Goal: Task Accomplishment & Management: Complete application form

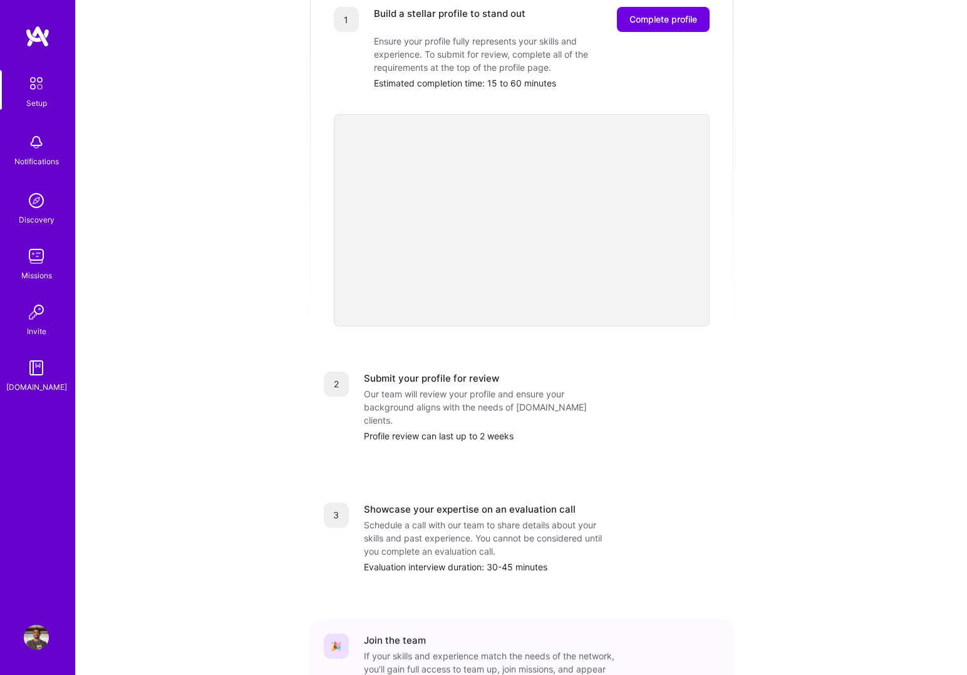
scroll to position [277, 0]
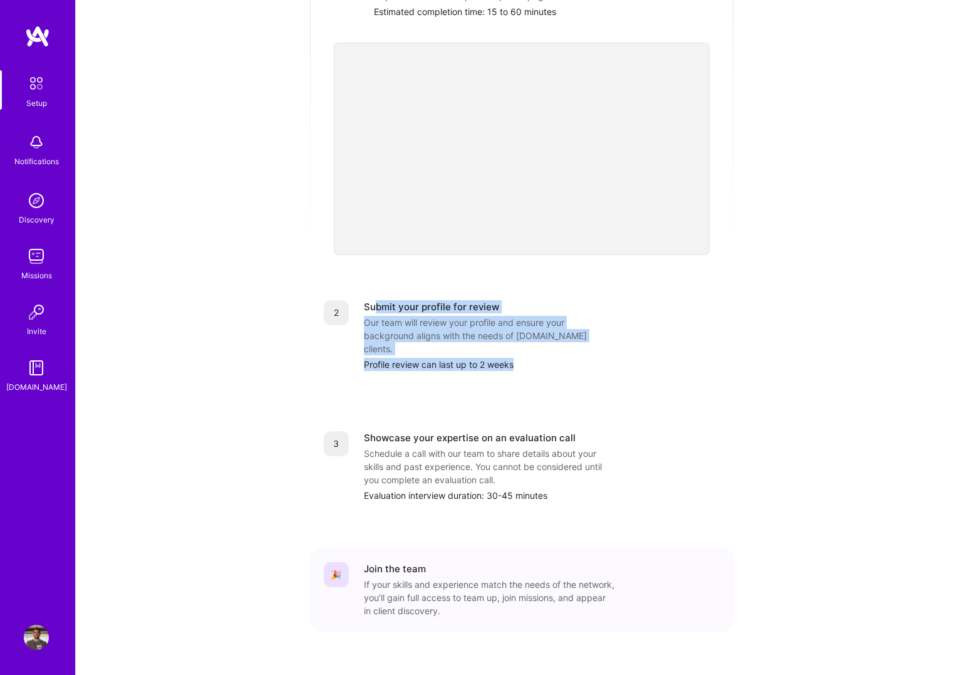
drag, startPoint x: 378, startPoint y: 298, endPoint x: 514, endPoint y: 365, distance: 152.1
click at [514, 365] on div "1 Build a stellar profile to stand out Complete profile Ensure your profile ful…" at bounding box center [522, 283] width 426 height 747
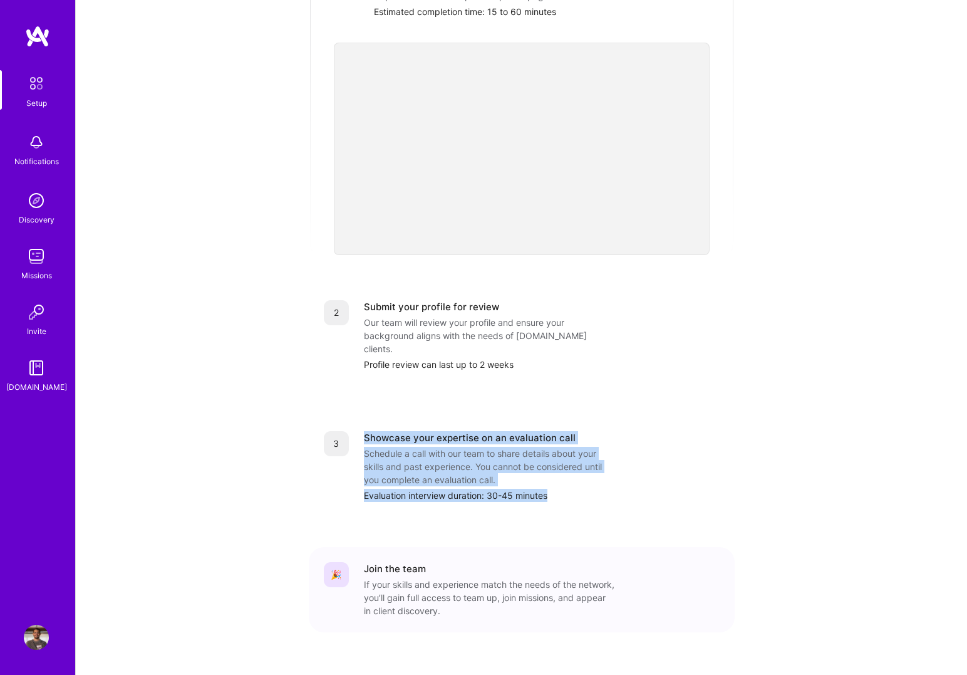
drag, startPoint x: 366, startPoint y: 413, endPoint x: 562, endPoint y: 476, distance: 205.2
click at [562, 476] on div "3 Showcase your expertise on an evaluation call Schedule a call with our team t…" at bounding box center [522, 466] width 426 height 101
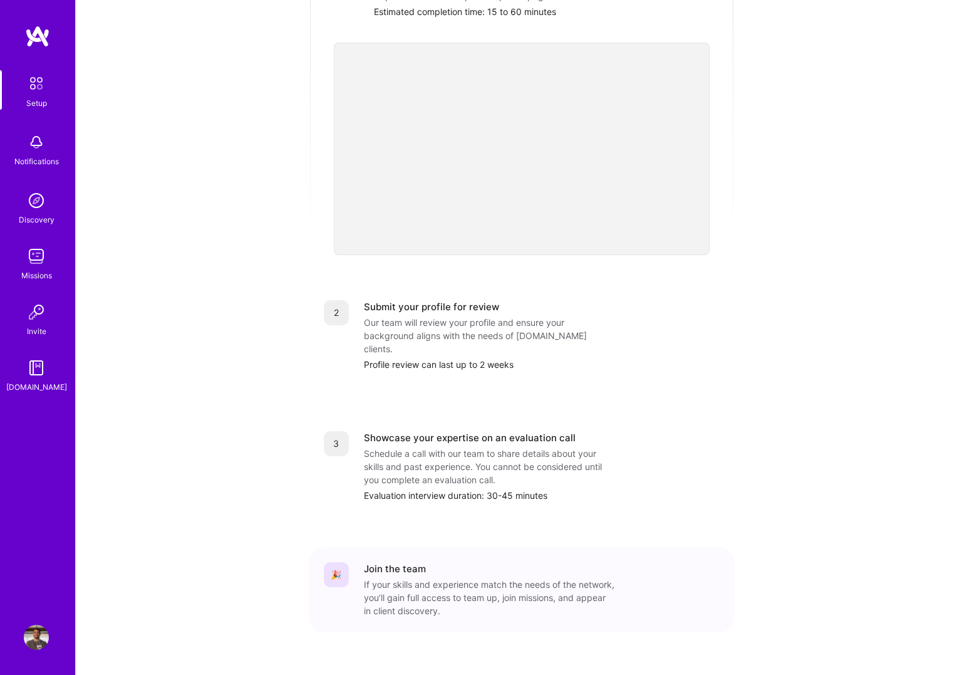
scroll to position [0, 0]
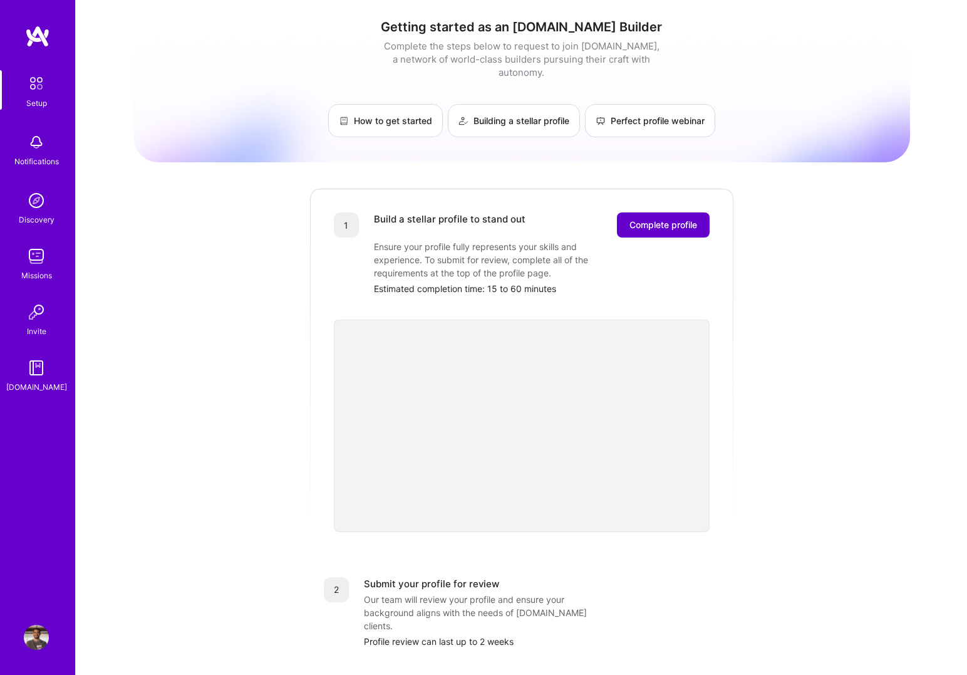
click at [692, 219] on span "Complete profile" at bounding box center [664, 225] width 68 height 13
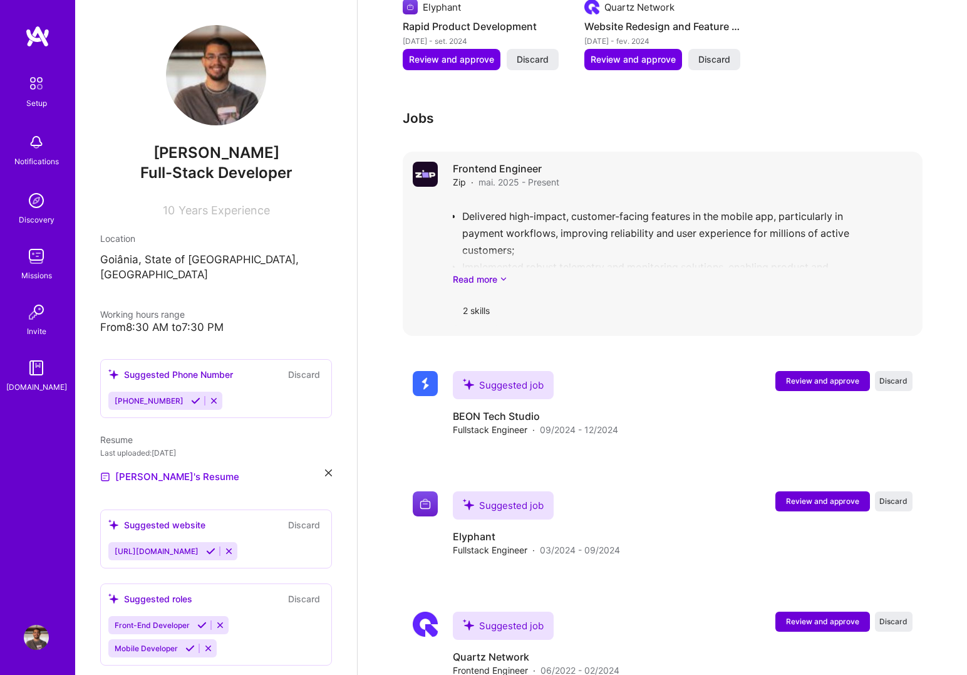
scroll to position [972, 0]
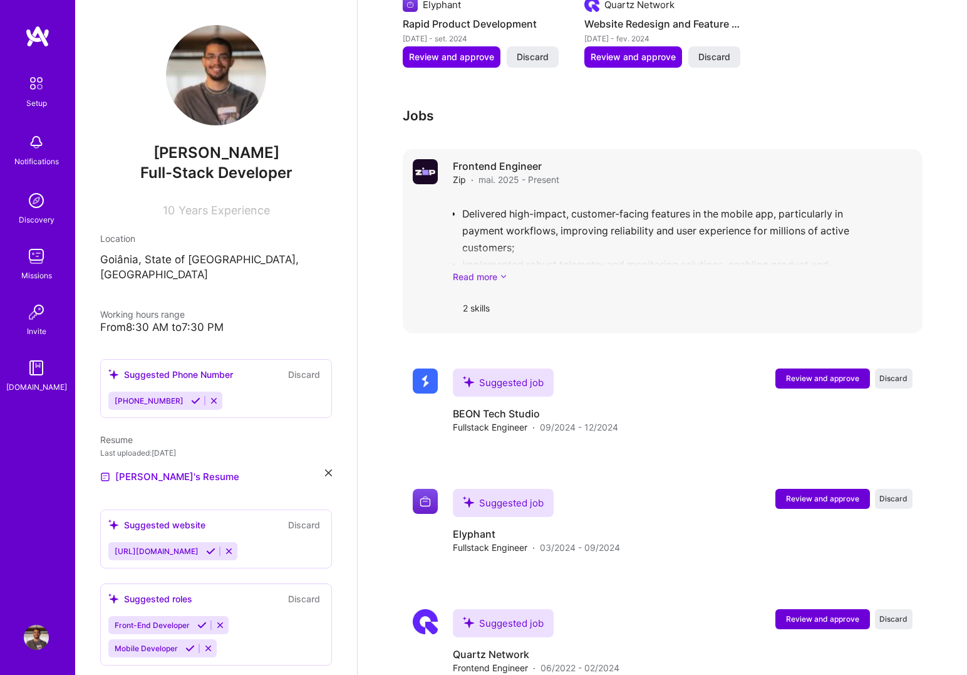
click at [499, 270] on link "Read more" at bounding box center [683, 276] width 460 height 13
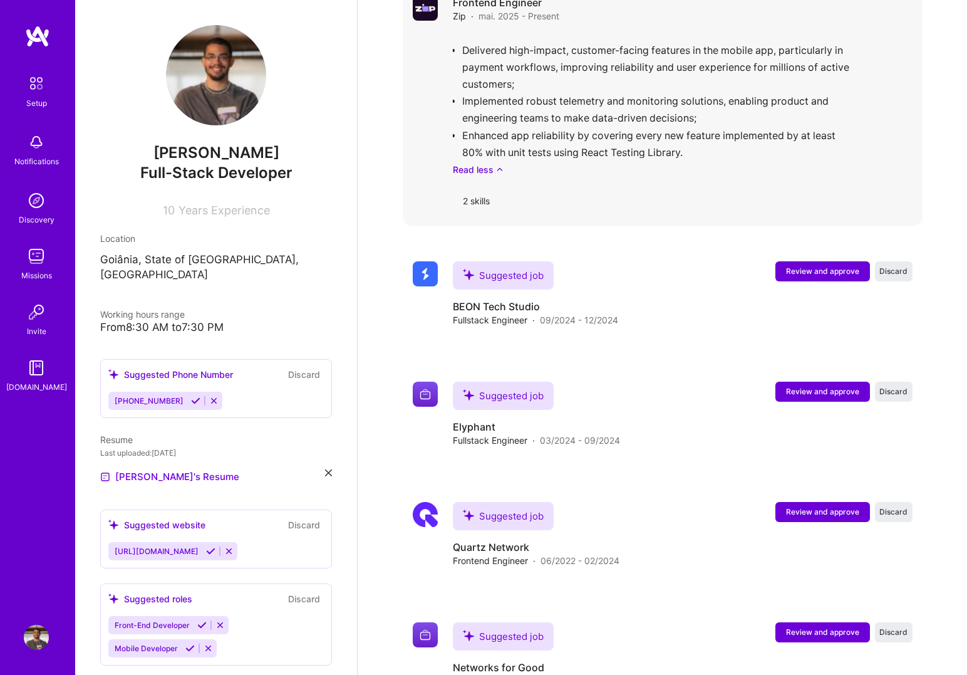
scroll to position [1143, 0]
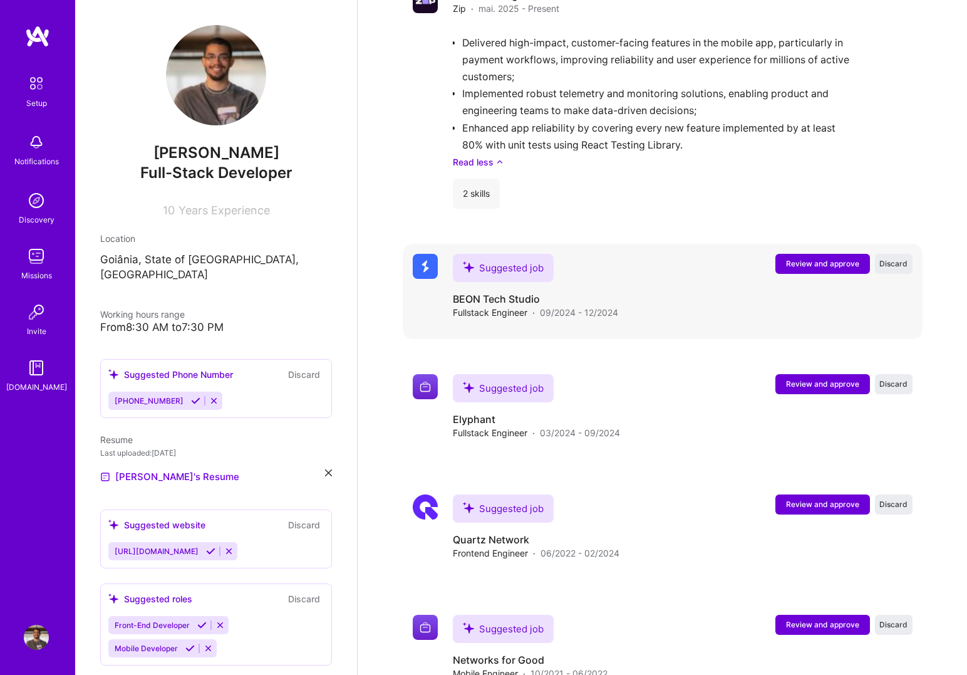
click at [803, 254] on button "Review and approve" at bounding box center [822, 264] width 95 height 20
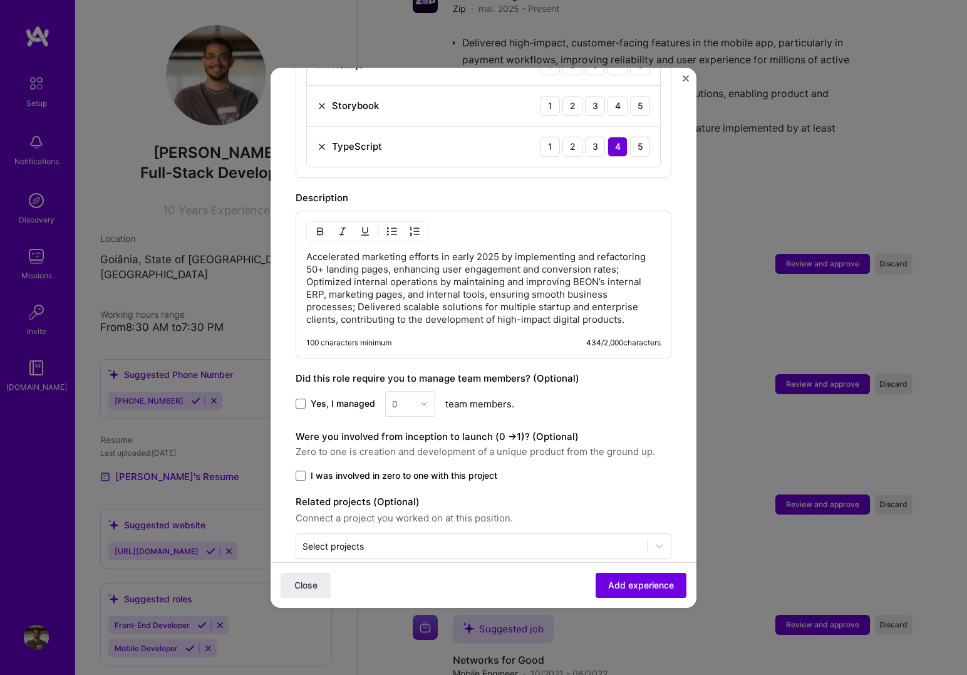
scroll to position [559, 0]
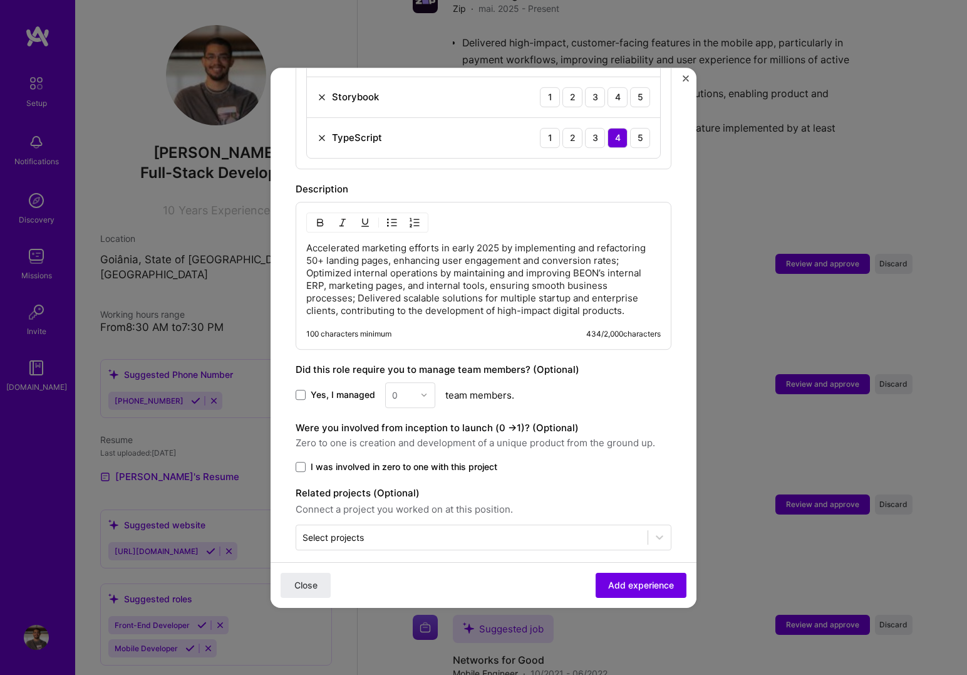
click at [685, 72] on form "Adding suggested job This job is suggested based on your LinkedIn, resume or [D…" at bounding box center [484, 76] width 426 height 1087
click at [686, 78] on img "Close" at bounding box center [686, 78] width 6 height 6
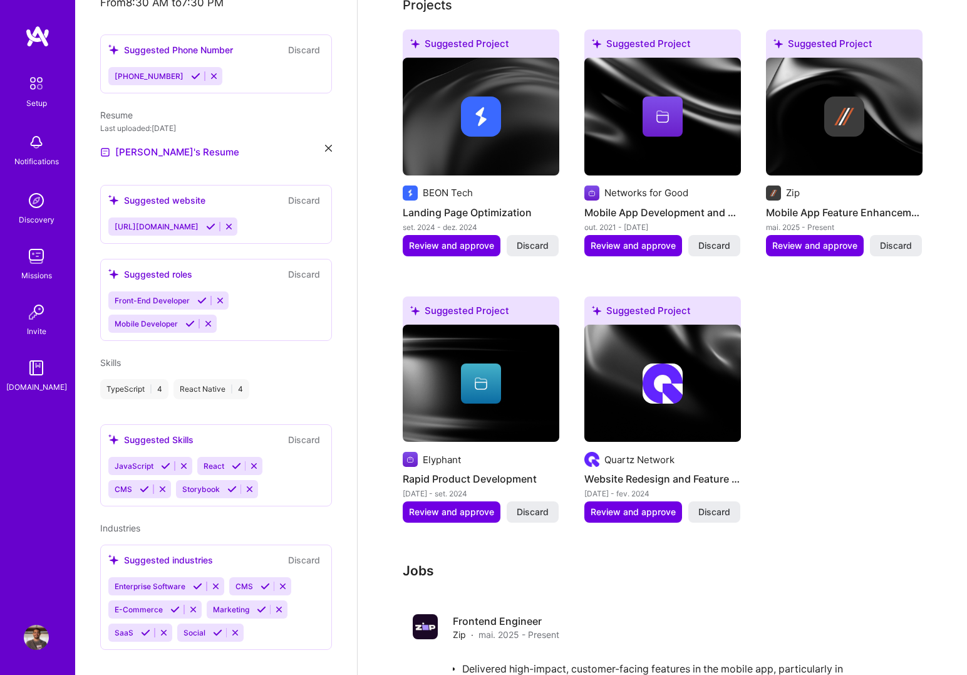
scroll to position [518, 0]
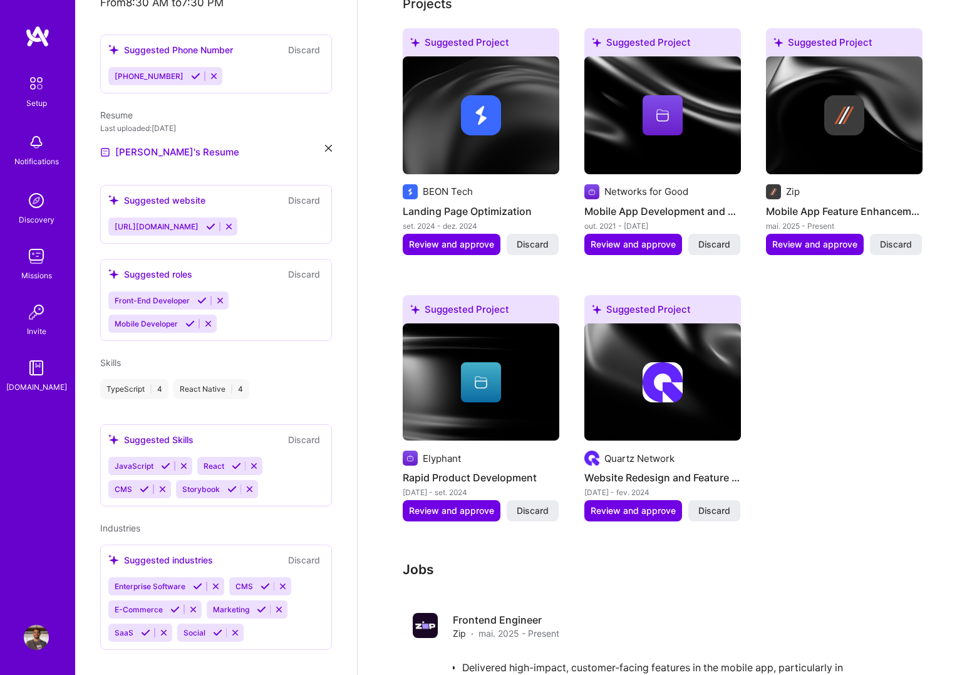
click at [215, 222] on icon at bounding box center [210, 226] width 9 height 9
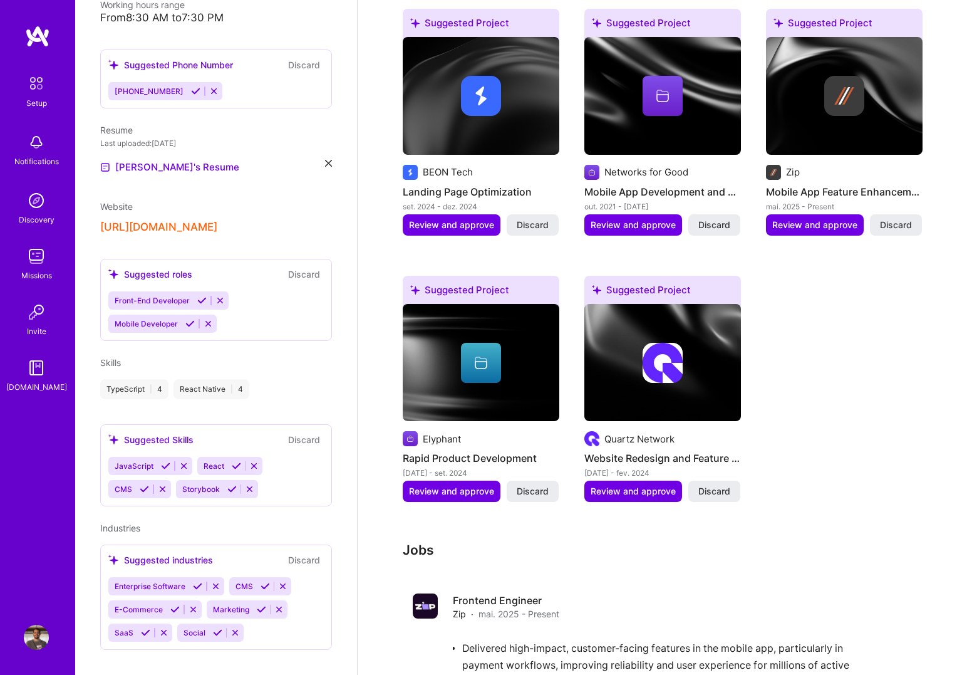
scroll to position [541, 0]
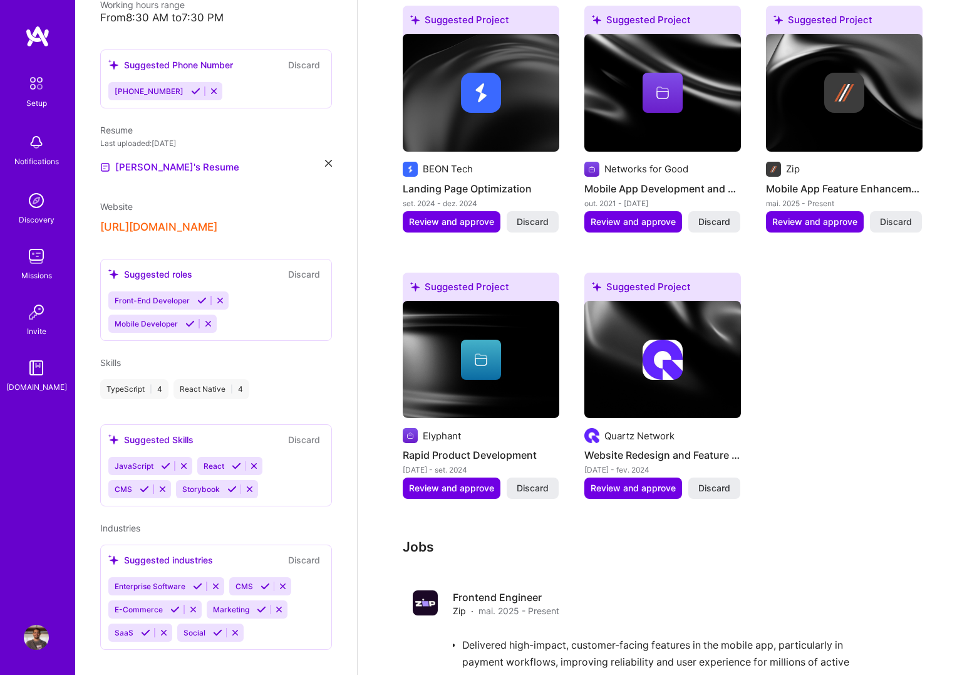
click at [199, 296] on icon at bounding box center [201, 300] width 9 height 9
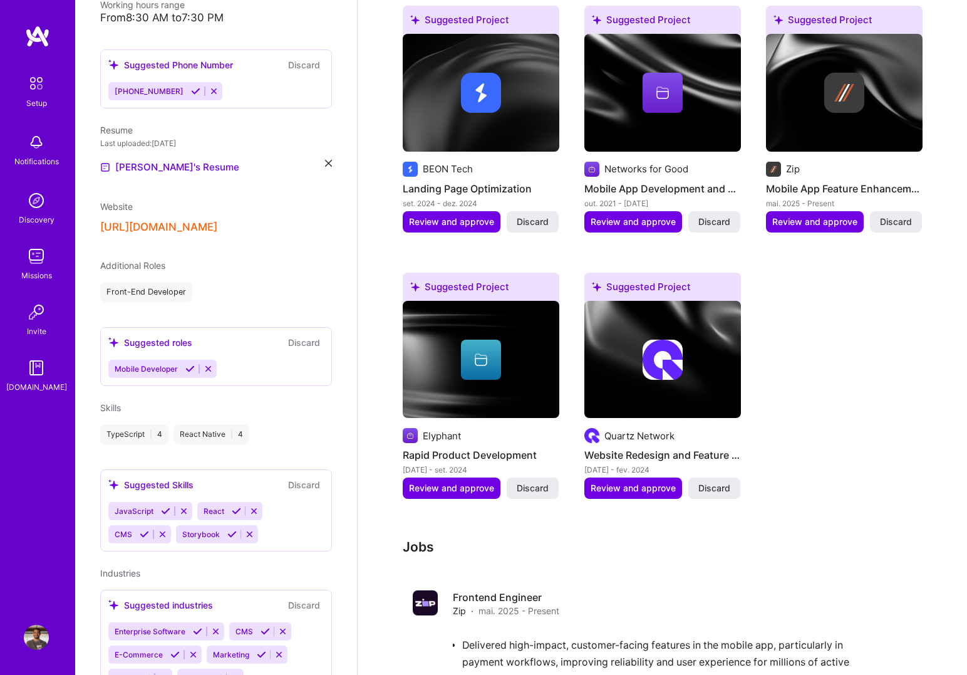
scroll to position [355, 0]
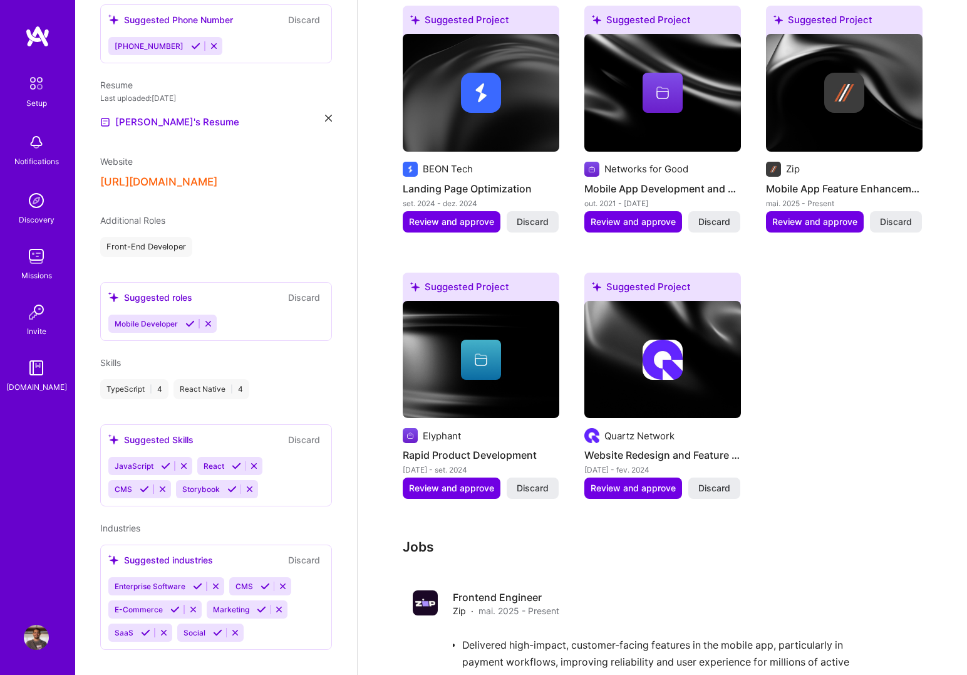
click at [189, 319] on icon at bounding box center [189, 323] width 9 height 9
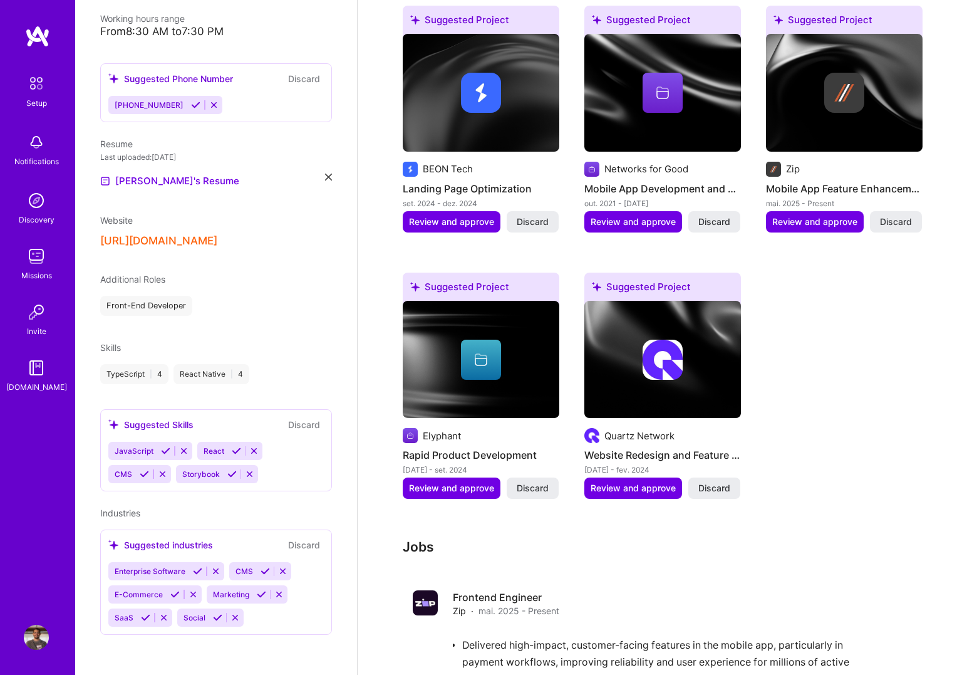
scroll to position [281, 0]
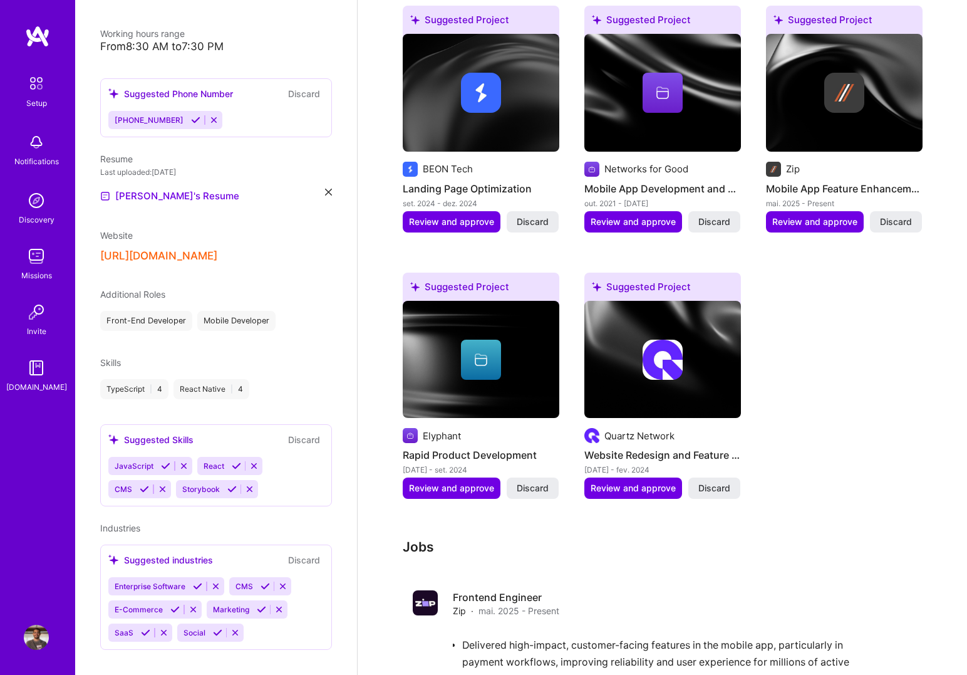
click at [167, 461] on icon at bounding box center [165, 465] width 9 height 9
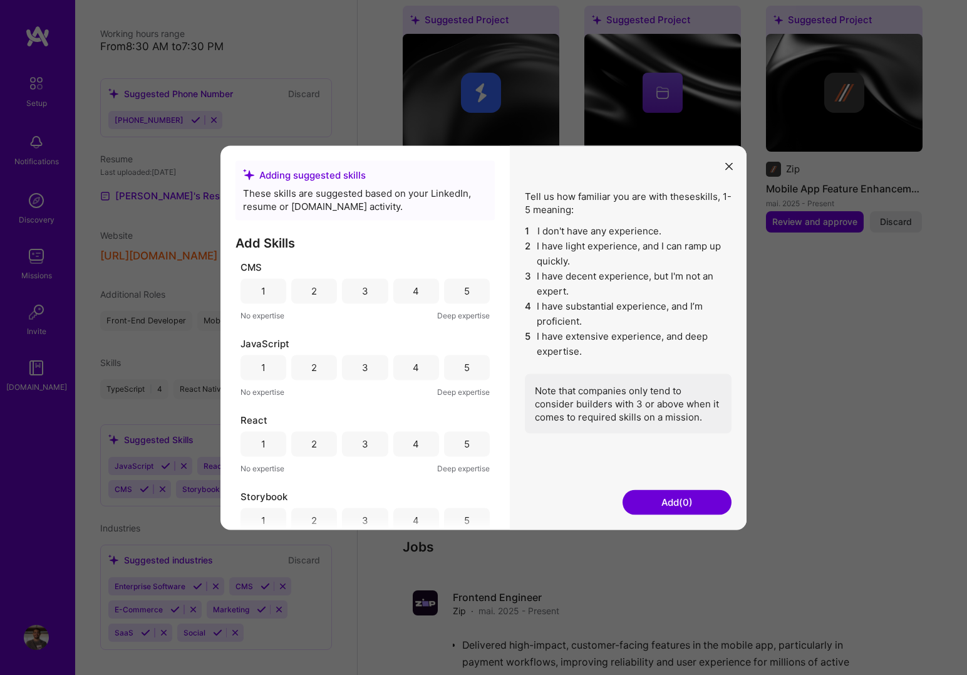
click at [413, 289] on div "4" at bounding box center [416, 290] width 6 height 13
click at [423, 369] on div "4" at bounding box center [416, 367] width 46 height 25
click at [449, 443] on div "5" at bounding box center [467, 443] width 46 height 25
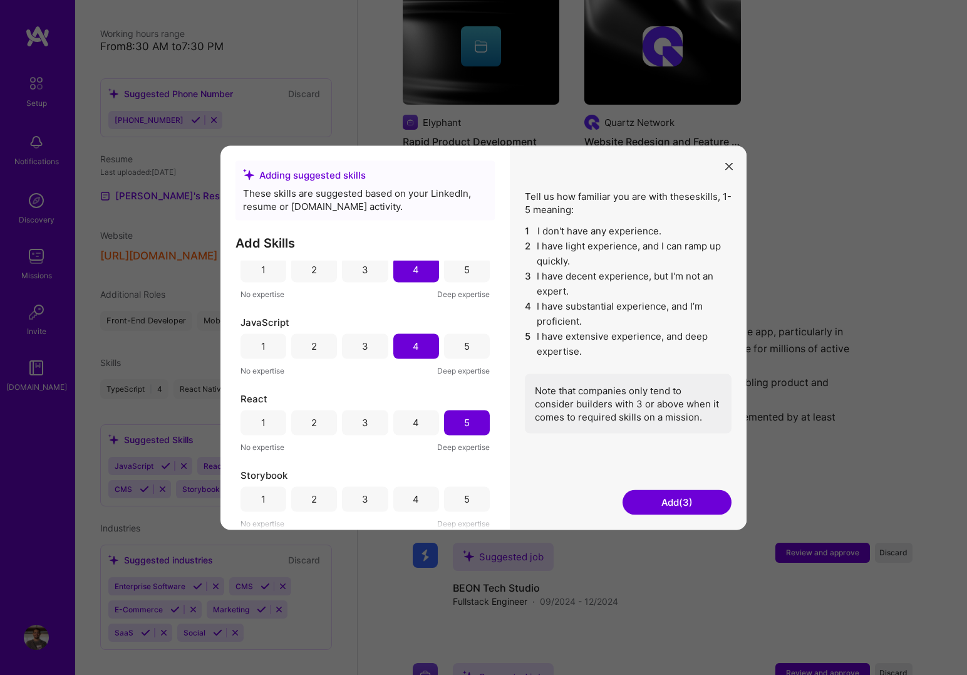
click at [362, 495] on div "3" at bounding box center [365, 498] width 6 height 13
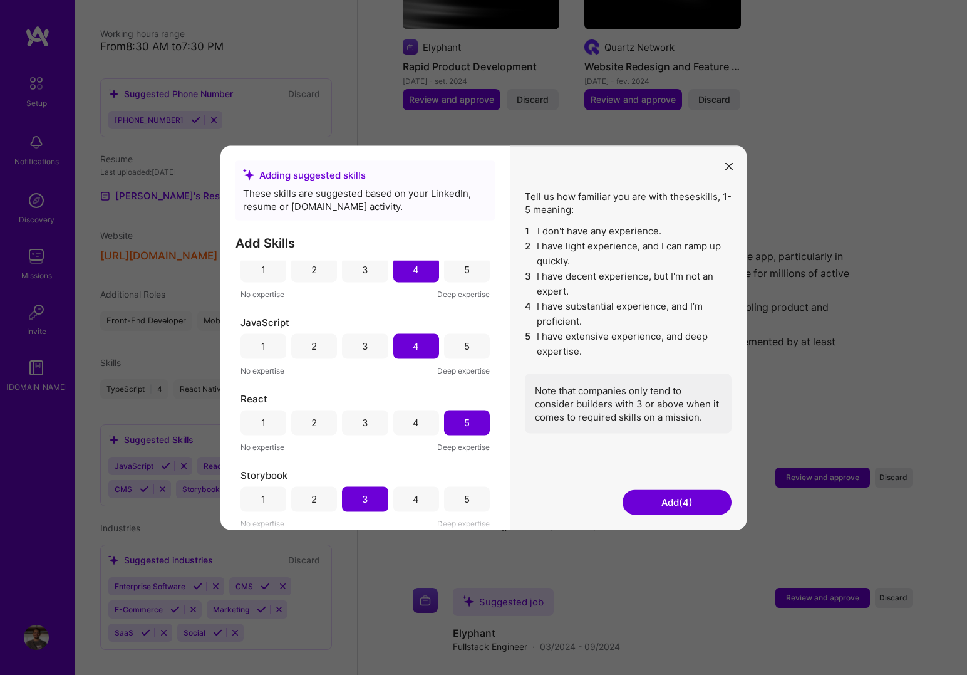
scroll to position [944, 0]
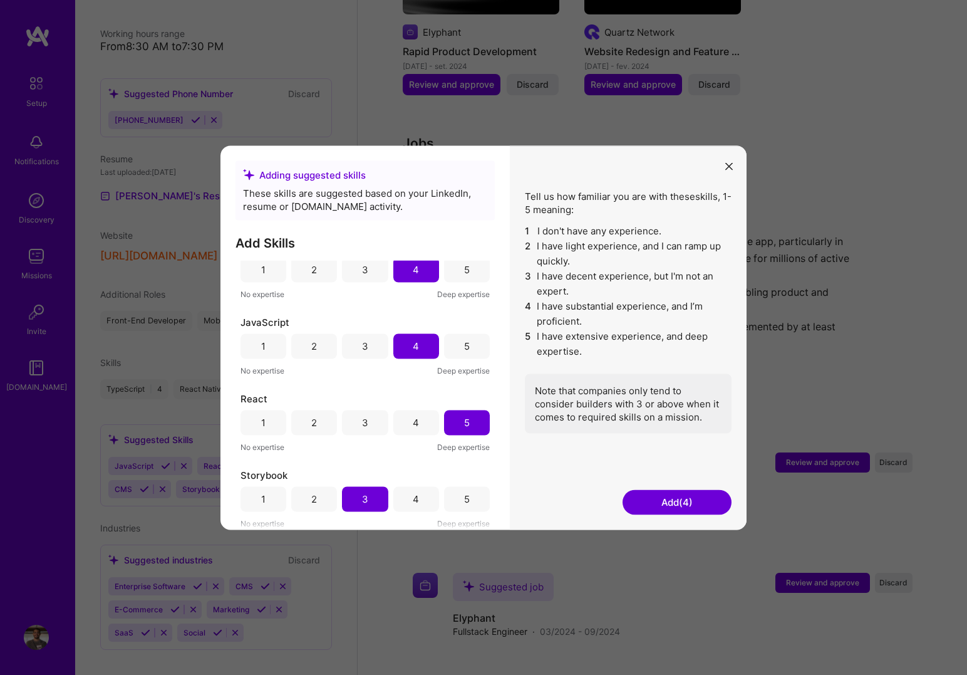
click at [669, 493] on button "Add (4)" at bounding box center [677, 501] width 109 height 25
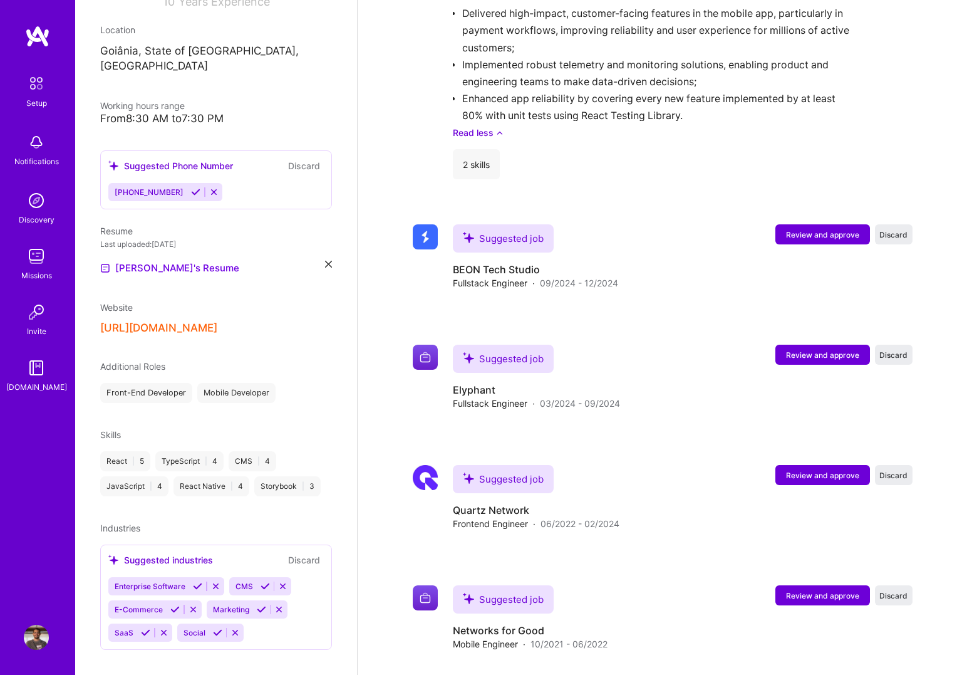
scroll to position [1163, 0]
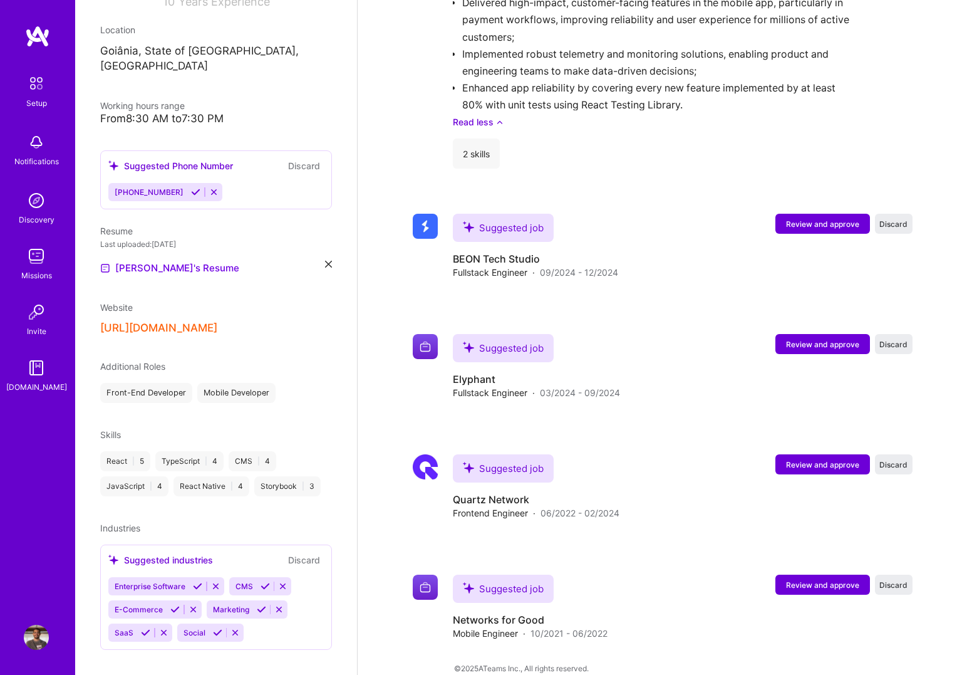
click at [197, 581] on icon at bounding box center [197, 585] width 9 height 9
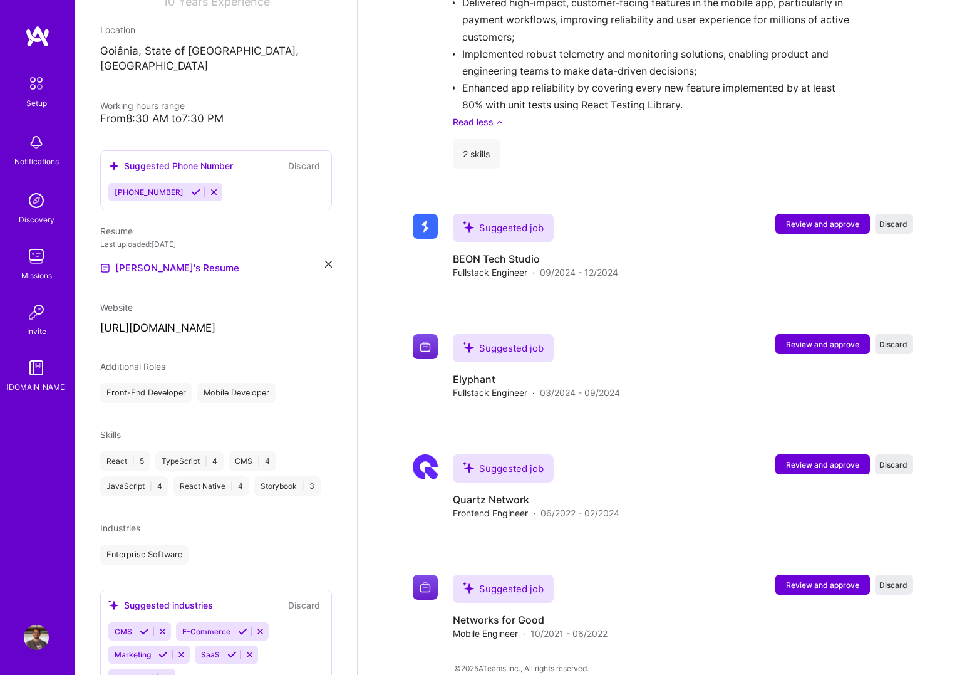
click at [145, 570] on div "[PERSON_NAME] Full-Stack Developer 10 Years Experience Location [GEOGRAPHIC_DAT…" at bounding box center [216, 337] width 282 height 675
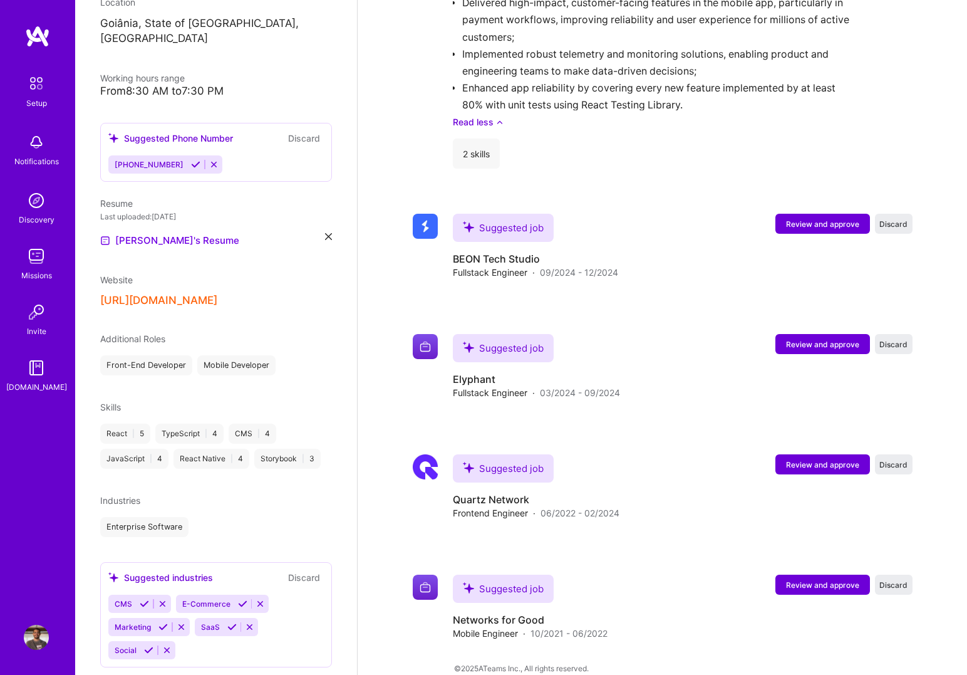
scroll to position [254, 0]
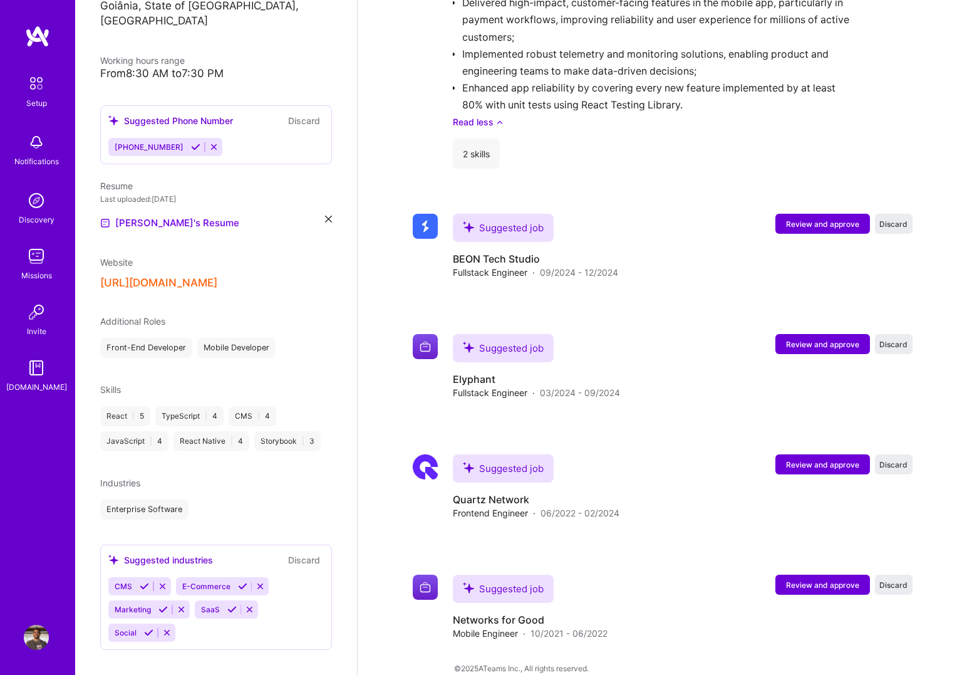
click at [238, 581] on icon at bounding box center [242, 585] width 9 height 9
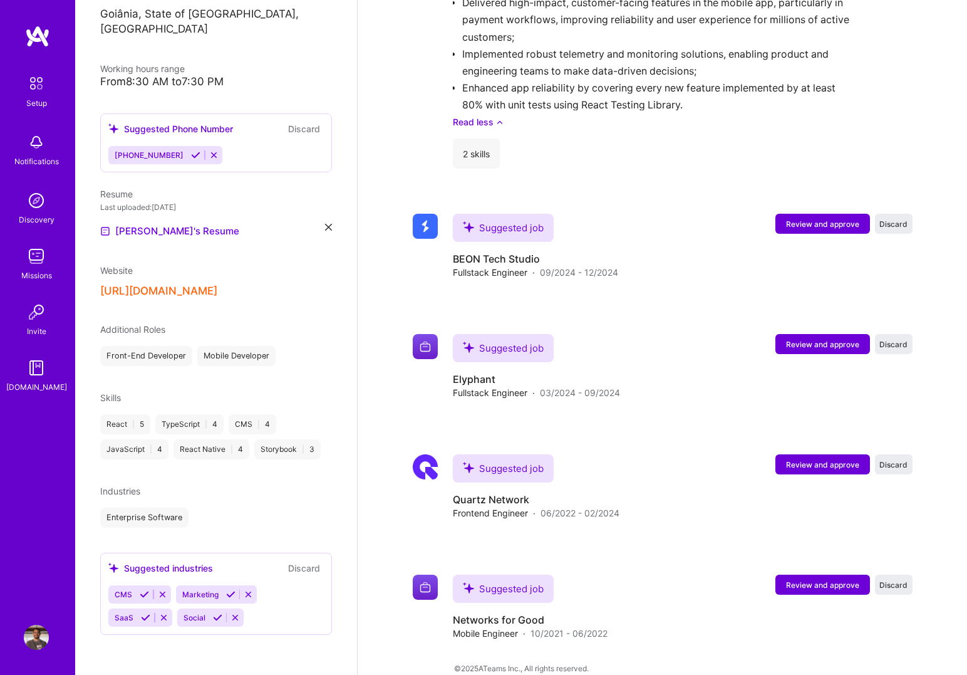
scroll to position [231, 0]
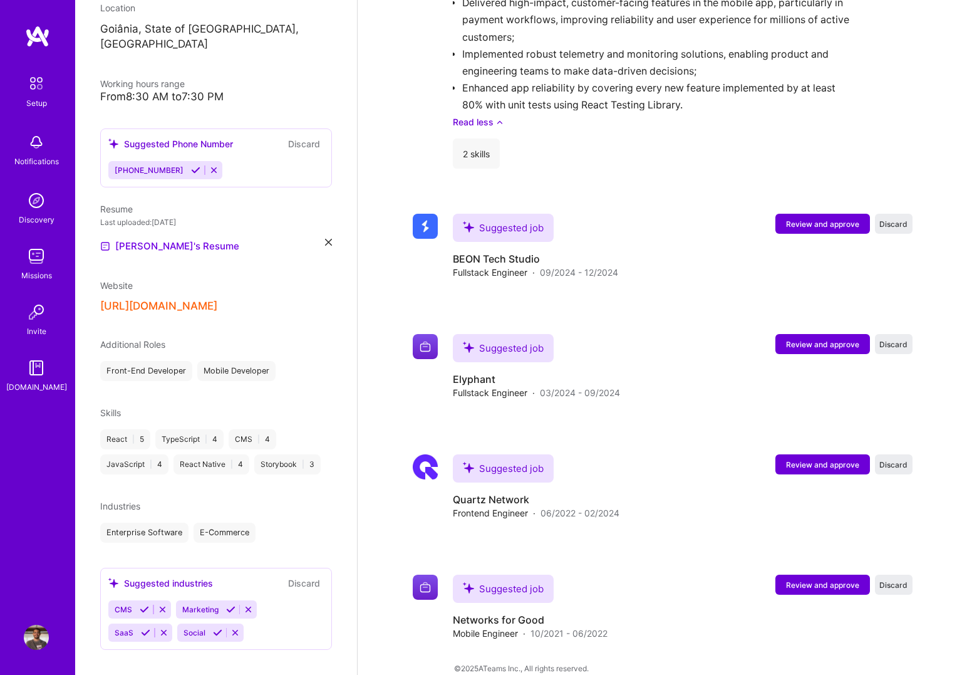
click at [214, 628] on icon at bounding box center [217, 632] width 9 height 9
click at [229, 604] on icon at bounding box center [230, 608] width 9 height 9
click at [214, 630] on icon at bounding box center [213, 634] width 9 height 9
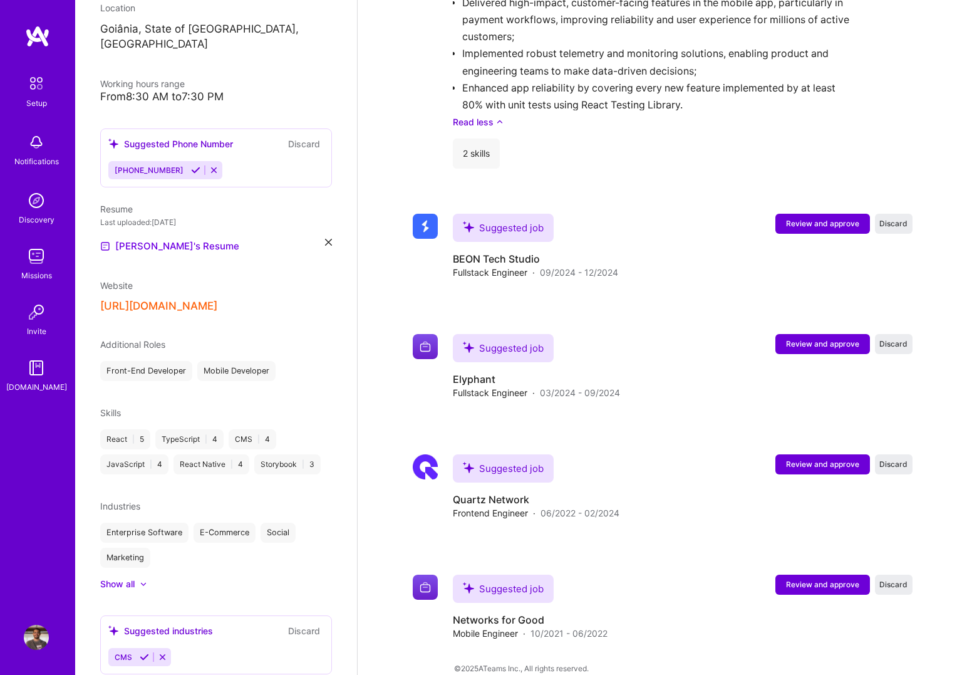
click at [147, 652] on icon at bounding box center [144, 656] width 9 height 9
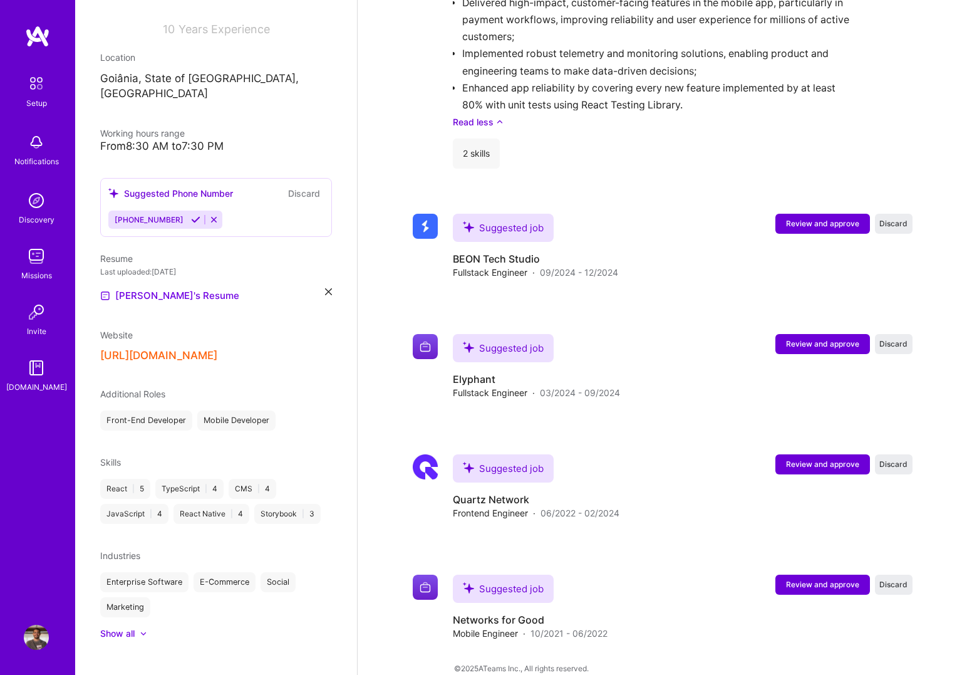
scroll to position [0, 0]
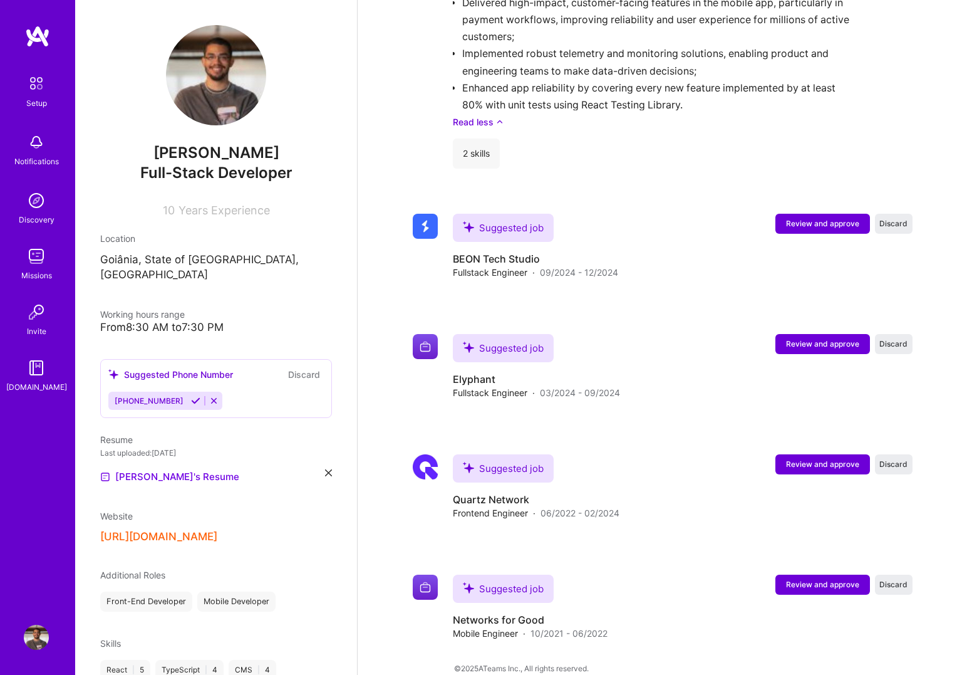
click at [43, 262] on img at bounding box center [36, 256] width 25 height 25
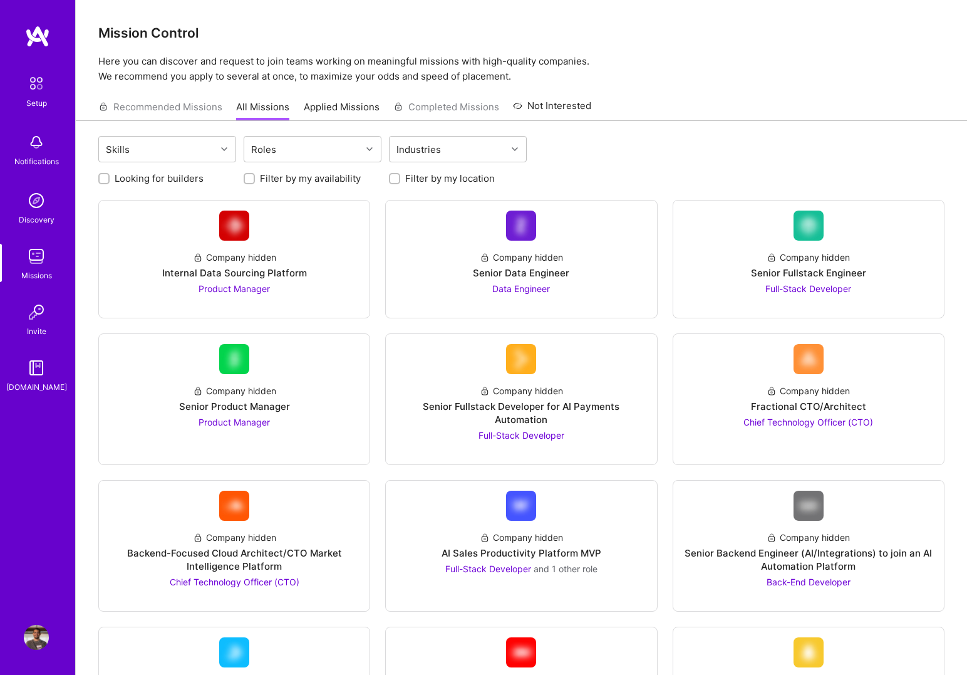
click at [207, 105] on div "Recommended Missions All Missions Applied Missions Completed Missions Not Inter…" at bounding box center [344, 106] width 493 height 27
click at [179, 106] on div "Recommended Missions All Missions Applied Missions Completed Missions Not Inter…" at bounding box center [344, 106] width 493 height 27
click at [190, 150] on div "Skills" at bounding box center [157, 149] width 117 height 25
click at [210, 145] on div "Skills" at bounding box center [157, 149] width 117 height 25
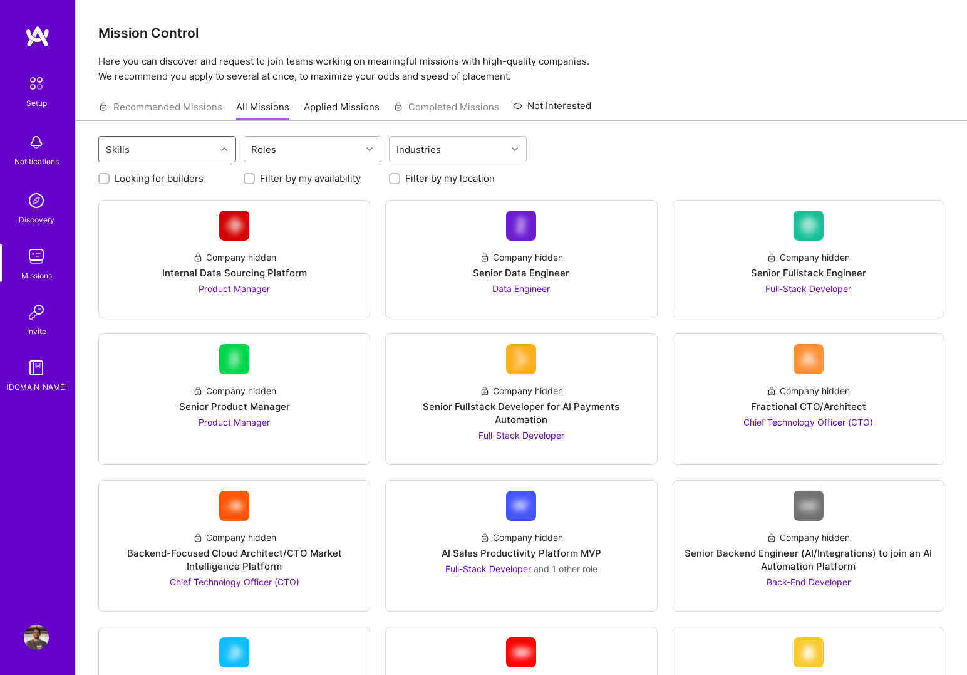
click at [311, 141] on div "Roles" at bounding box center [302, 149] width 117 height 25
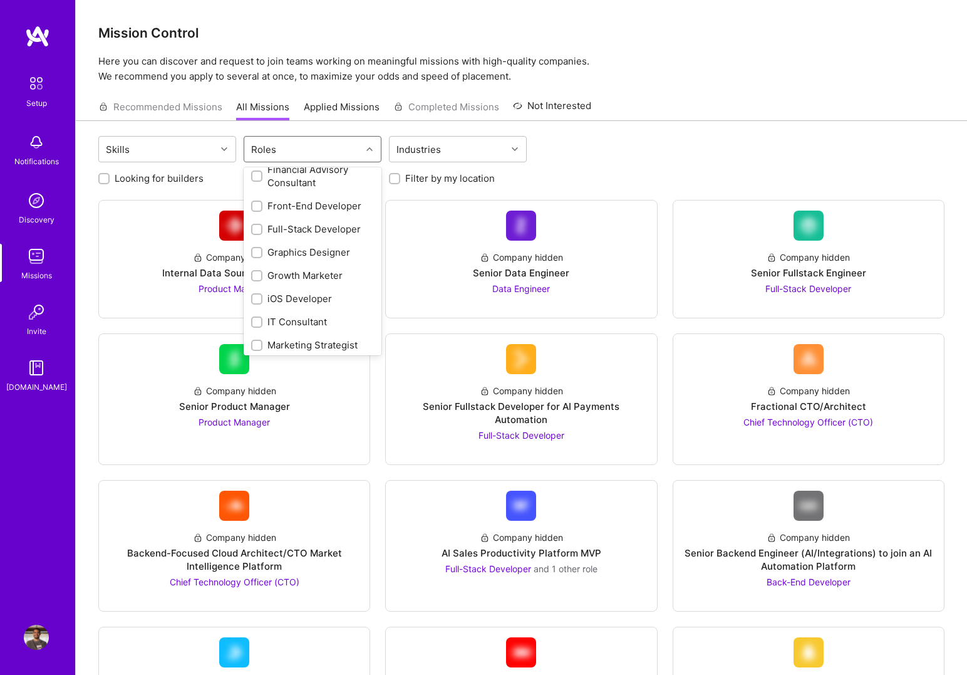
scroll to position [281, 0]
click at [257, 204] on input "checkbox" at bounding box center [258, 205] width 9 height 9
checkbox input "true"
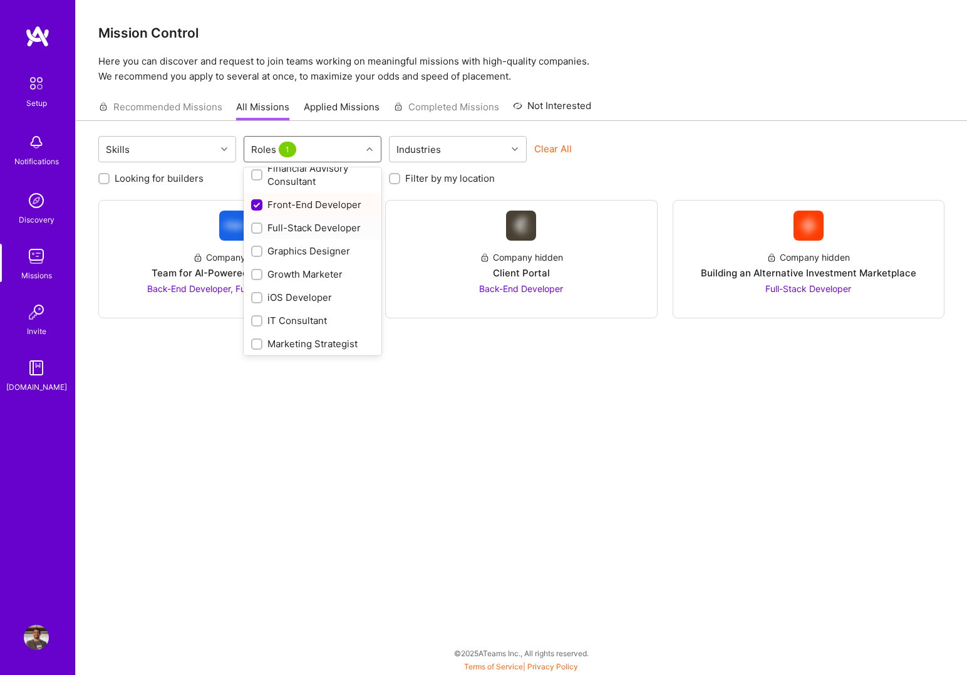
click at [257, 227] on input "checkbox" at bounding box center [258, 228] width 9 height 9
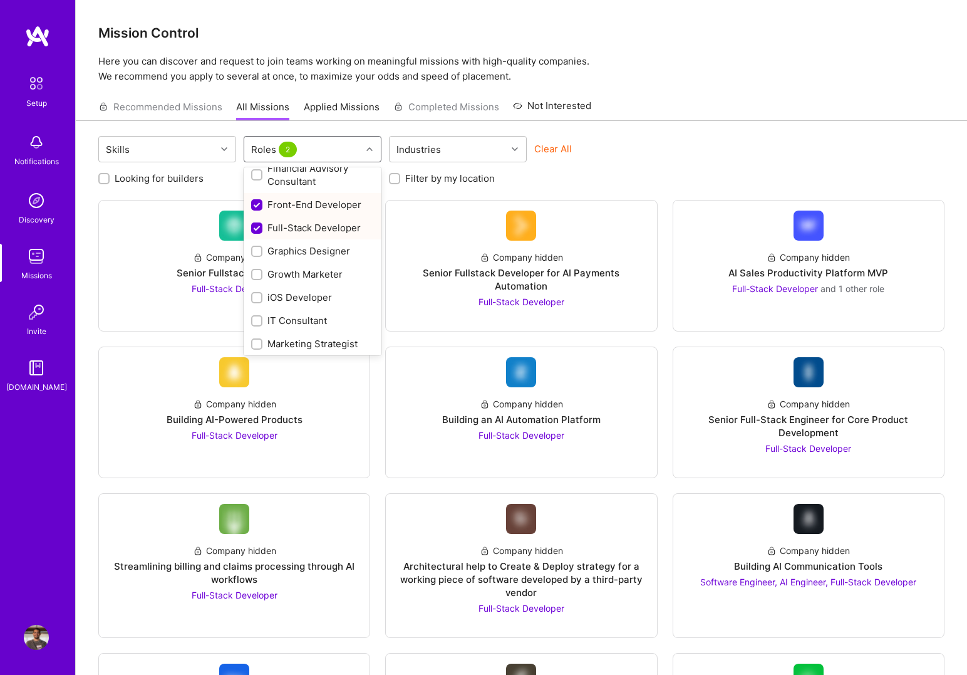
click at [249, 228] on div "Full-Stack Developer" at bounding box center [313, 227] width 138 height 23
checkbox input "false"
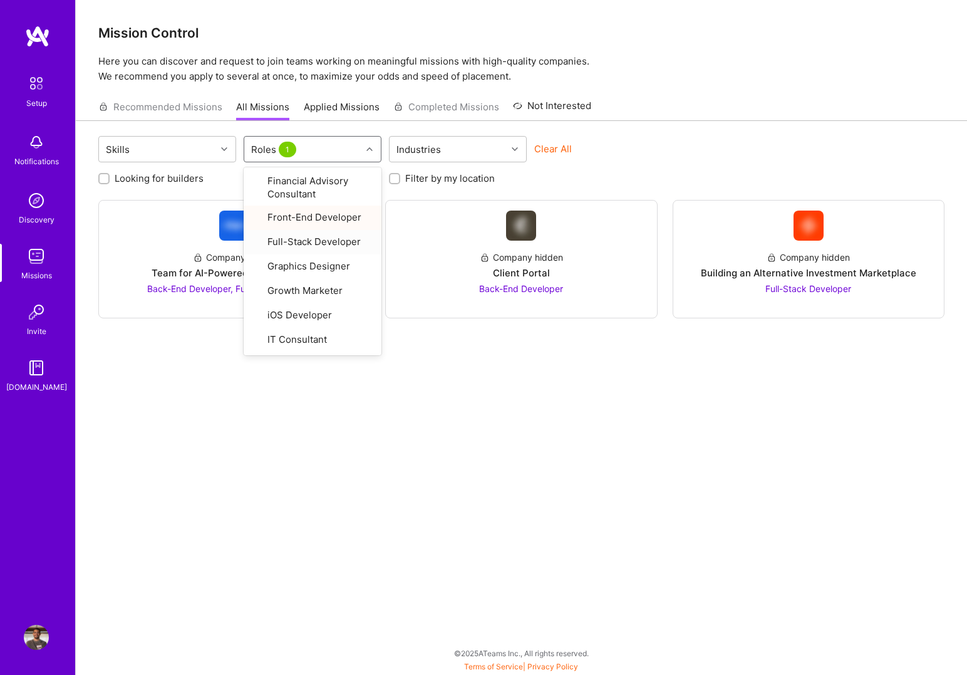
click at [483, 478] on div "Skills option Full-Stack Developer, deselected. option Full-Stack Developer foc…" at bounding box center [521, 391] width 891 height 540
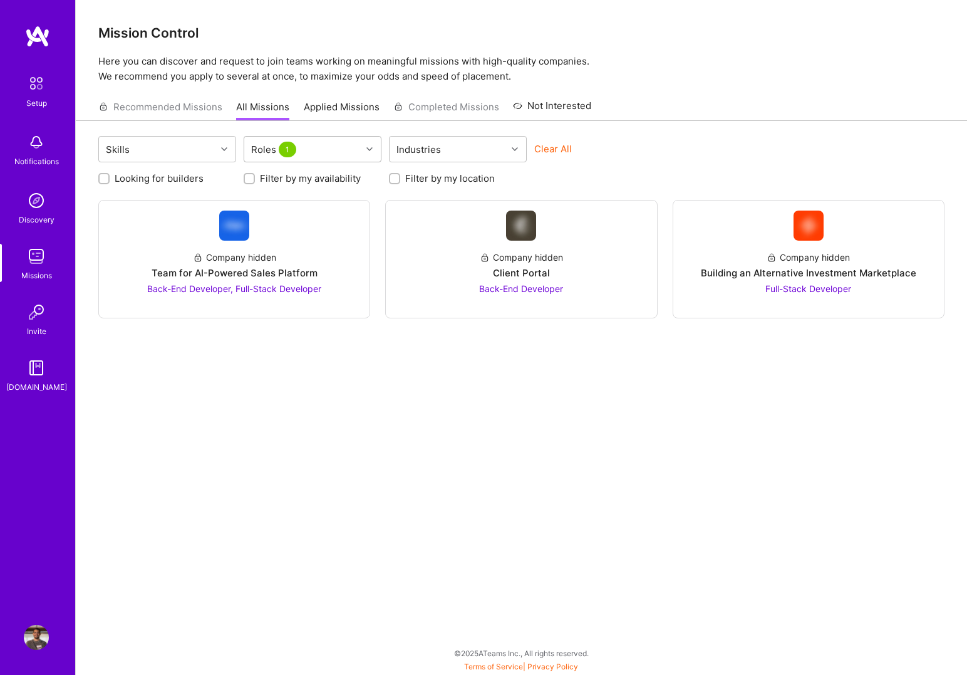
click at [314, 151] on div "Roles 1" at bounding box center [302, 149] width 117 height 25
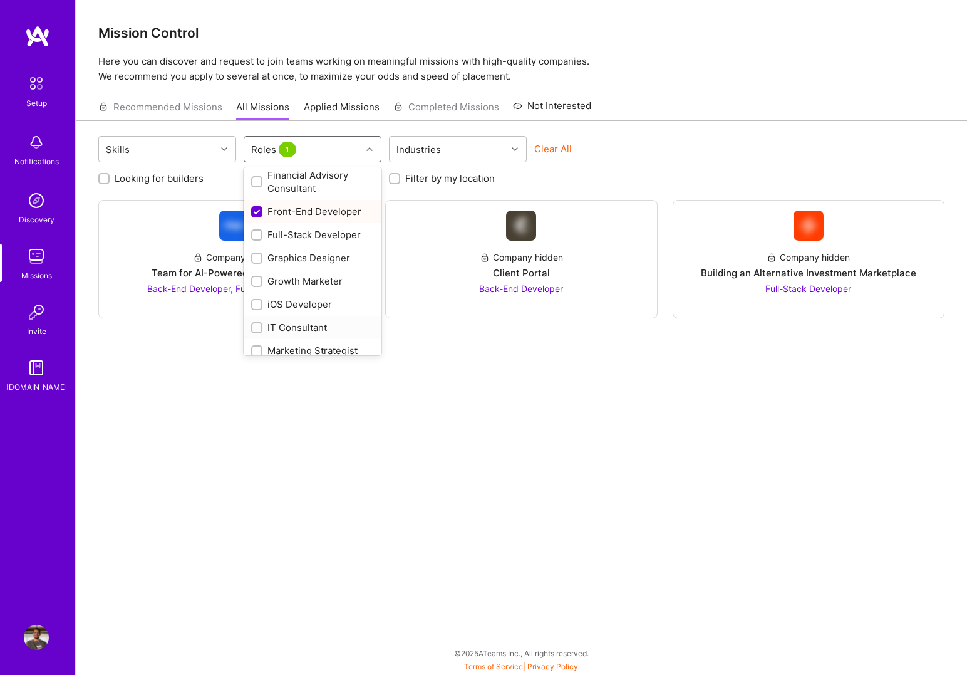
scroll to position [270, 0]
click at [257, 237] on input "checkbox" at bounding box center [258, 240] width 9 height 9
checkbox input "true"
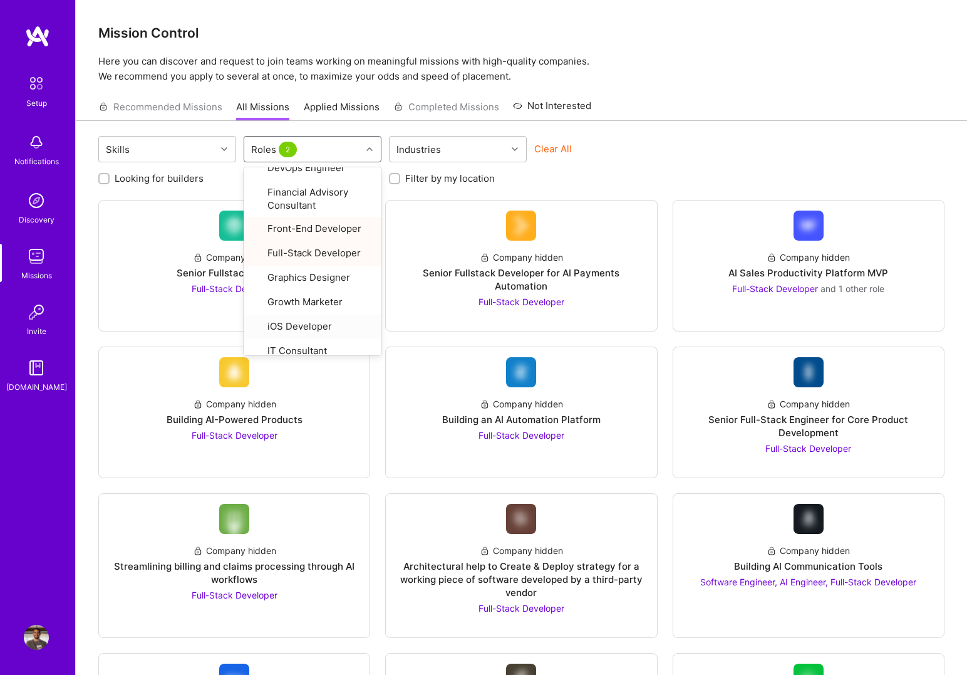
click at [379, 473] on div "Company hidden Senior Fullstack Engineer Full-Stack Developer Company hidden Se…" at bounding box center [521, 552] width 846 height 705
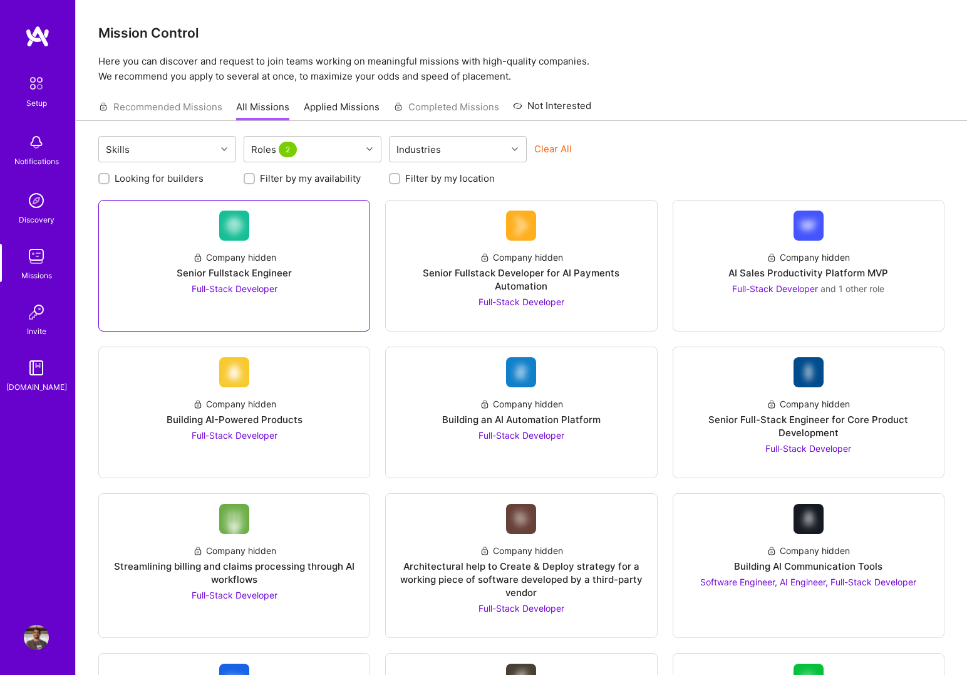
click at [262, 276] on div "Senior Fullstack Engineer" at bounding box center [234, 272] width 115 height 13
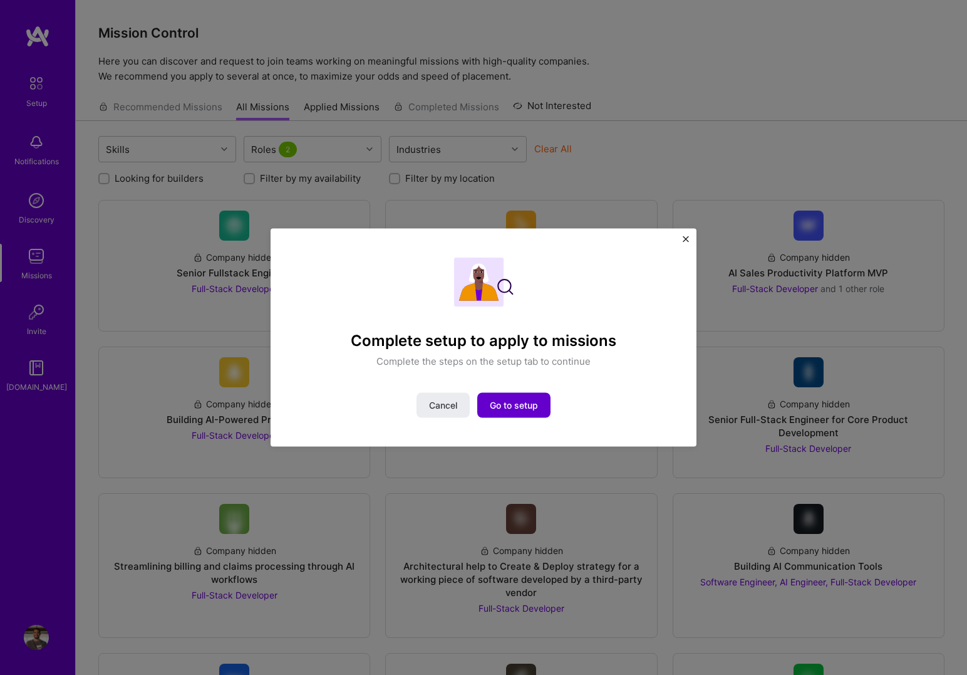
click at [509, 405] on span "Go to setup" at bounding box center [514, 405] width 48 height 13
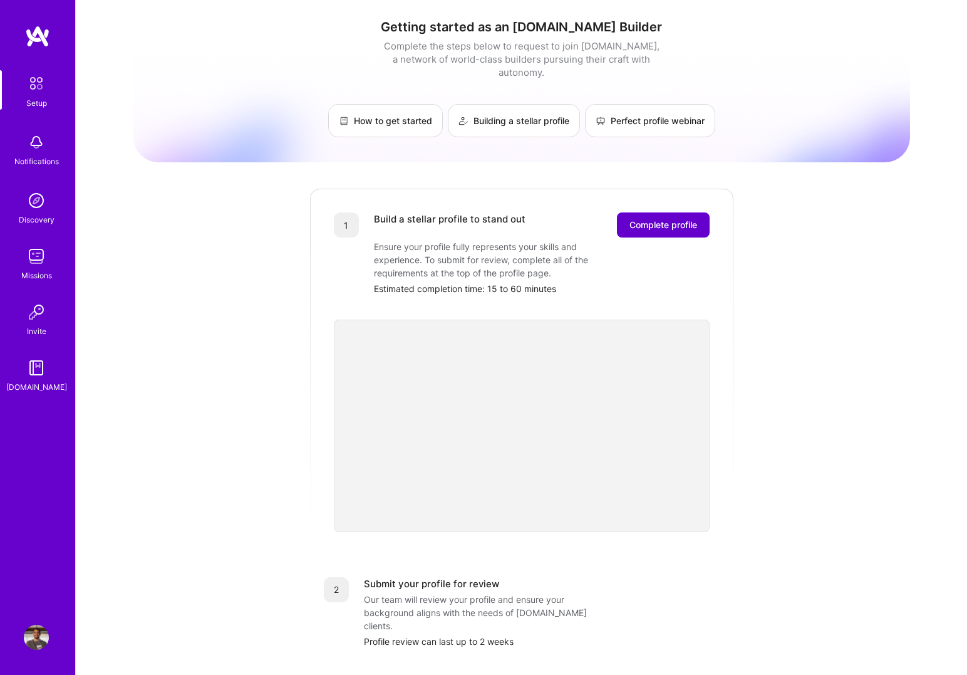
click at [663, 219] on span "Complete profile" at bounding box center [664, 225] width 68 height 13
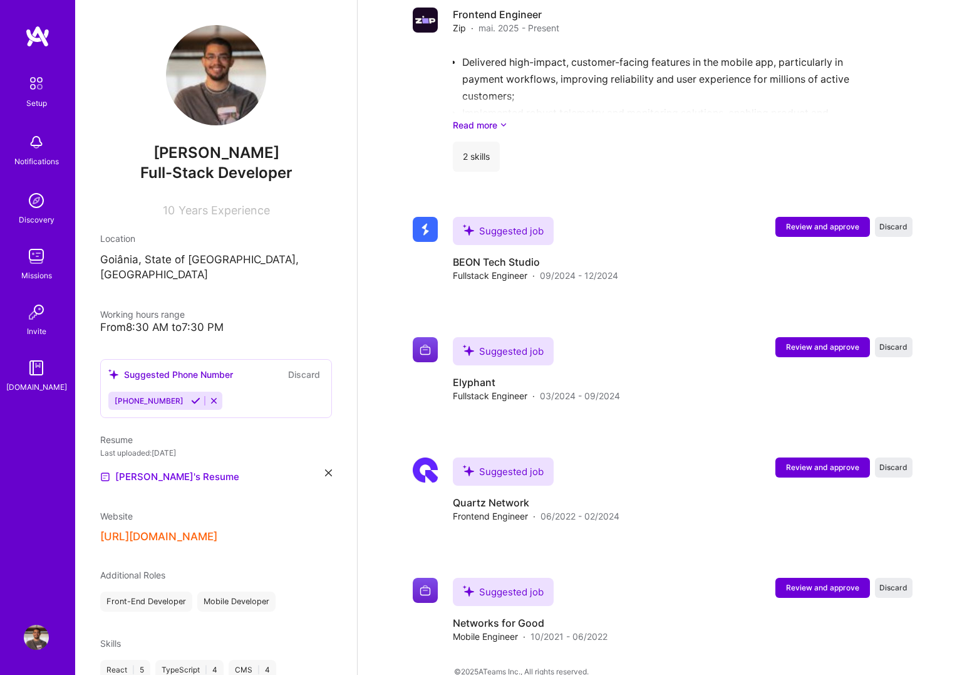
scroll to position [1088, 0]
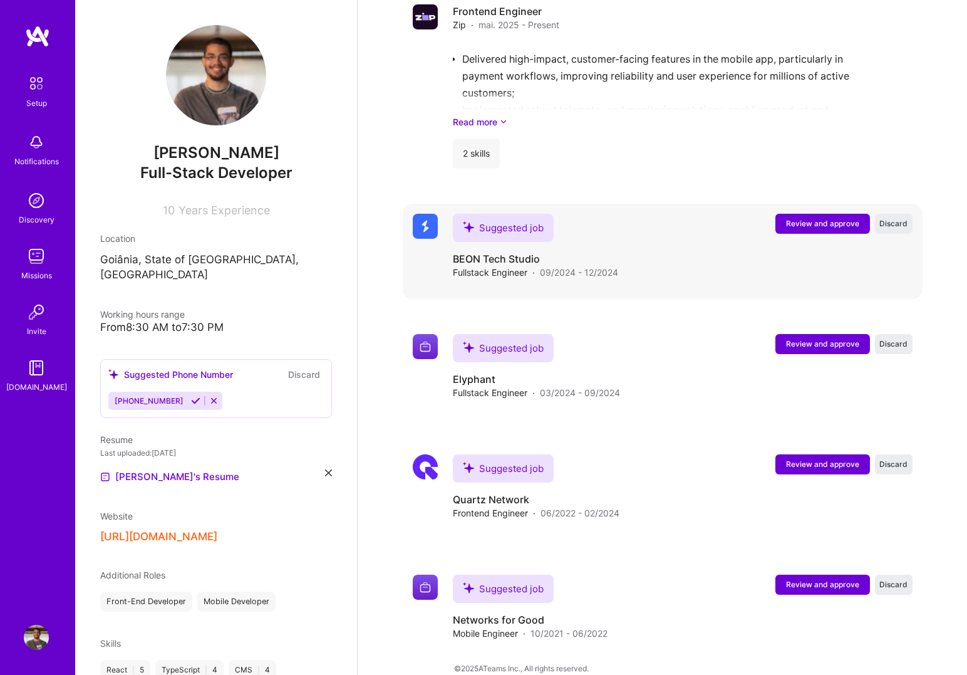
click at [802, 214] on button "Review and approve" at bounding box center [822, 224] width 95 height 20
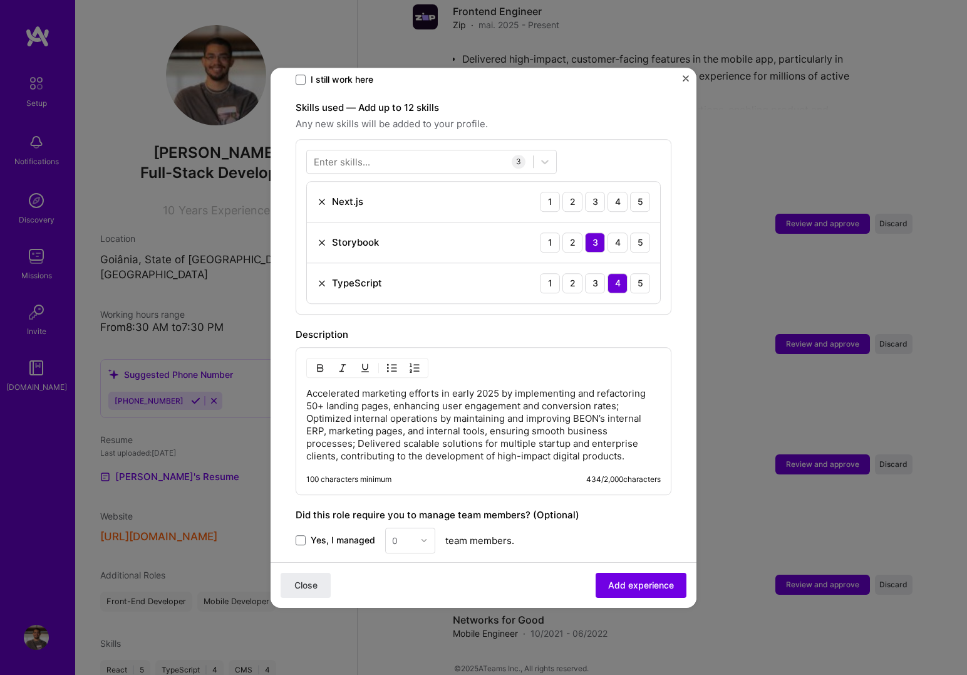
scroll to position [398, 0]
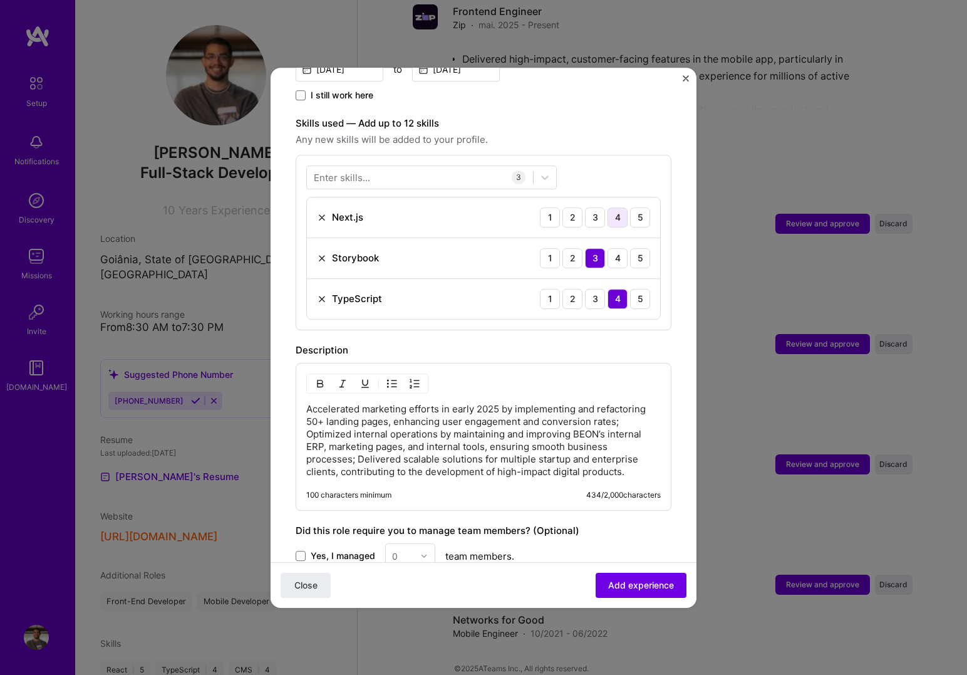
click at [619, 207] on div "4" at bounding box center [618, 217] width 20 height 20
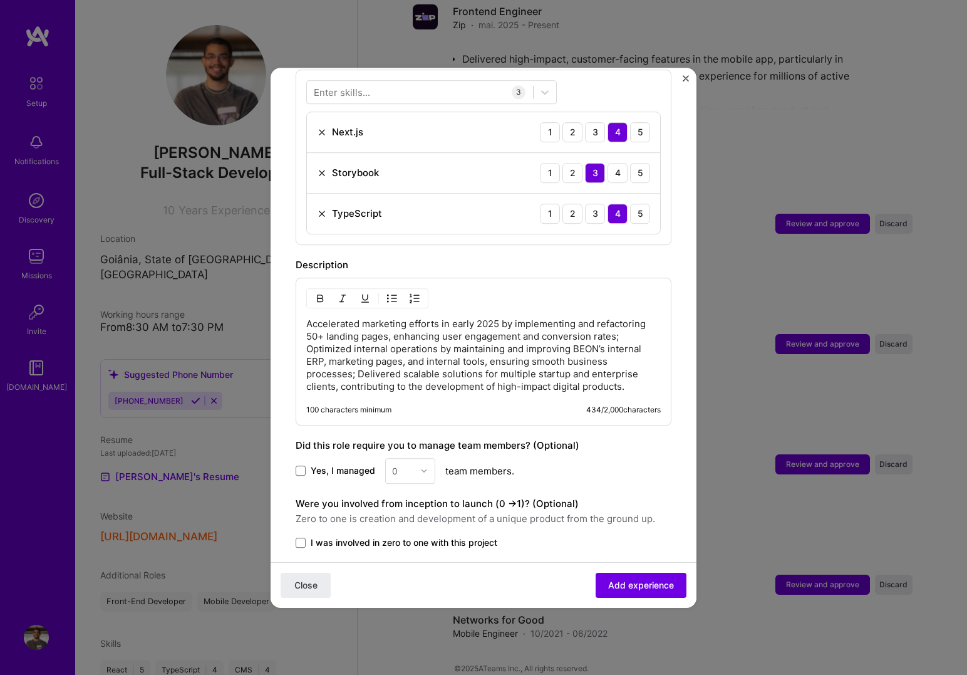
scroll to position [559, 0]
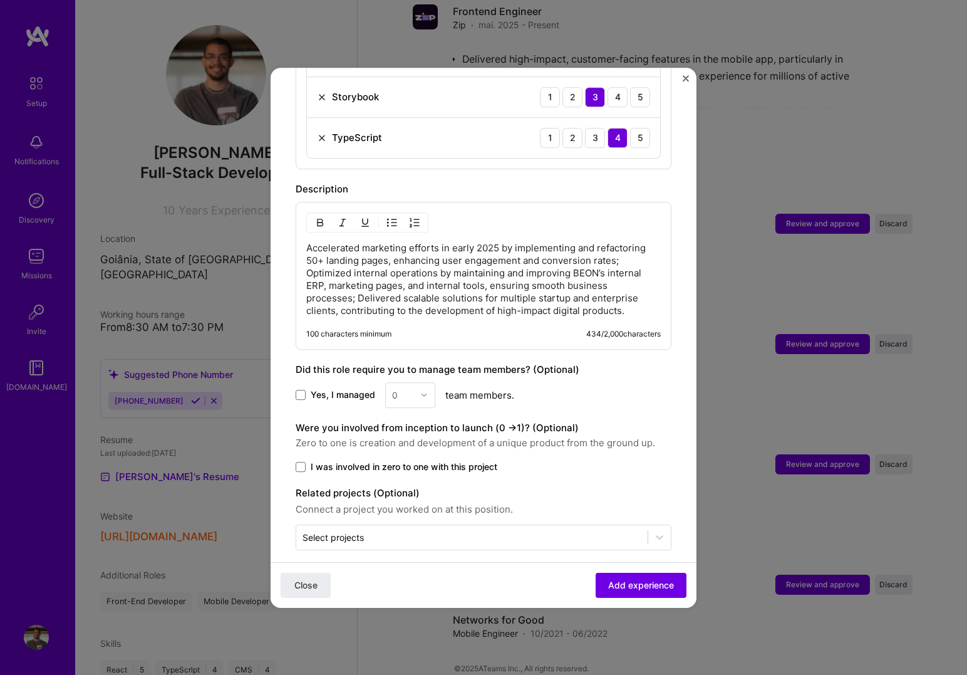
click at [597, 301] on p "Accelerated marketing efforts in early 2025 by implementing and refactoring 50+…" at bounding box center [483, 279] width 355 height 75
click at [650, 585] on span "Add experience" at bounding box center [641, 584] width 66 height 13
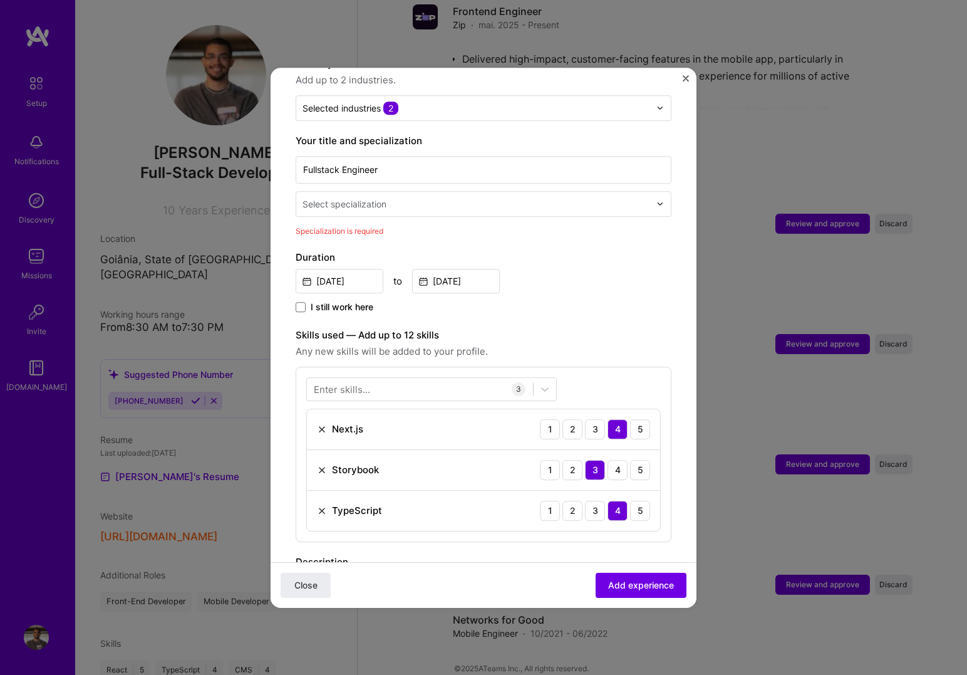
scroll to position [159, 0]
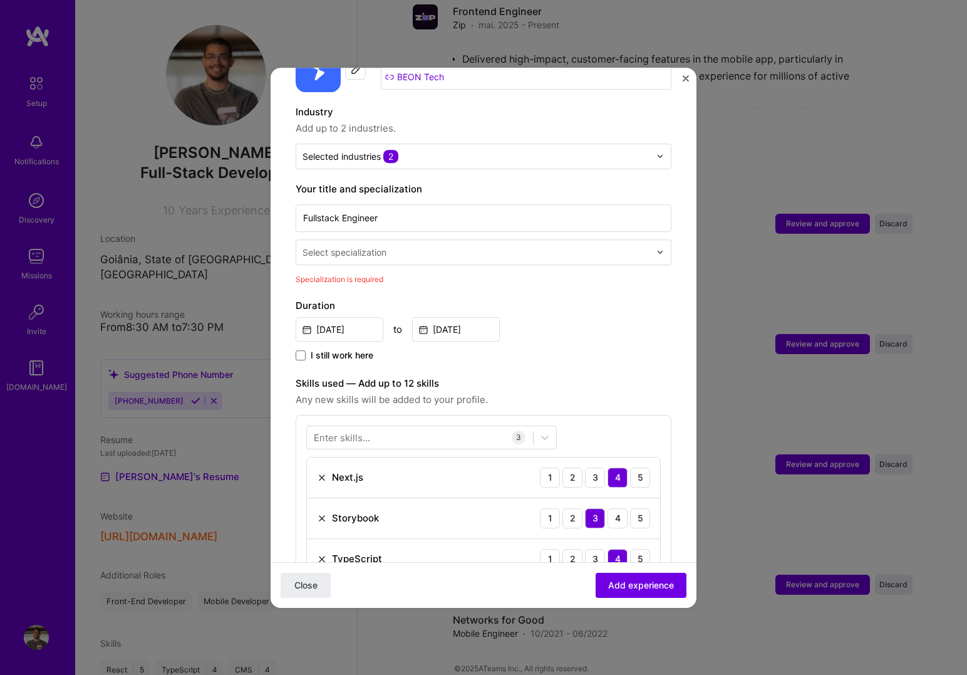
click at [398, 246] on input "text" at bounding box center [478, 252] width 350 height 13
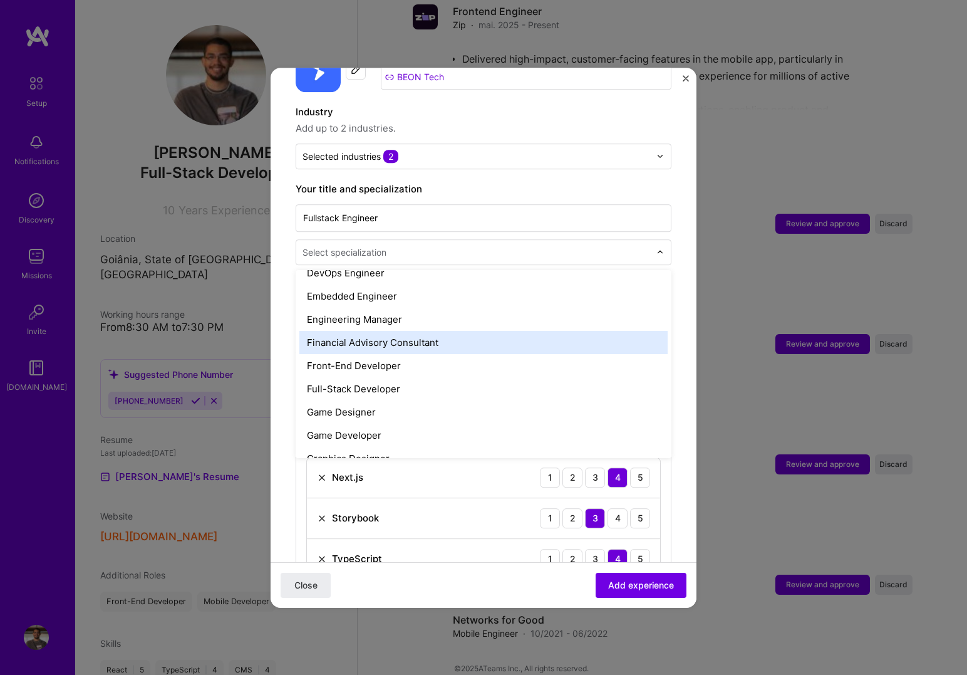
scroll to position [640, 0]
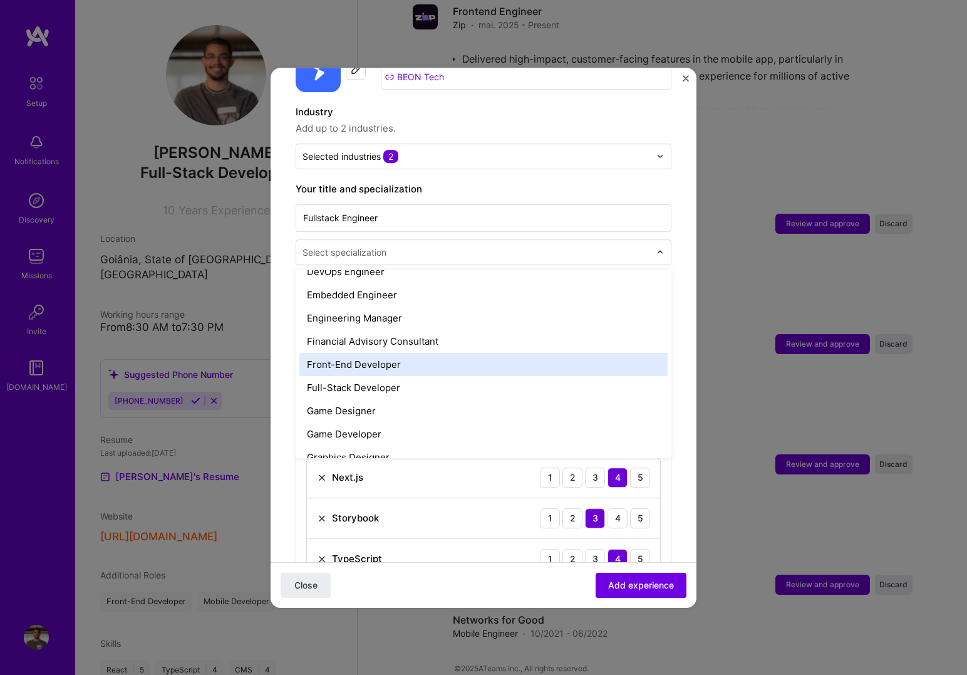
click at [385, 353] on div "Front-End Developer" at bounding box center [483, 364] width 368 height 23
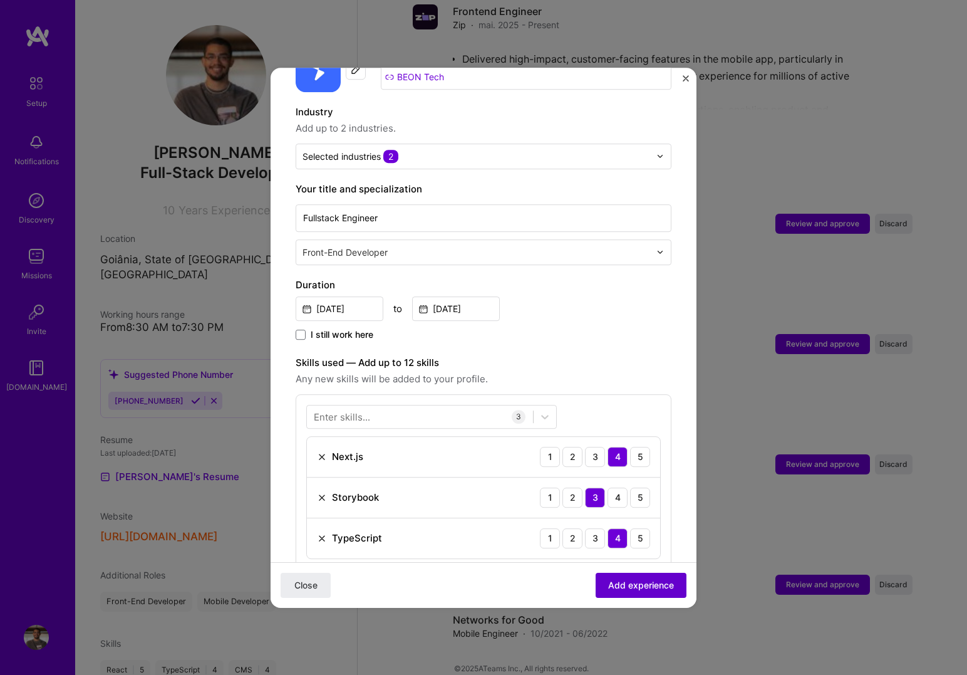
click at [650, 588] on span "Add experience" at bounding box center [641, 584] width 66 height 13
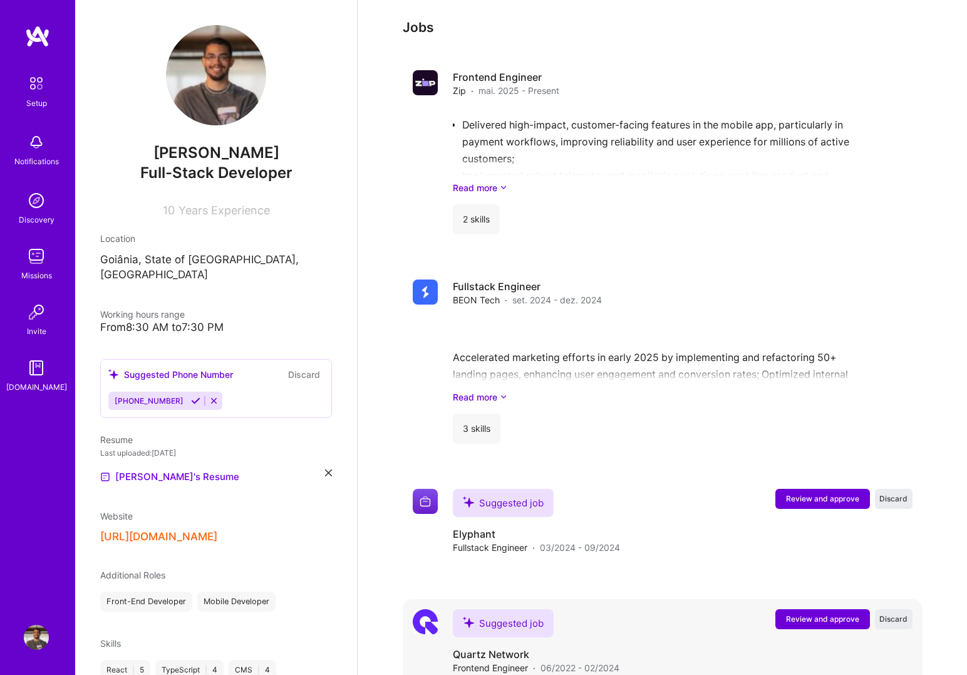
scroll to position [1023, 0]
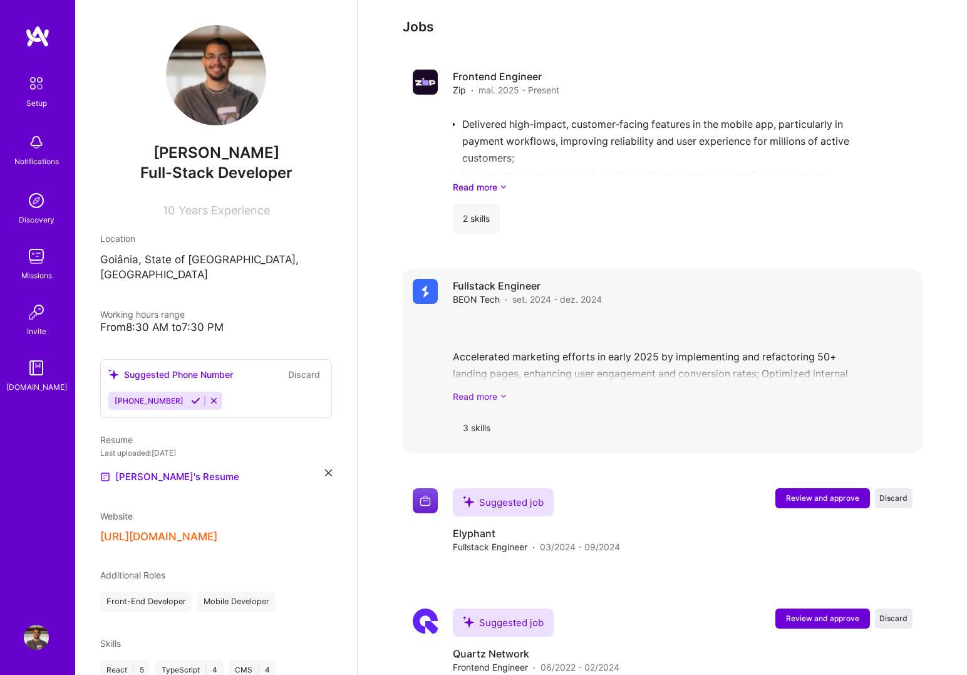
click at [500, 390] on icon at bounding box center [504, 396] width 8 height 13
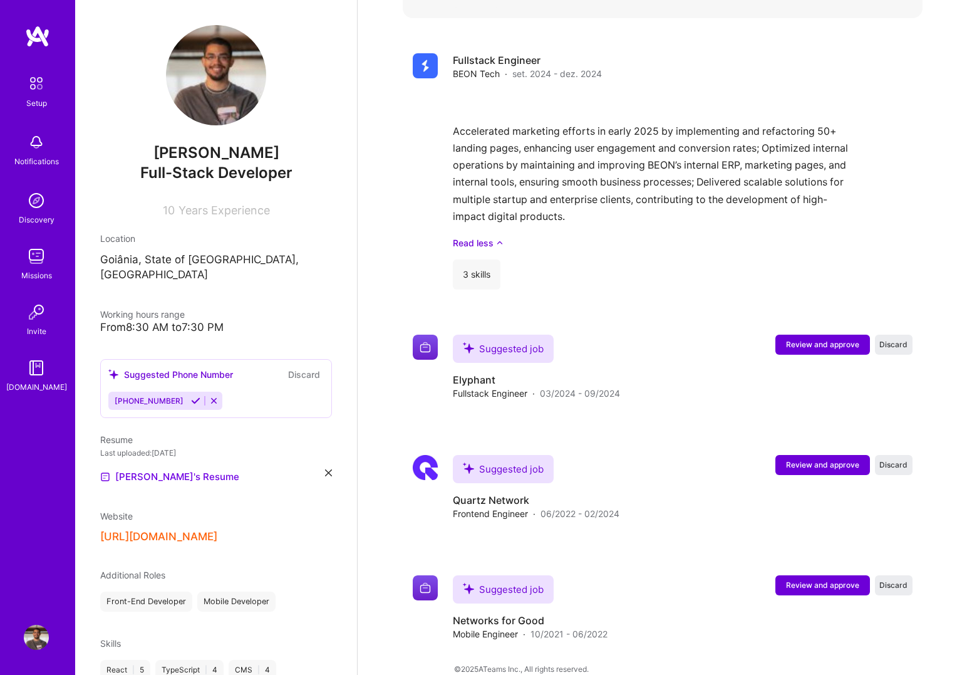
scroll to position [1249, 0]
click at [797, 338] on span "Review and approve" at bounding box center [822, 343] width 73 height 11
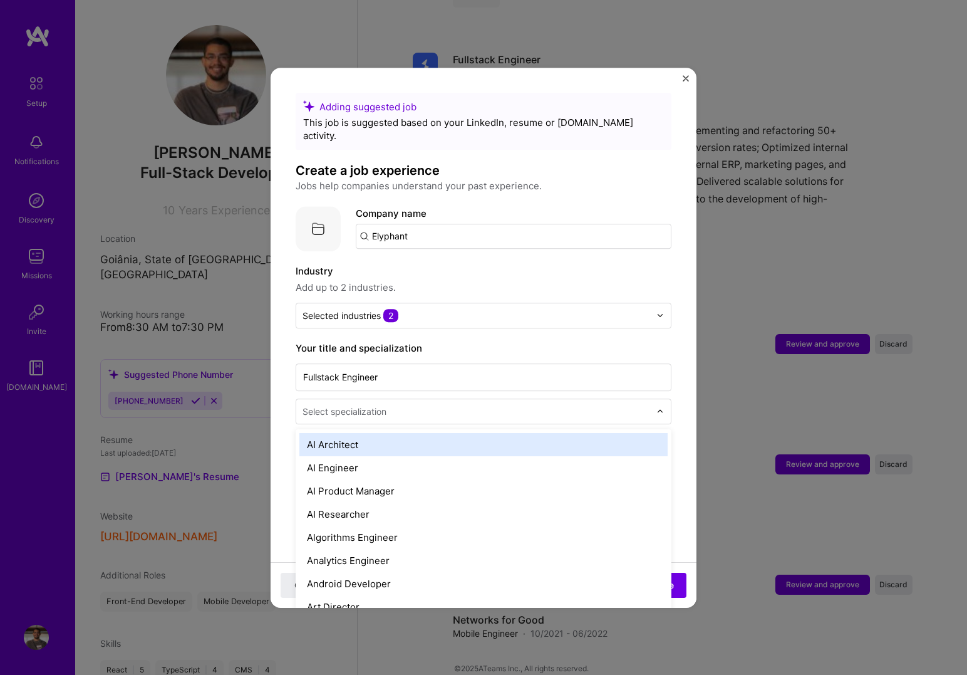
click at [493, 405] on input "text" at bounding box center [478, 411] width 350 height 13
type input "FR"
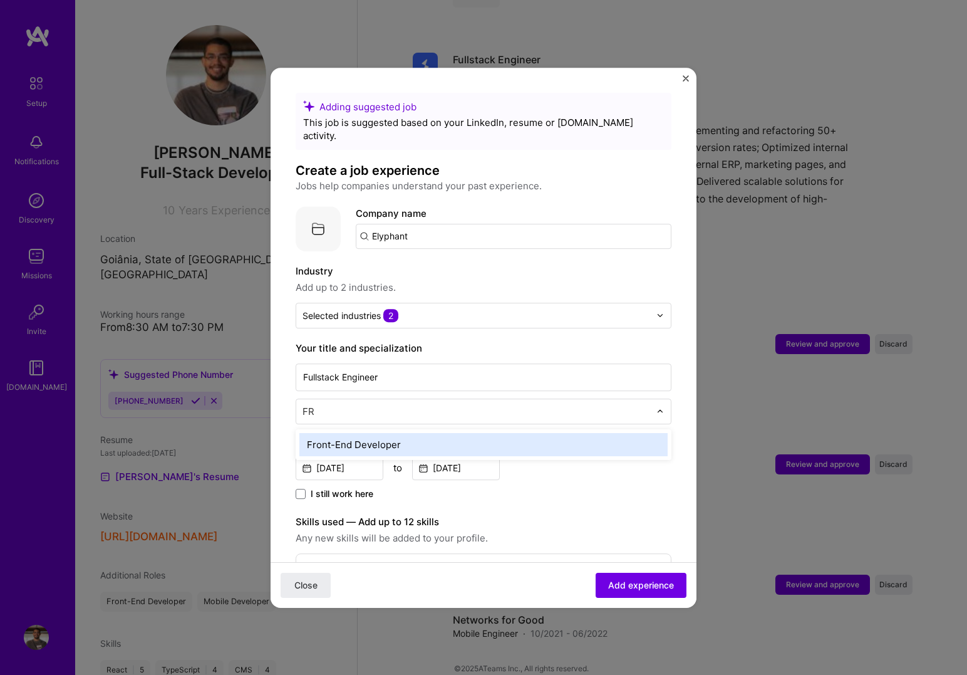
click at [444, 433] on div "Front-End Developer" at bounding box center [483, 444] width 368 height 23
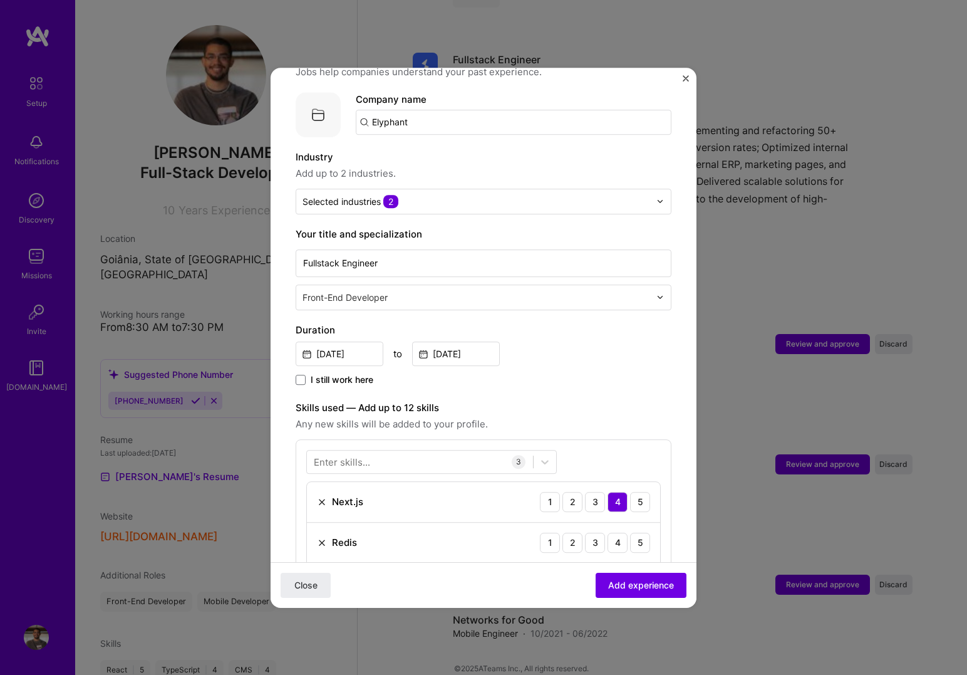
scroll to position [126, 0]
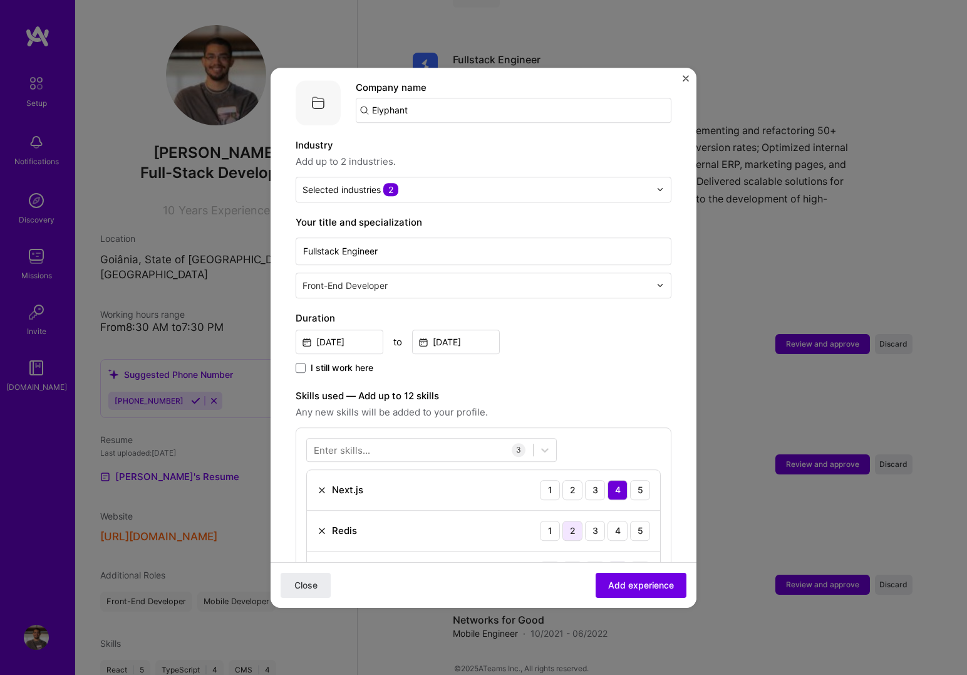
click at [577, 521] on div "2" at bounding box center [572, 531] width 20 height 20
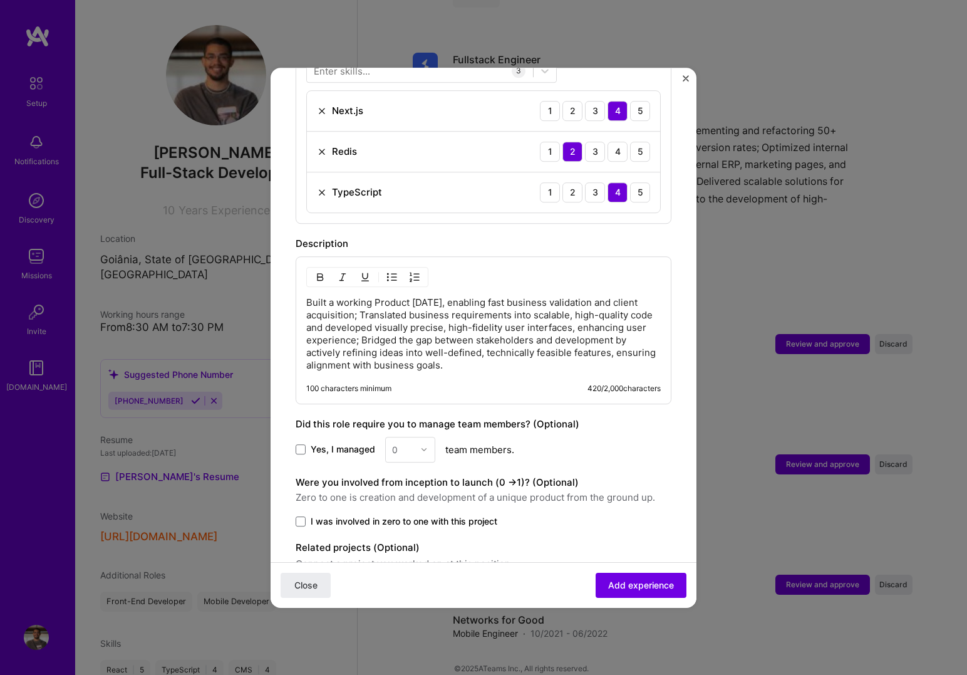
scroll to position [506, 0]
click at [304, 515] on span at bounding box center [301, 520] width 10 height 10
click at [0, 0] on input "I was involved in zero to one with this project" at bounding box center [0, 0] width 0 height 0
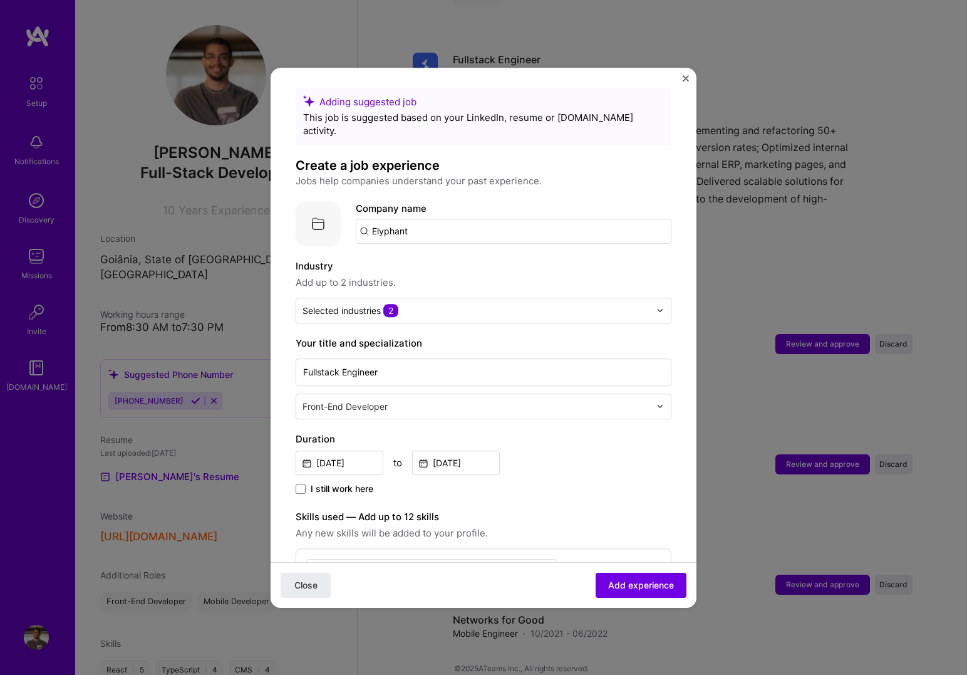
scroll to position [0, 0]
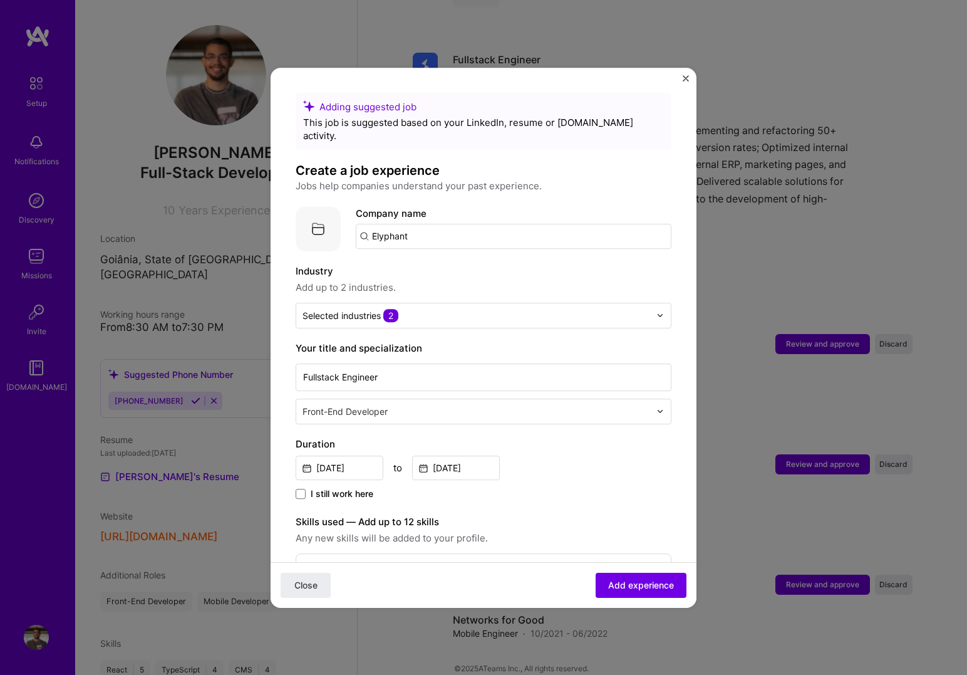
click at [319, 216] on img at bounding box center [318, 228] width 45 height 45
click at [668, 586] on span "Add experience" at bounding box center [641, 584] width 66 height 13
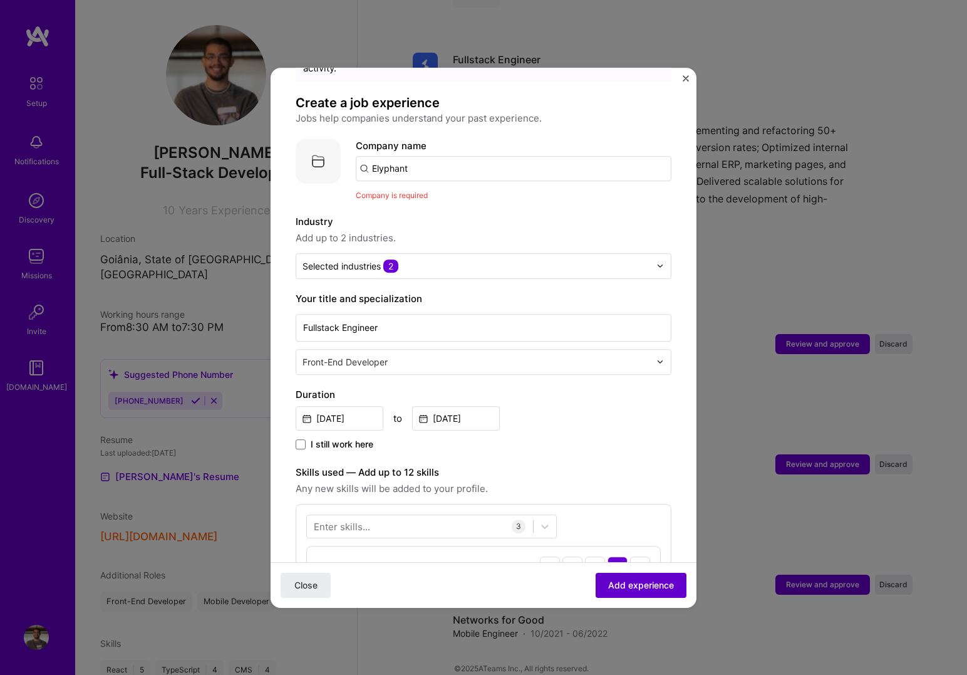
scroll to position [125, 0]
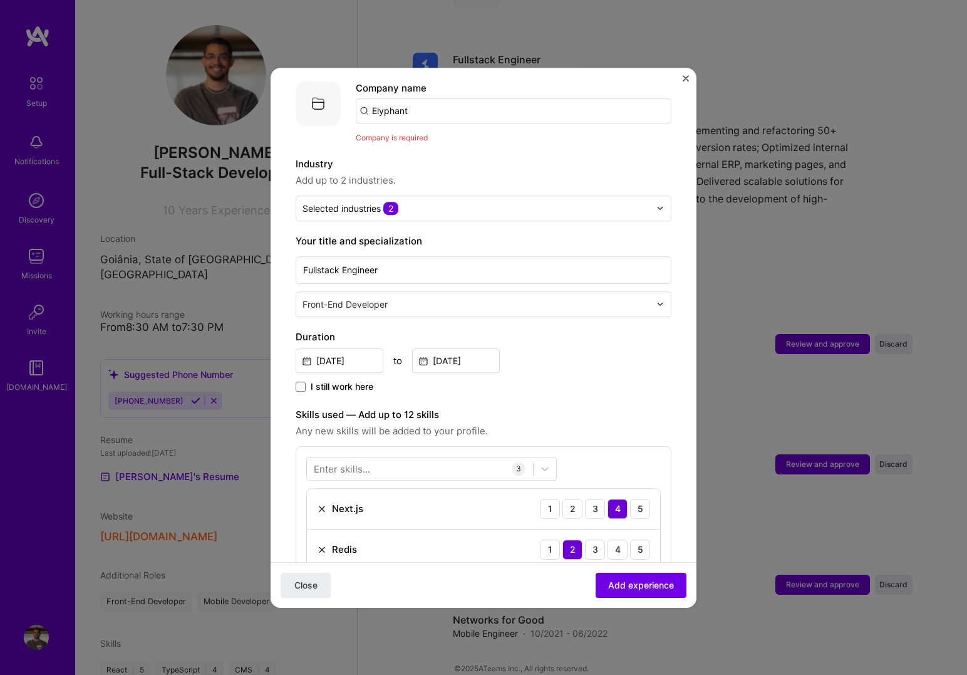
click at [432, 98] on input "Elyphant" at bounding box center [514, 110] width 316 height 25
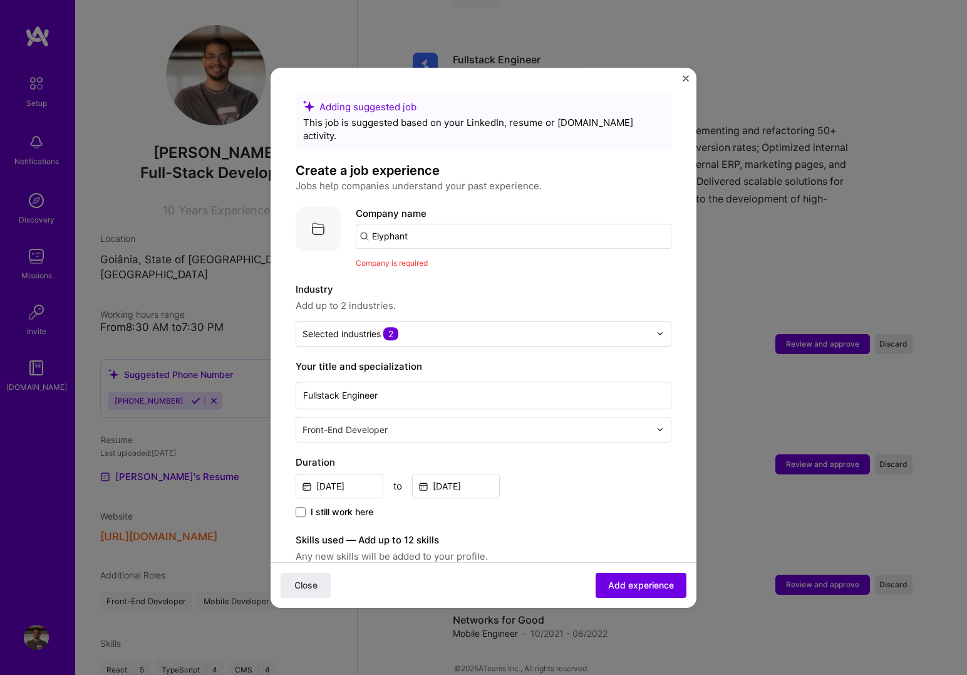
click at [683, 77] on img "Close" at bounding box center [686, 78] width 6 height 6
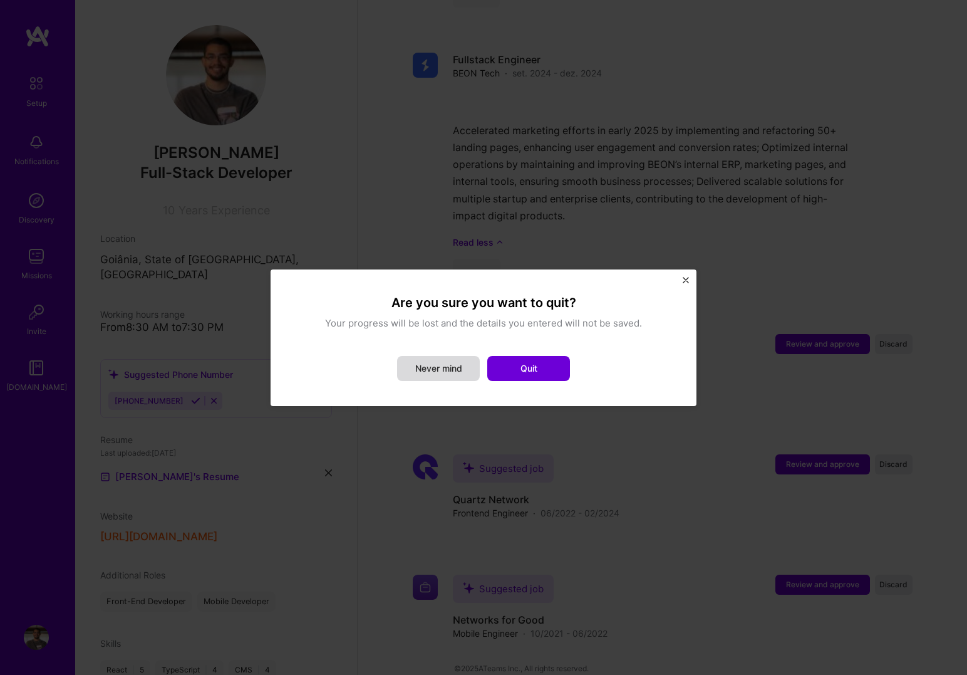
click at [436, 378] on button "Never mind" at bounding box center [438, 368] width 83 height 25
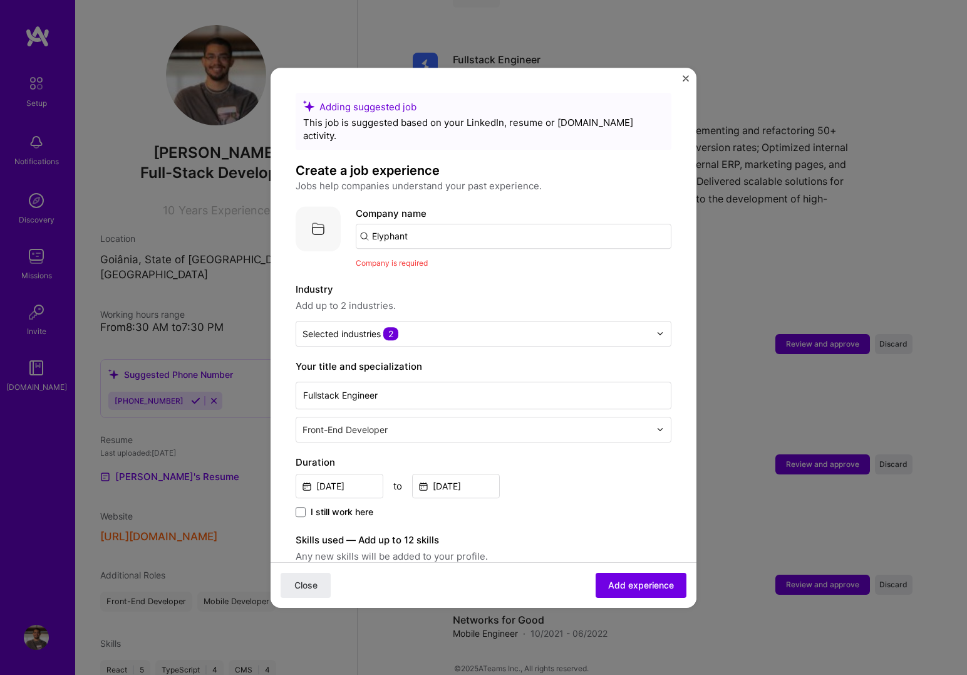
click at [443, 229] on input "Elyphant" at bounding box center [514, 236] width 316 height 25
drag, startPoint x: 440, startPoint y: 228, endPoint x: 329, endPoint y: 220, distance: 110.5
click at [329, 220] on div "Company logo Company name Elyphant Company is required" at bounding box center [484, 237] width 376 height 63
type input "Elyphant"
click at [458, 260] on div "Elyphant" at bounding box center [451, 271] width 50 height 22
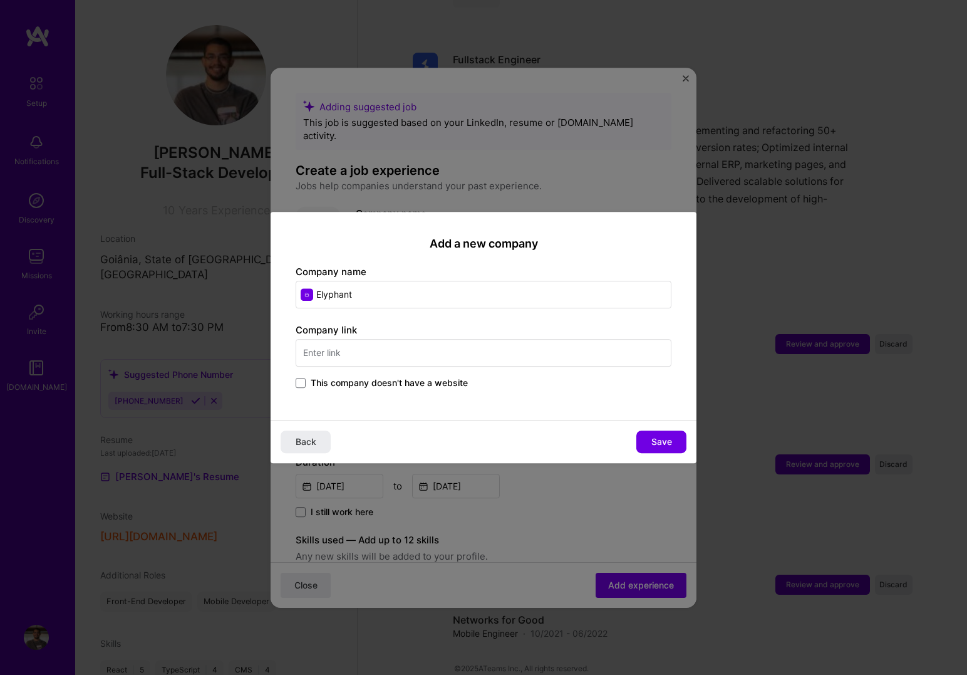
click at [386, 355] on input "text" at bounding box center [484, 353] width 376 height 28
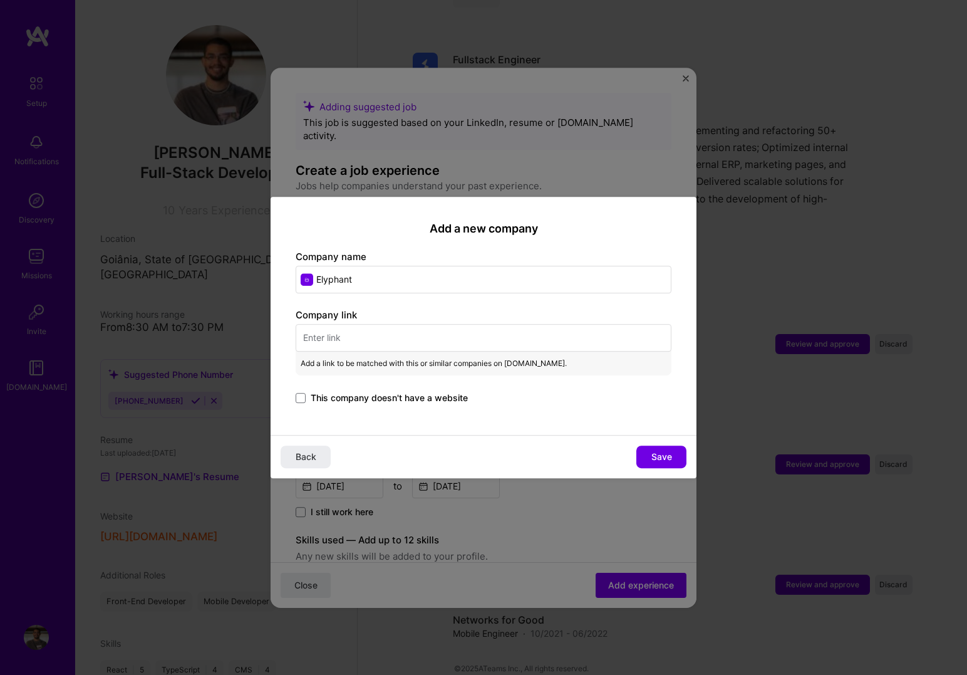
paste input "<TextBlock></TextBlock>"
type input "<TextBlock></TextBlock>"
paste input "[URL][DOMAIN_NAME]"
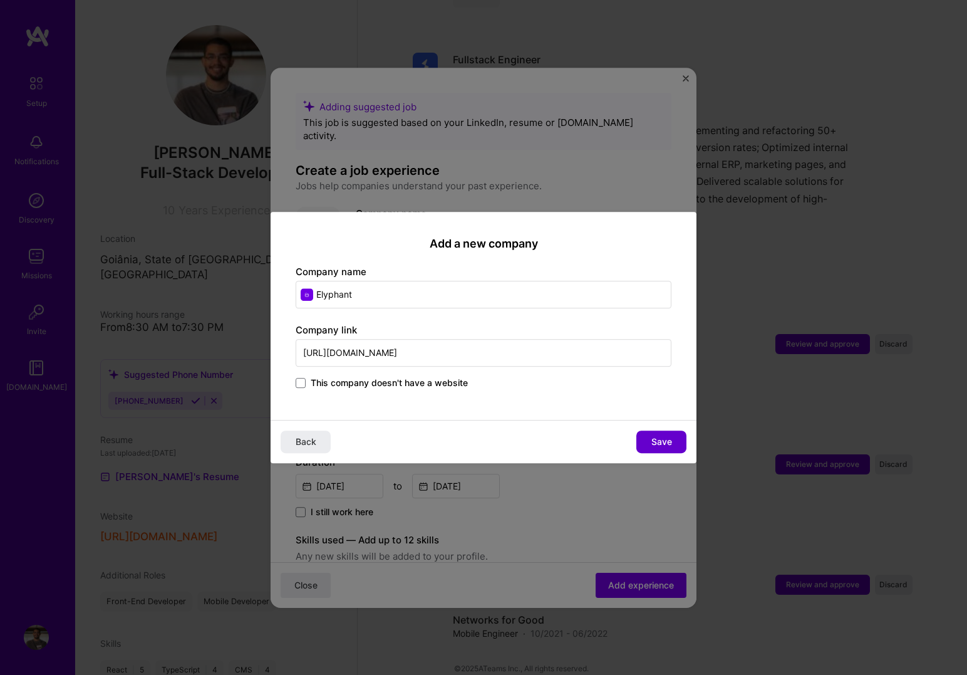
type input "[URL][DOMAIN_NAME]"
click at [656, 442] on span "Save" at bounding box center [661, 441] width 21 height 13
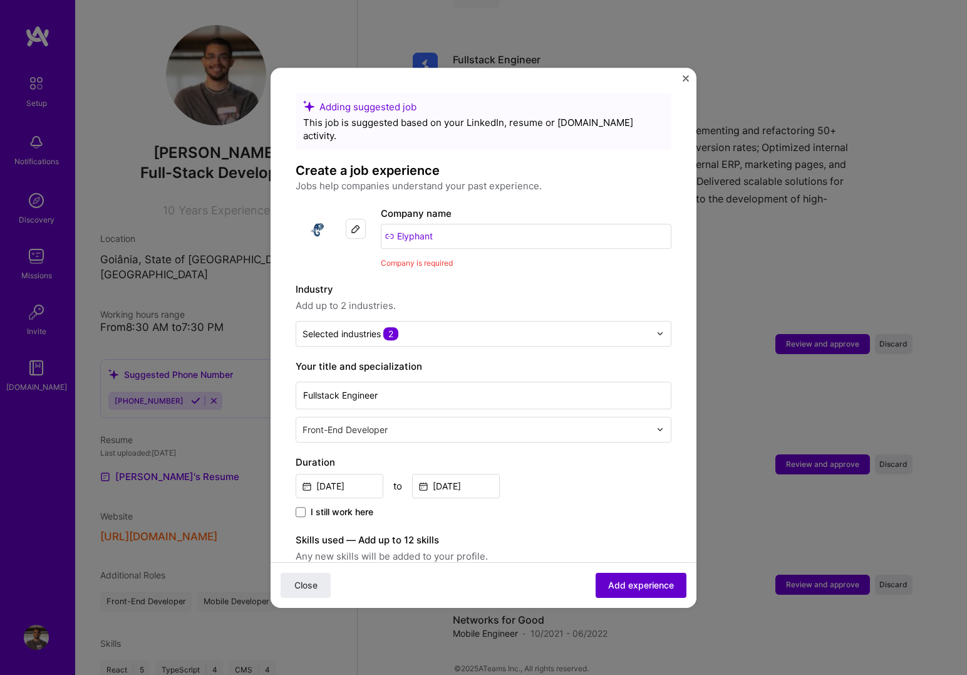
click at [652, 584] on span "Add experience" at bounding box center [641, 584] width 66 height 13
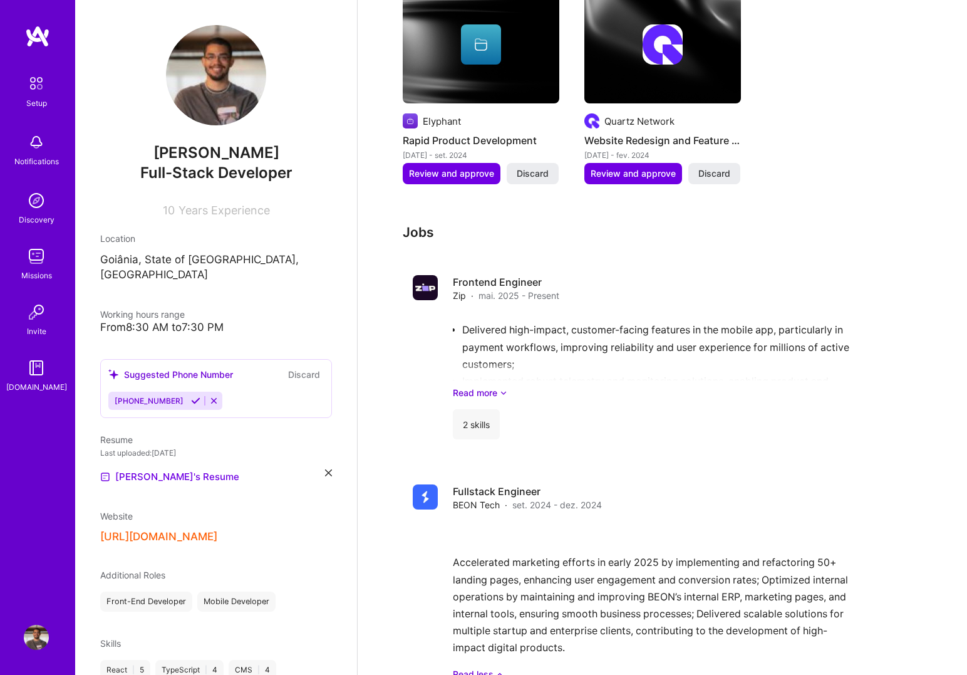
scroll to position [1319, 0]
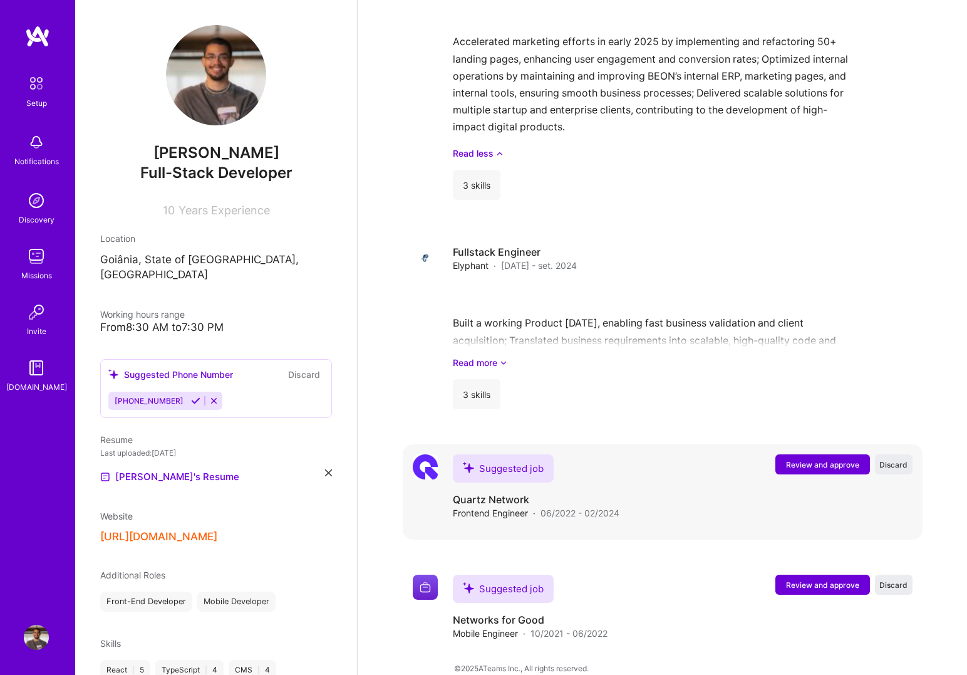
click at [804, 459] on span "Review and approve" at bounding box center [822, 464] width 73 height 11
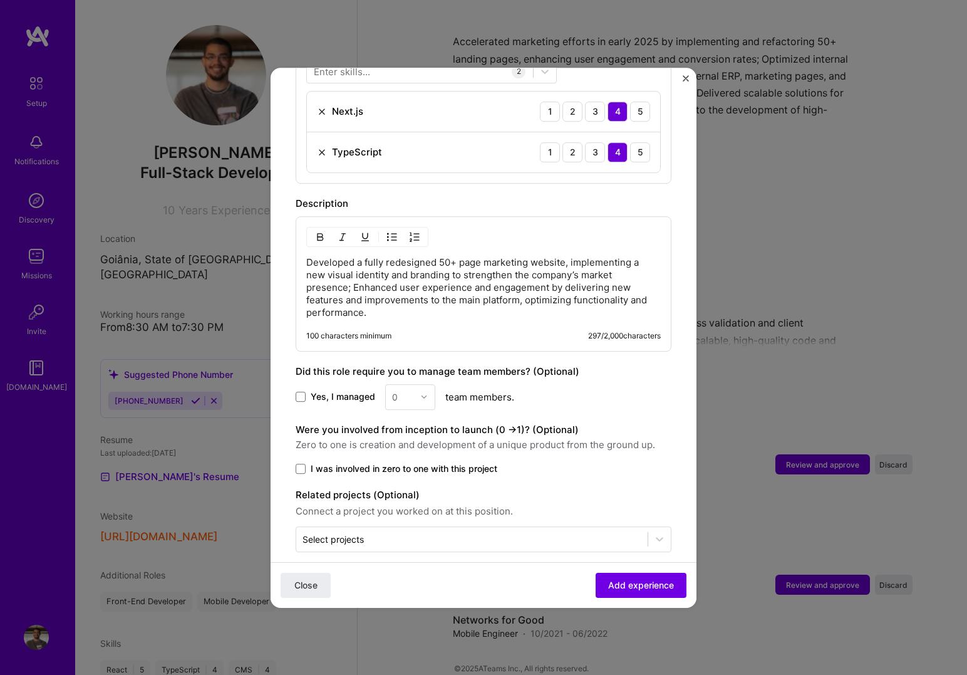
scroll to position [499, 0]
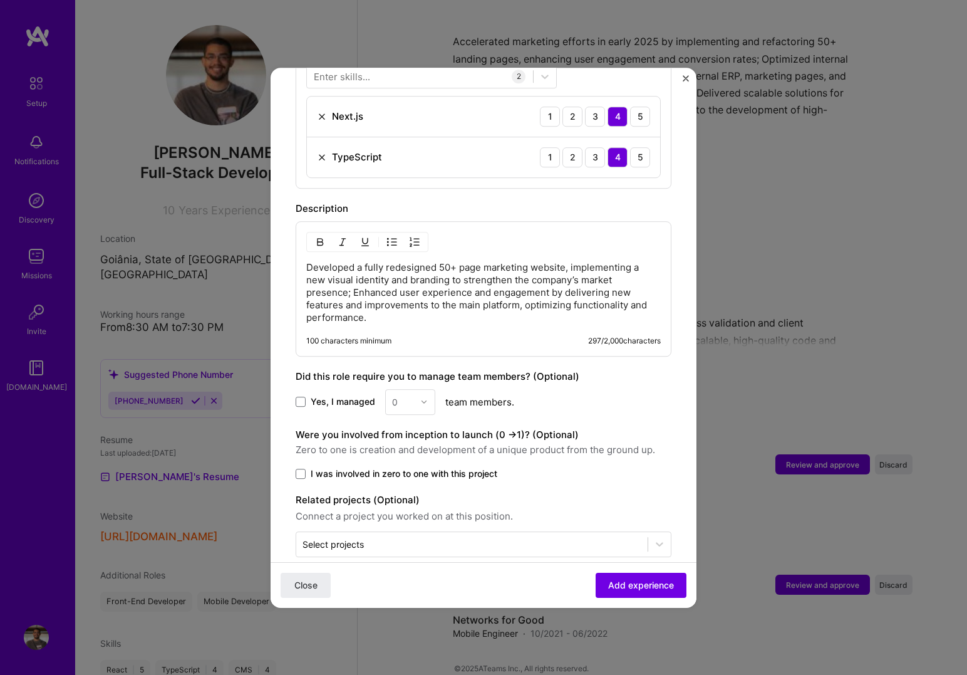
click at [354, 279] on p "Developed a fully redesigned 50+ page marketing website, implementing a new vis…" at bounding box center [483, 292] width 355 height 63
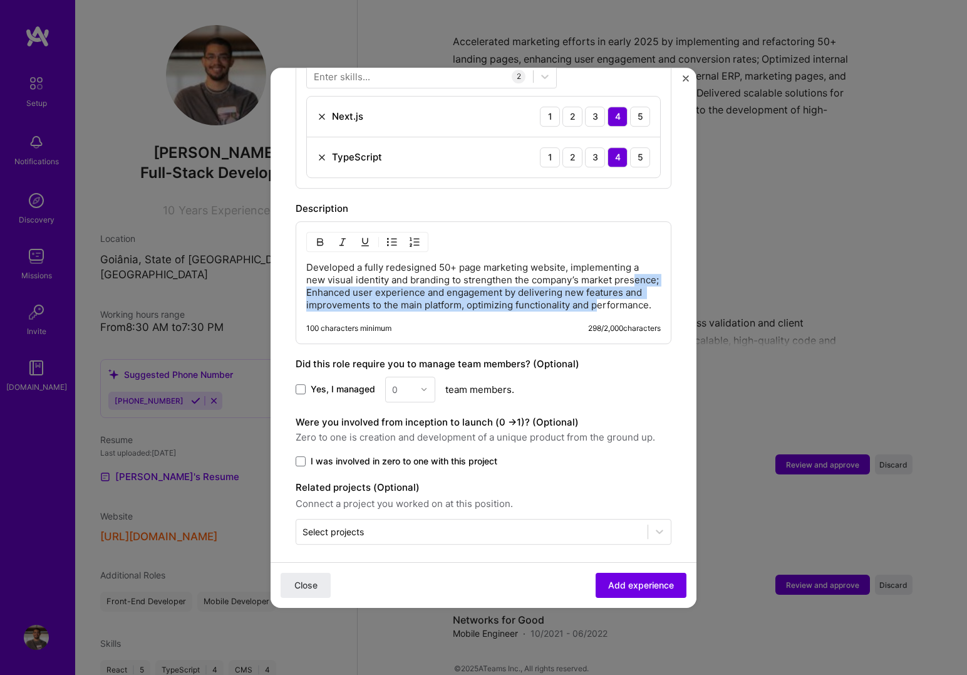
drag, startPoint x: 655, startPoint y: 304, endPoint x: 328, endPoint y: 276, distance: 328.2
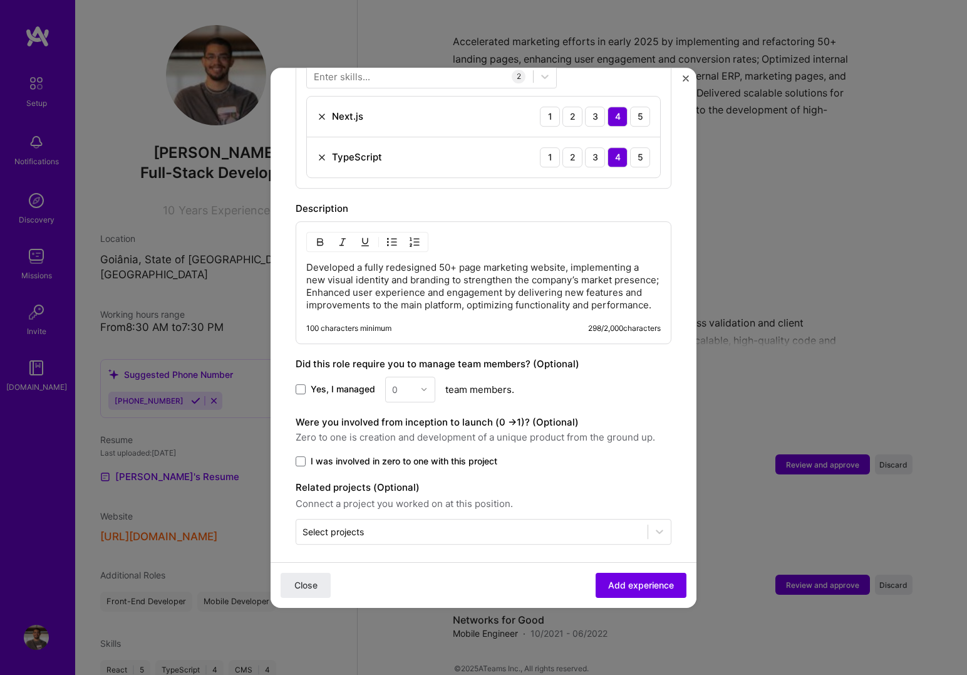
click at [308, 261] on p "Developed a fully redesigned 50+ page marketing website, implementing a new vis…" at bounding box center [483, 286] width 355 height 50
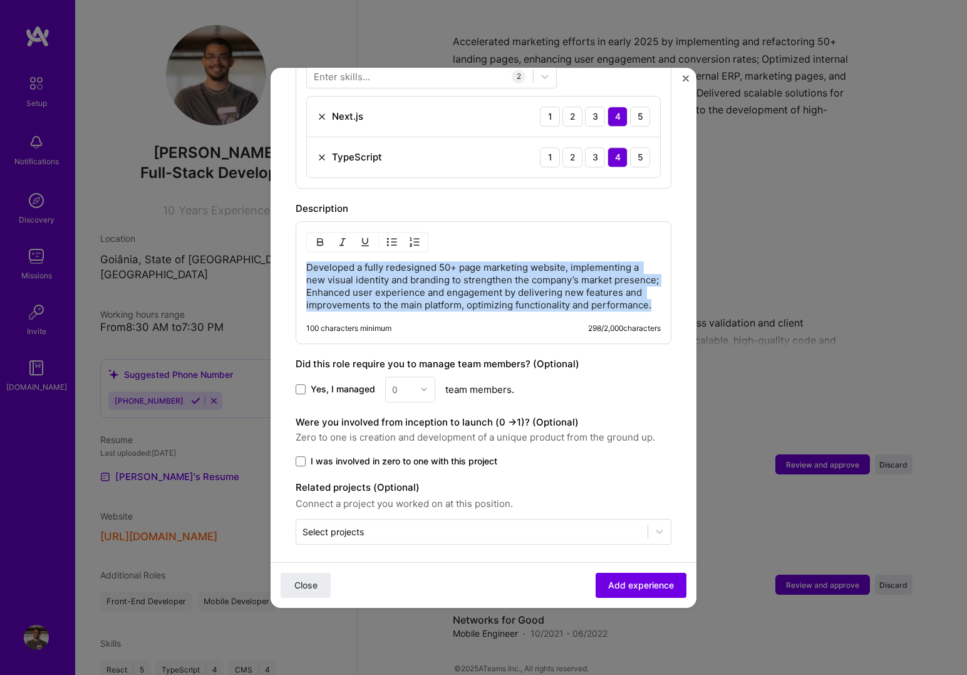
drag, startPoint x: 308, startPoint y: 257, endPoint x: 652, endPoint y: 310, distance: 348.0
click at [652, 310] on div "Developed a fully redesigned 50+ page marketing website, implementing a new vis…" at bounding box center [484, 282] width 376 height 123
click at [391, 237] on img "button" at bounding box center [392, 242] width 10 height 10
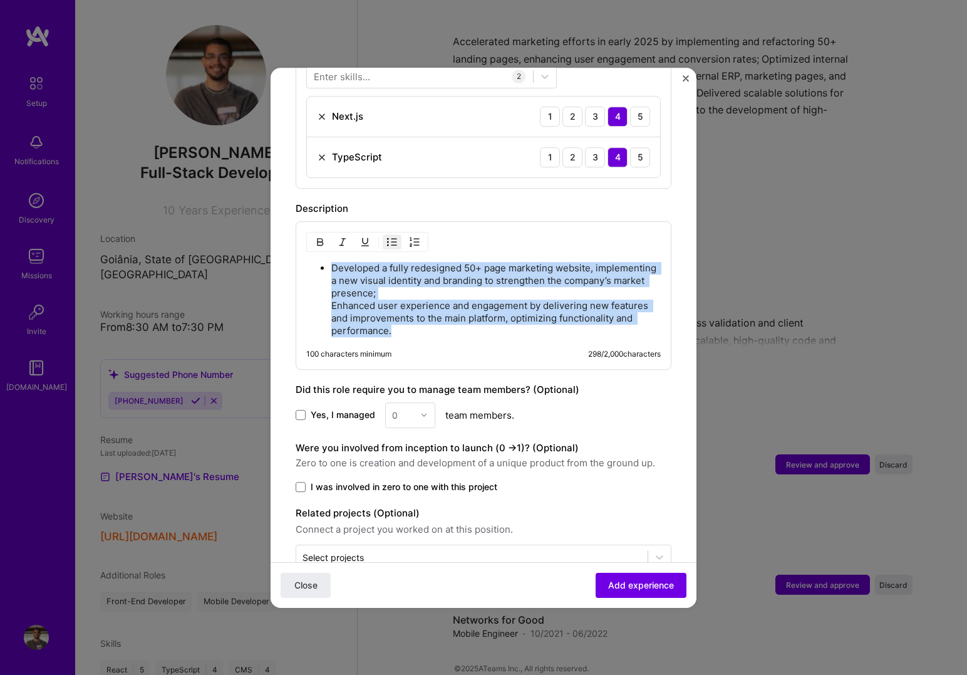
click at [440, 279] on p "Developed a fully redesigned 50+ page marketing website, implementing a new vis…" at bounding box center [495, 299] width 329 height 75
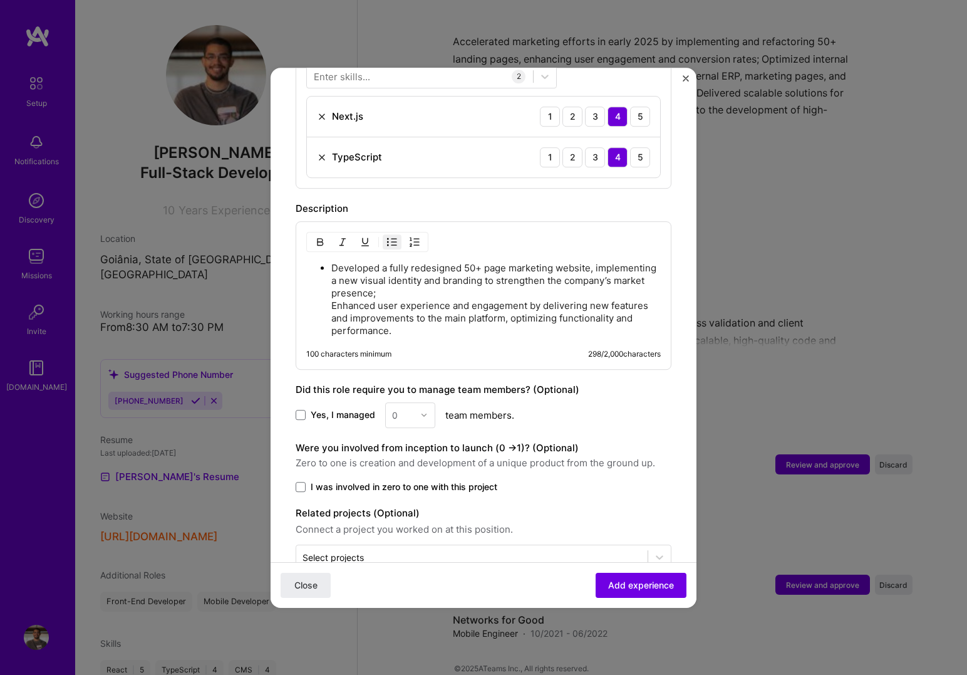
click at [332, 291] on p "Developed a fully redesigned 50+ page marketing website, implementing a new vis…" at bounding box center [495, 299] width 329 height 75
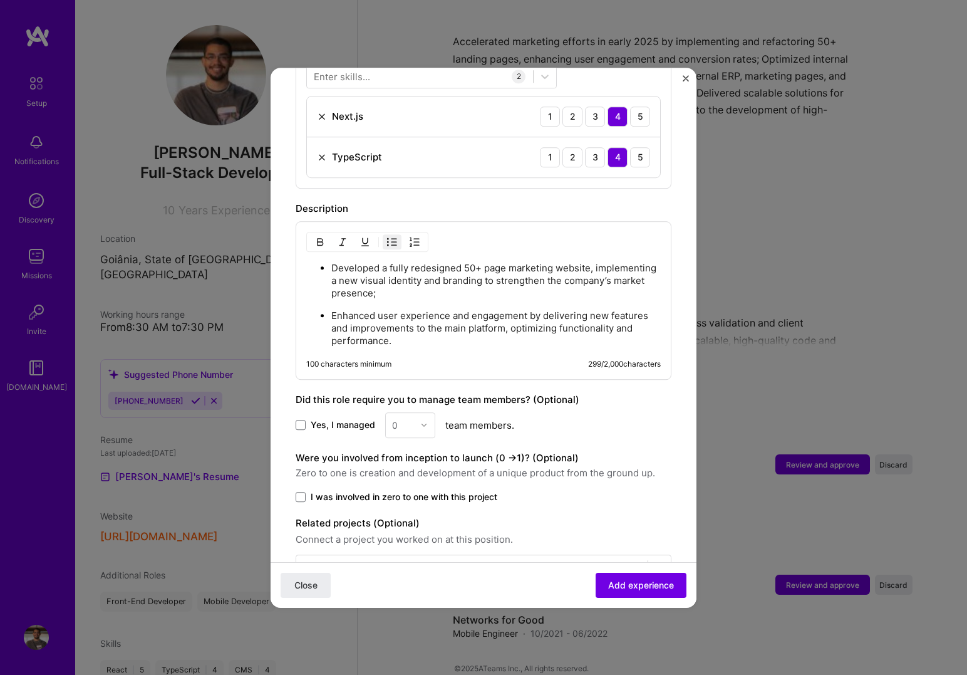
click at [374, 284] on p "Developed a fully redesigned 50+ page marketing website, implementing a new vis…" at bounding box center [495, 281] width 329 height 38
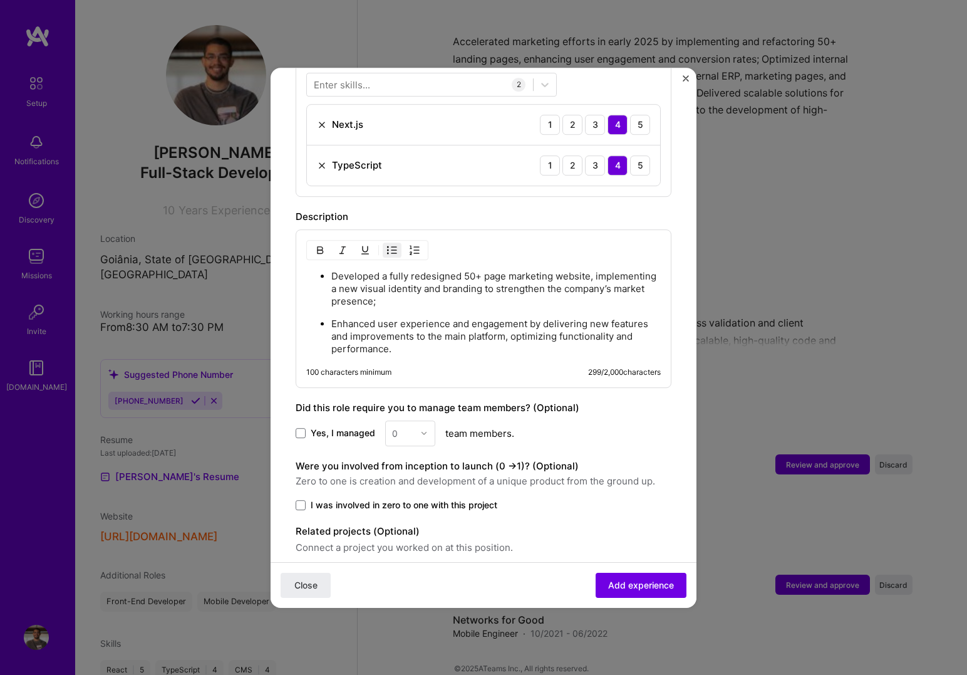
scroll to position [529, 0]
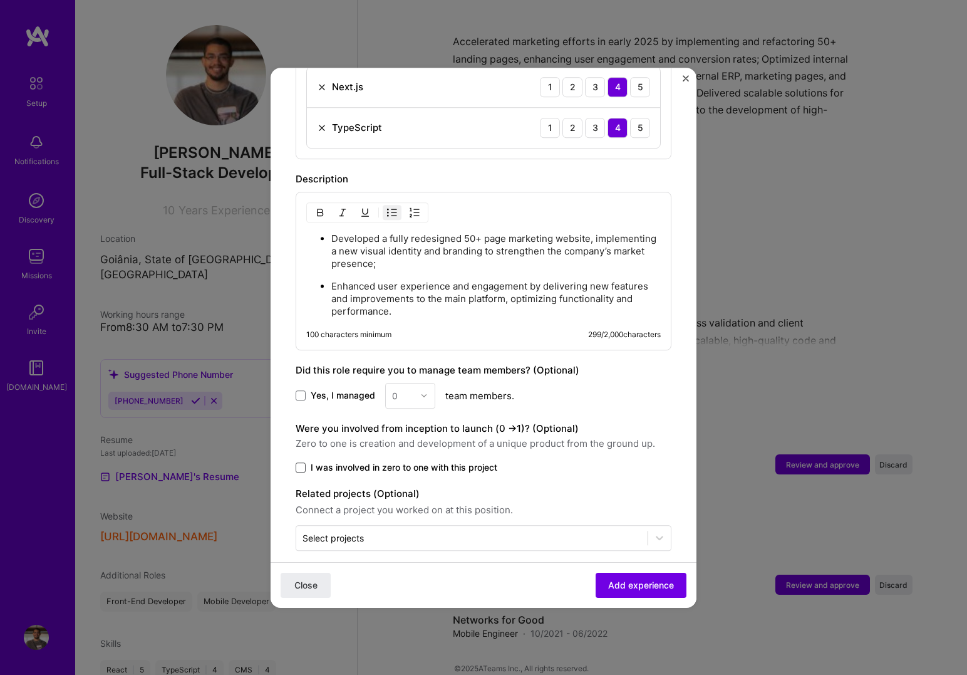
click at [297, 462] on span at bounding box center [301, 467] width 10 height 10
click at [0, 0] on input "I was involved in zero to one with this project" at bounding box center [0, 0] width 0 height 0
click at [626, 579] on span "Add experience" at bounding box center [641, 584] width 66 height 13
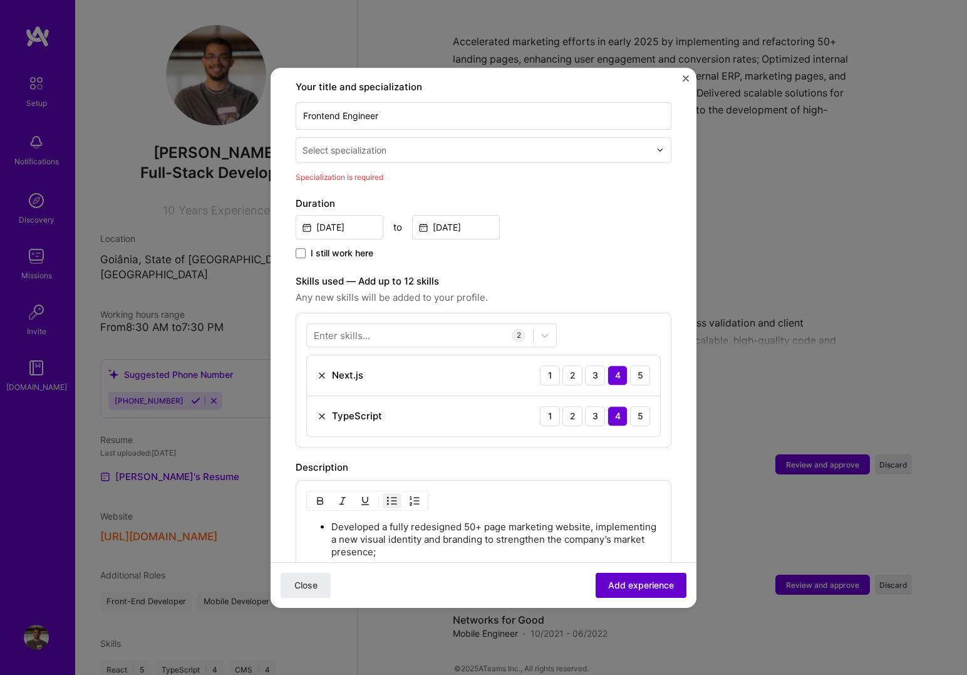
scroll to position [260, 0]
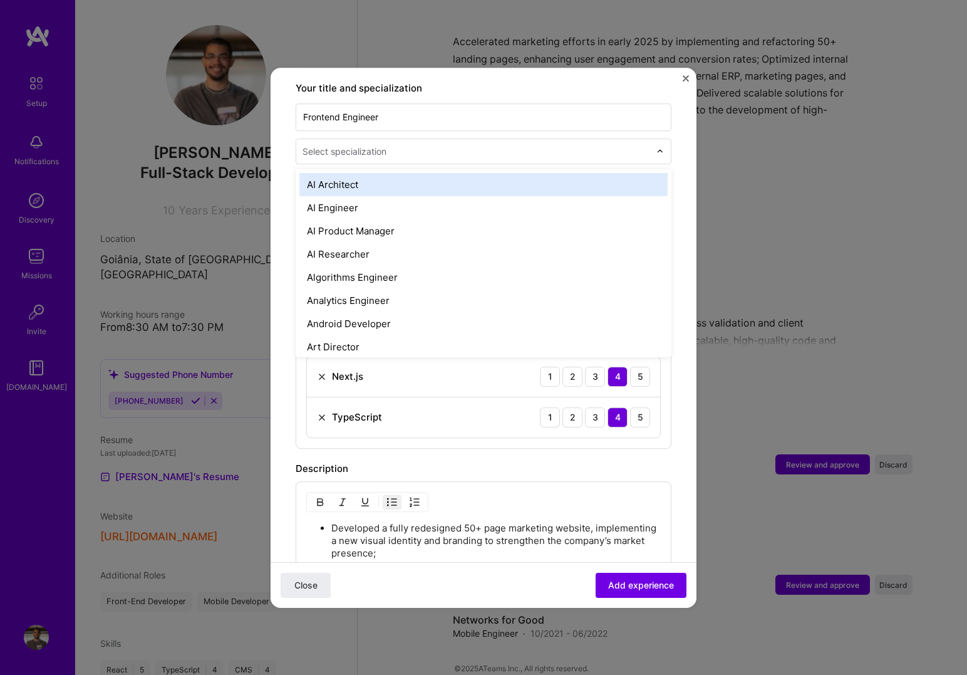
click at [470, 145] on input "text" at bounding box center [478, 151] width 350 height 13
type input "Fro"
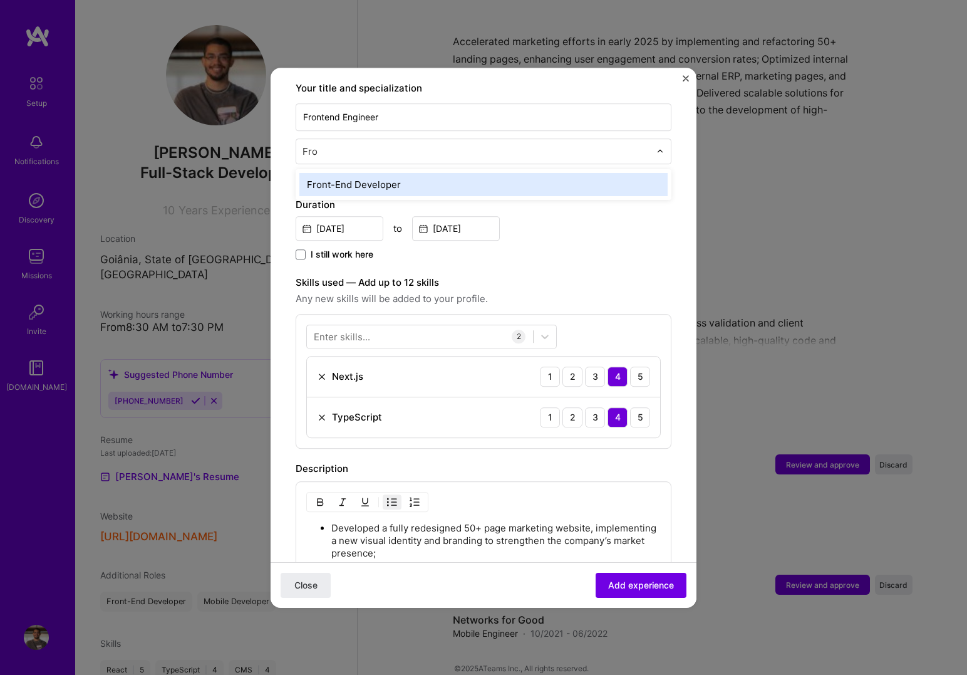
click at [407, 173] on div "Front-End Developer" at bounding box center [483, 184] width 368 height 23
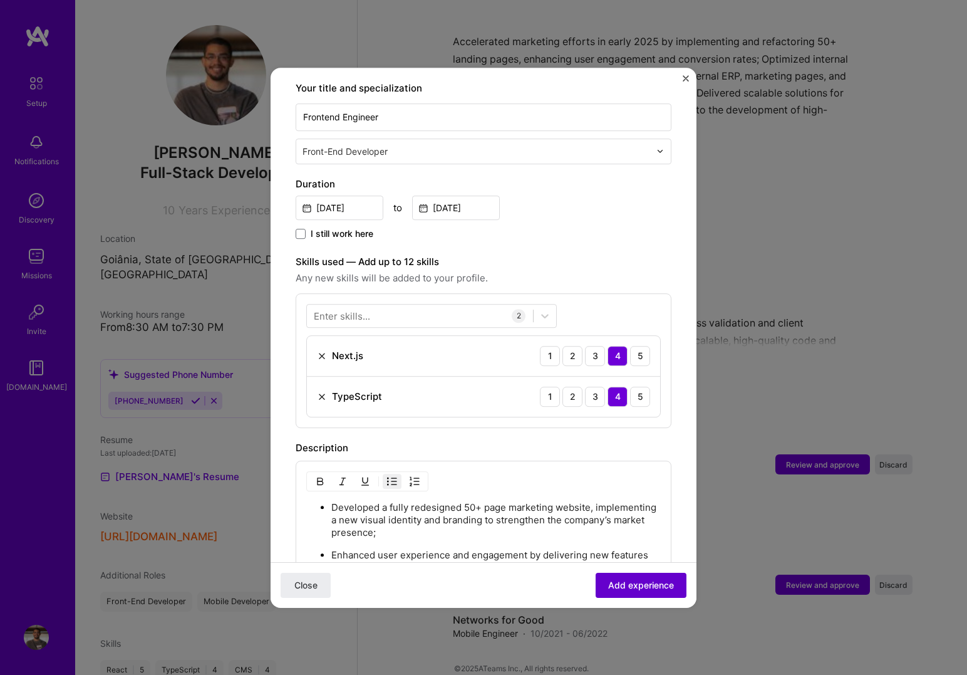
click at [639, 592] on button "Add experience" at bounding box center [641, 584] width 91 height 25
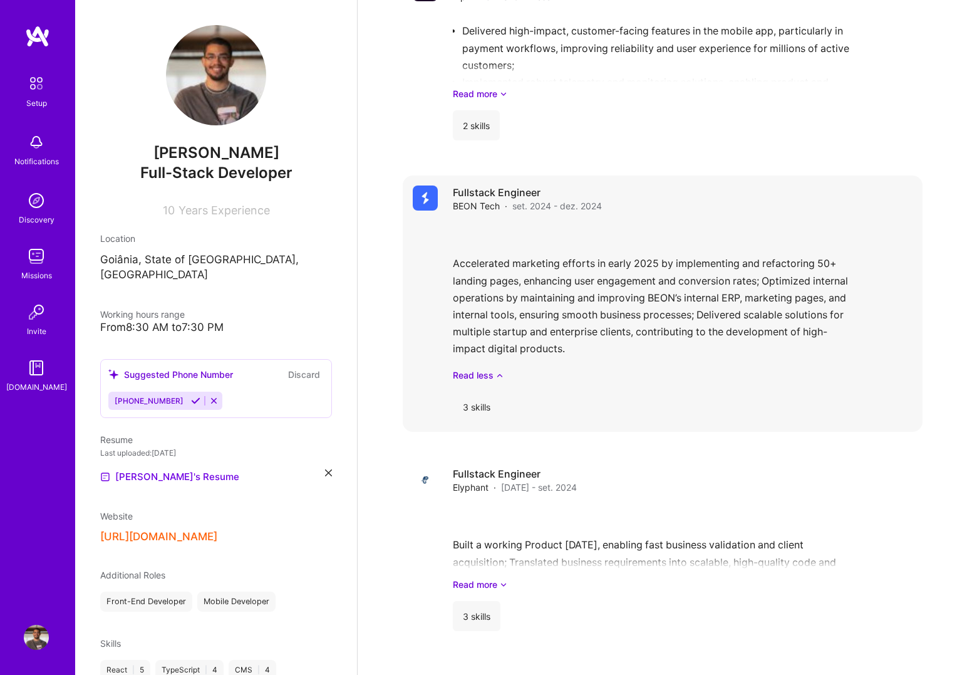
scroll to position [1395, 0]
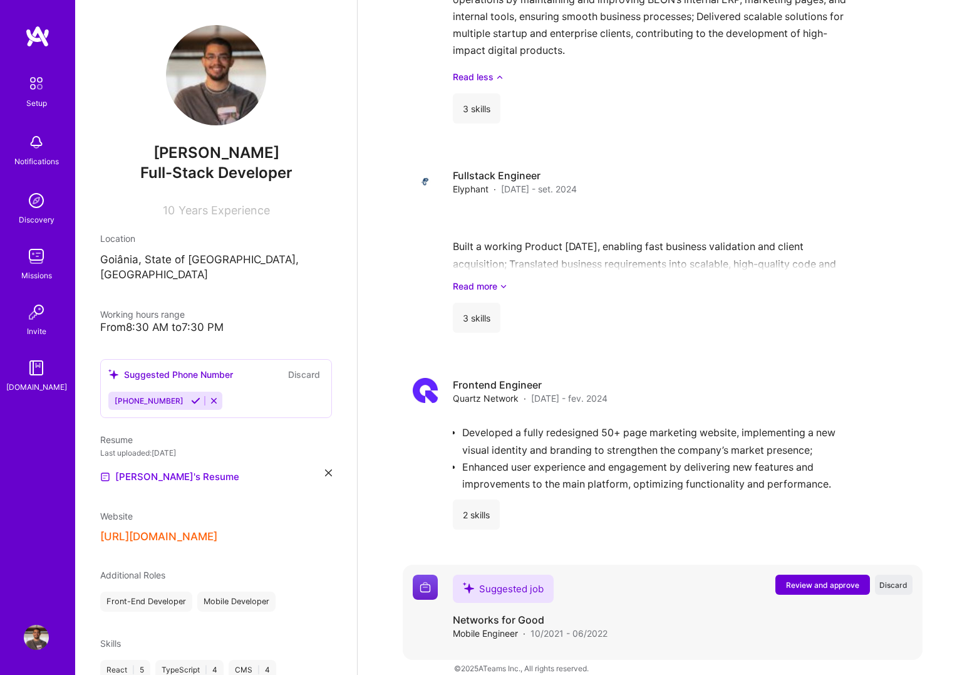
click at [821, 579] on span "Review and approve" at bounding box center [822, 584] width 73 height 11
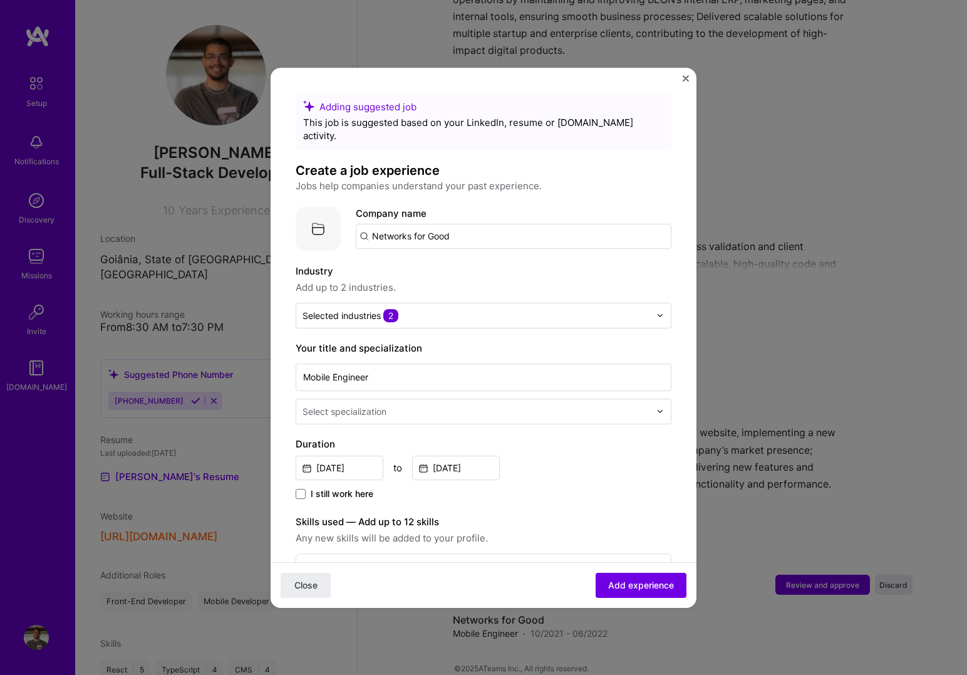
click at [462, 224] on input "Networks for Good" at bounding box center [514, 236] width 316 height 25
type input "Networks for Good"
click at [453, 260] on div "Networks for Good" at bounding box center [473, 271] width 95 height 22
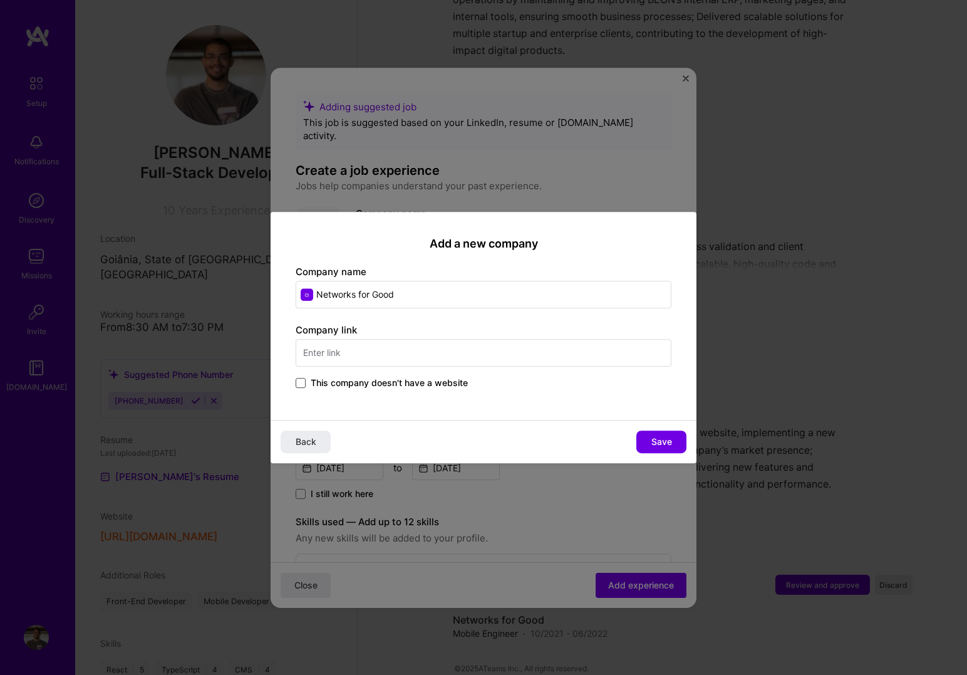
click at [303, 378] on span at bounding box center [301, 383] width 10 height 10
click at [0, 0] on input "This company doesn't have a website" at bounding box center [0, 0] width 0 height 0
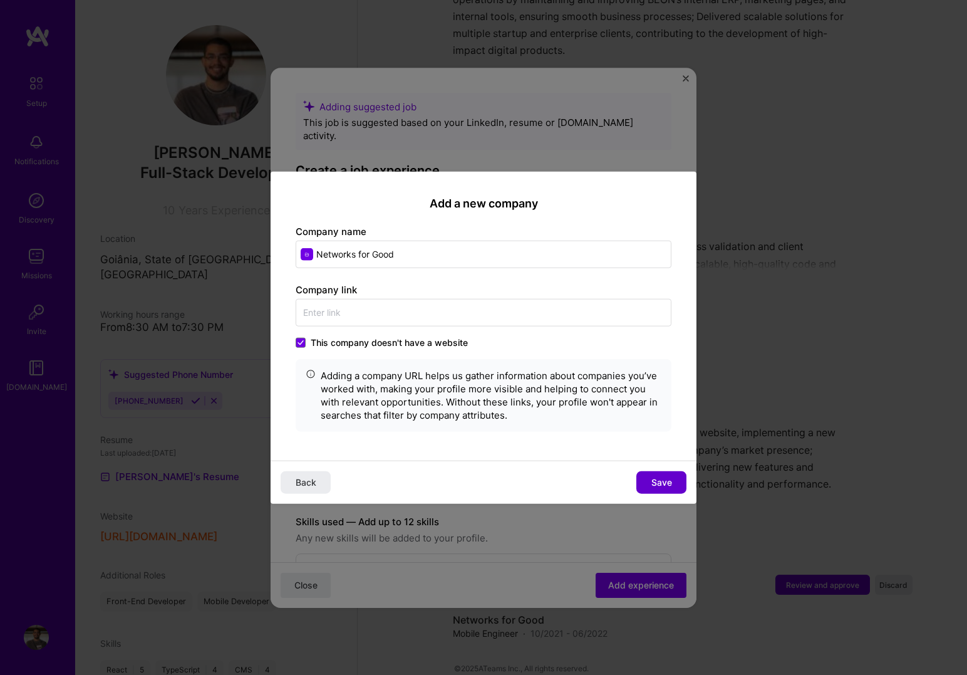
click at [659, 477] on span "Save" at bounding box center [661, 482] width 21 height 13
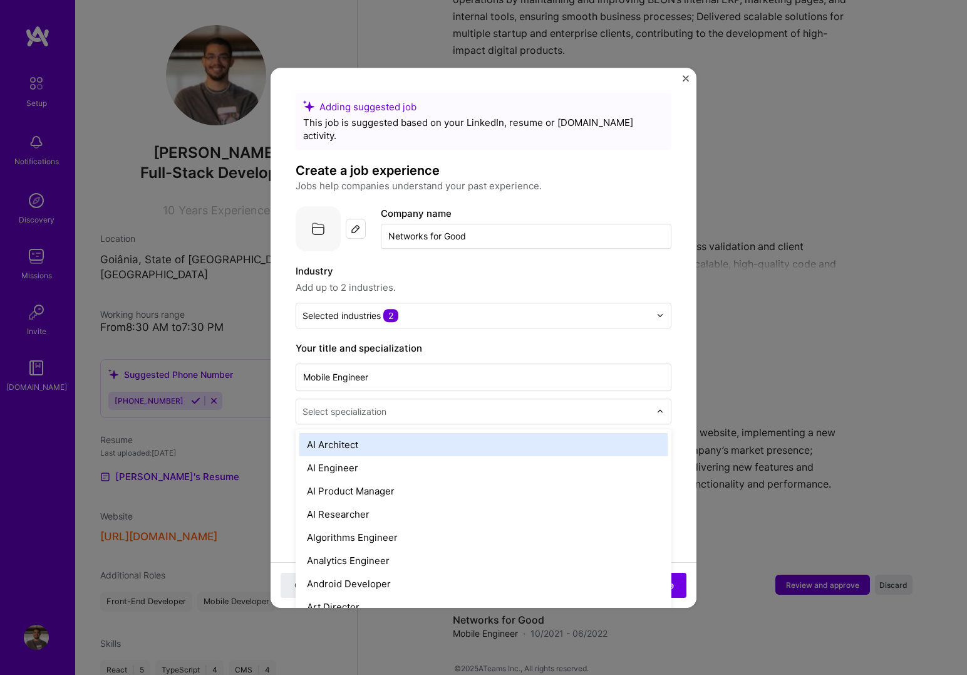
click at [425, 405] on input "text" at bounding box center [478, 411] width 350 height 13
type input "fro"
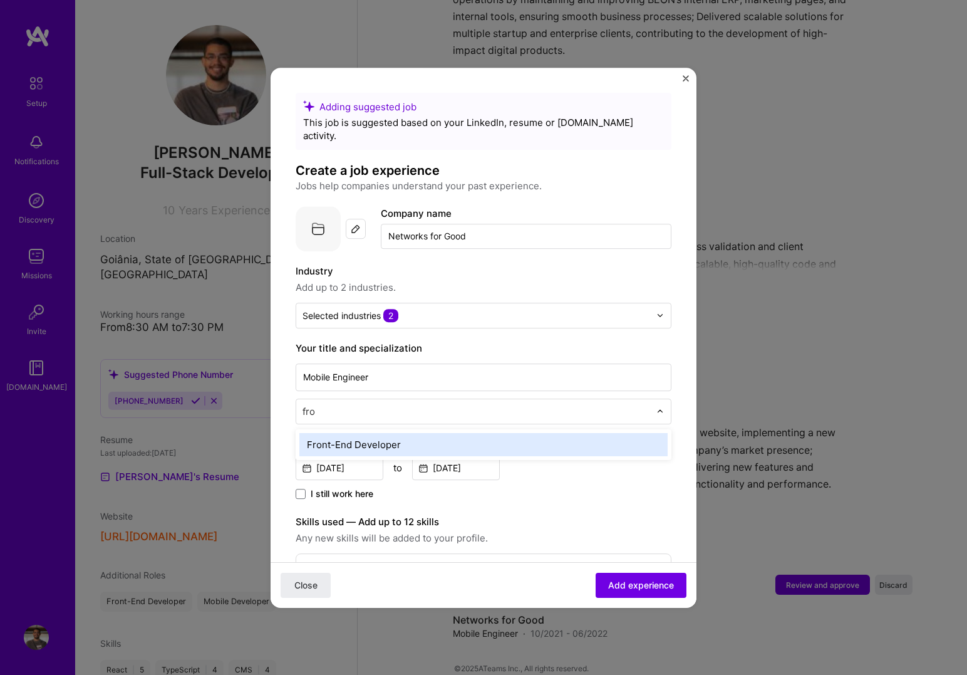
click at [392, 433] on div "Front-End Developer" at bounding box center [483, 444] width 368 height 23
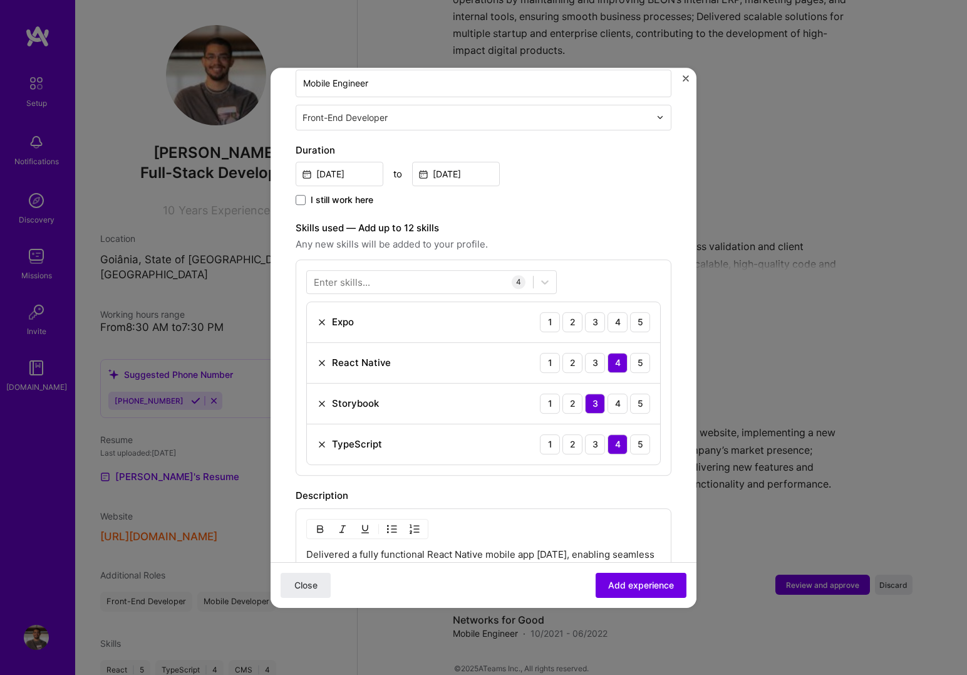
scroll to position [296, 0]
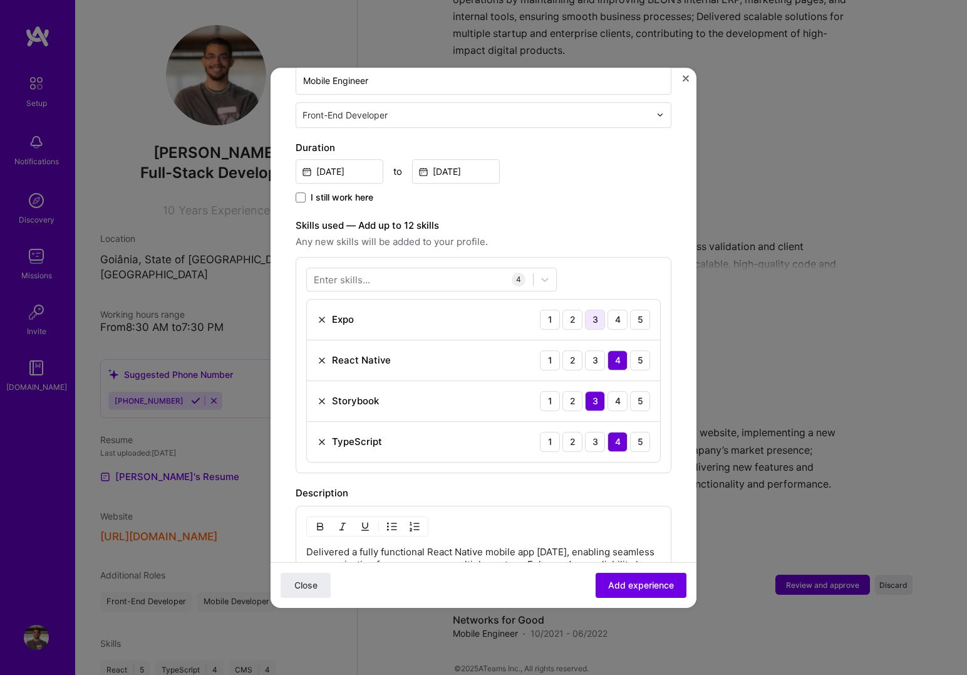
click at [601, 309] on div "3" at bounding box center [595, 319] width 20 height 20
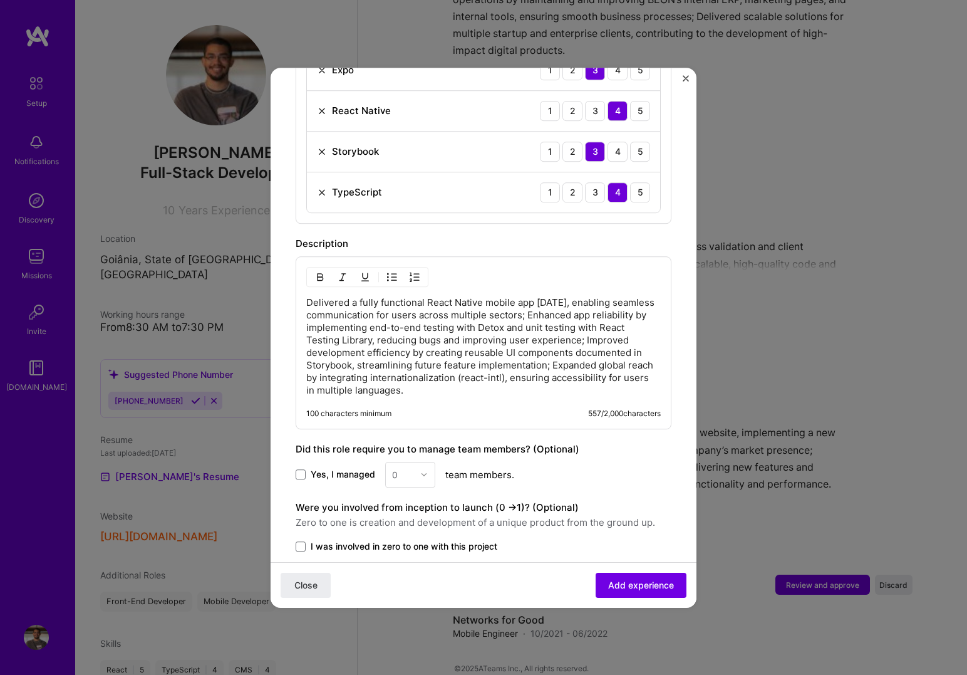
scroll to position [548, 0]
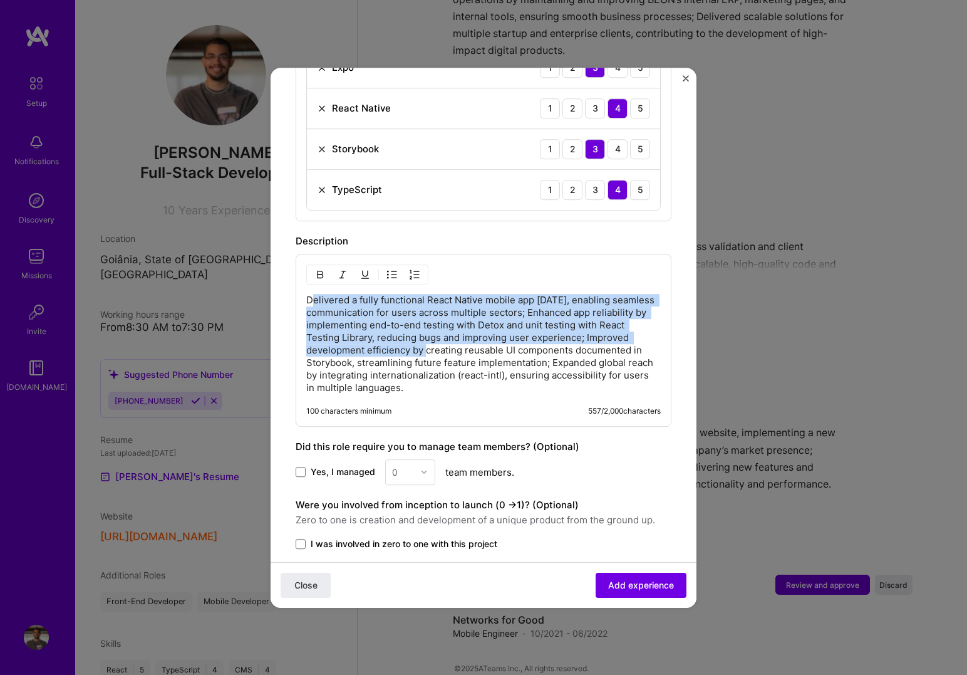
drag, startPoint x: 309, startPoint y: 289, endPoint x: 407, endPoint y: 338, distance: 109.0
click at [407, 338] on p "Delivered a fully functional React Native mobile app [DATE], enabling seamless …" at bounding box center [483, 344] width 355 height 100
click at [390, 269] on img "button" at bounding box center [392, 274] width 10 height 10
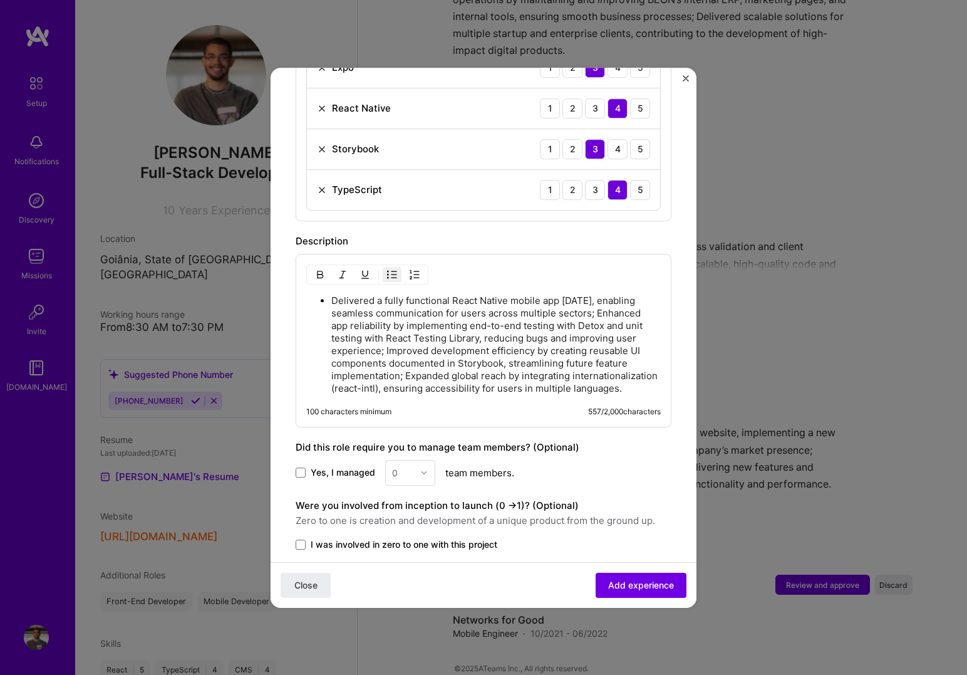
click at [595, 301] on p "Delivered a fully functional React Native mobile app [DATE], enabling seamless …" at bounding box center [495, 344] width 329 height 100
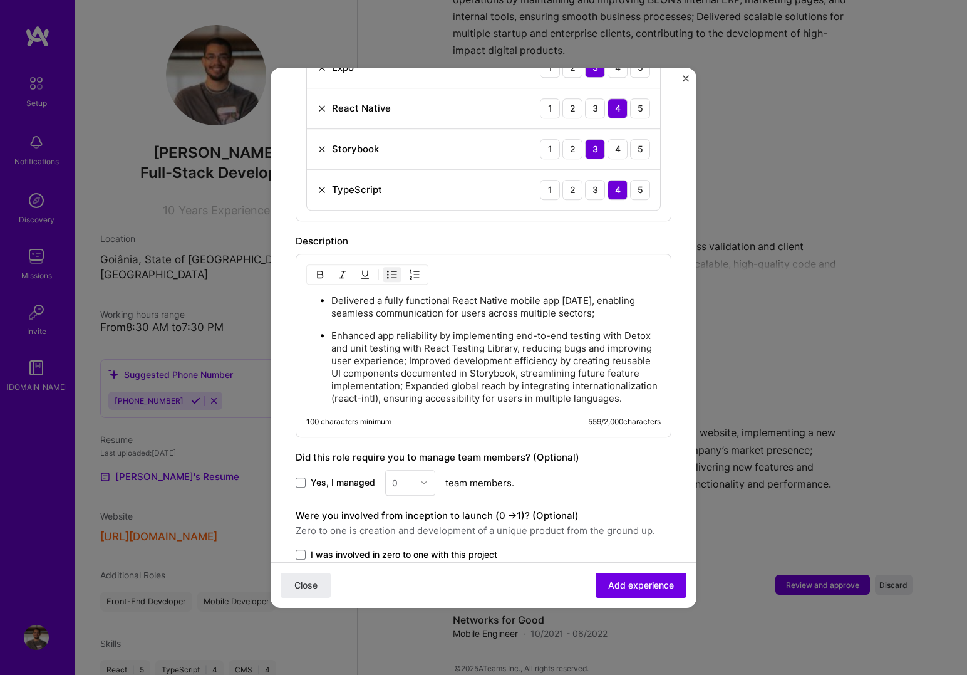
click at [409, 349] on p "Enhanced app reliability by implementing end-to-end testing with Detox and unit…" at bounding box center [495, 366] width 329 height 75
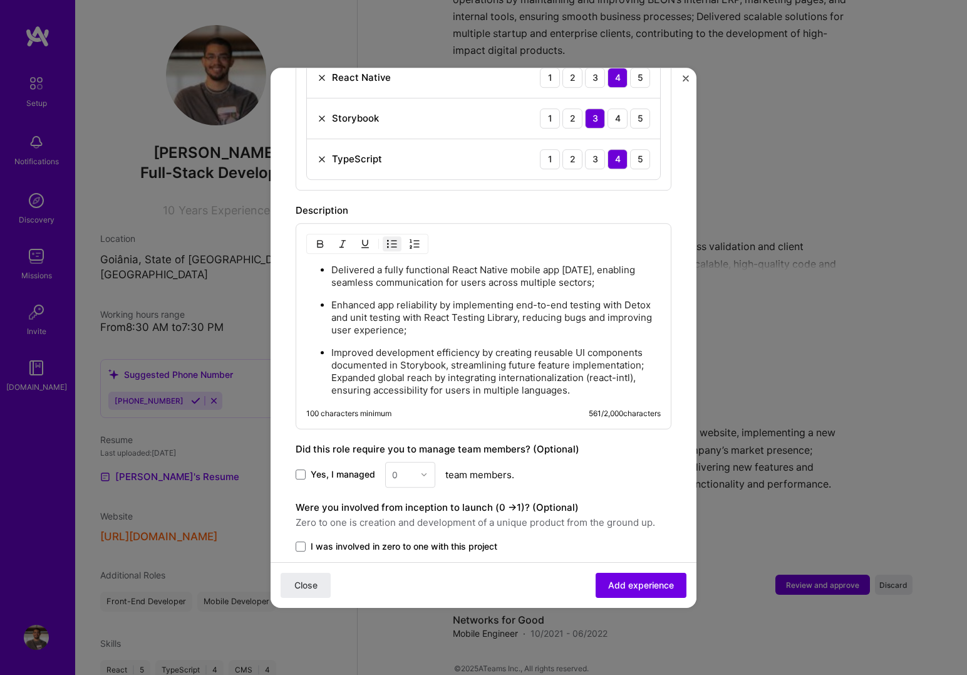
scroll to position [584, 0]
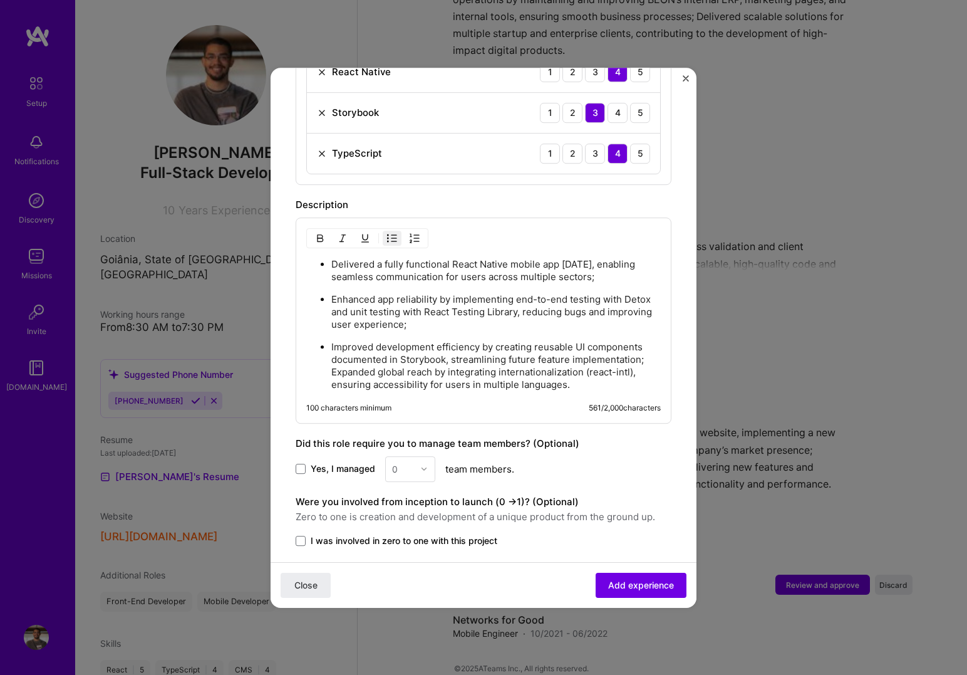
click at [568, 372] on p "Improved development efficiency by creating reusable UI components documented i…" at bounding box center [495, 366] width 329 height 50
click at [333, 361] on p "Improved development efficiency by creating reusable UI components documented i…" at bounding box center [495, 366] width 329 height 50
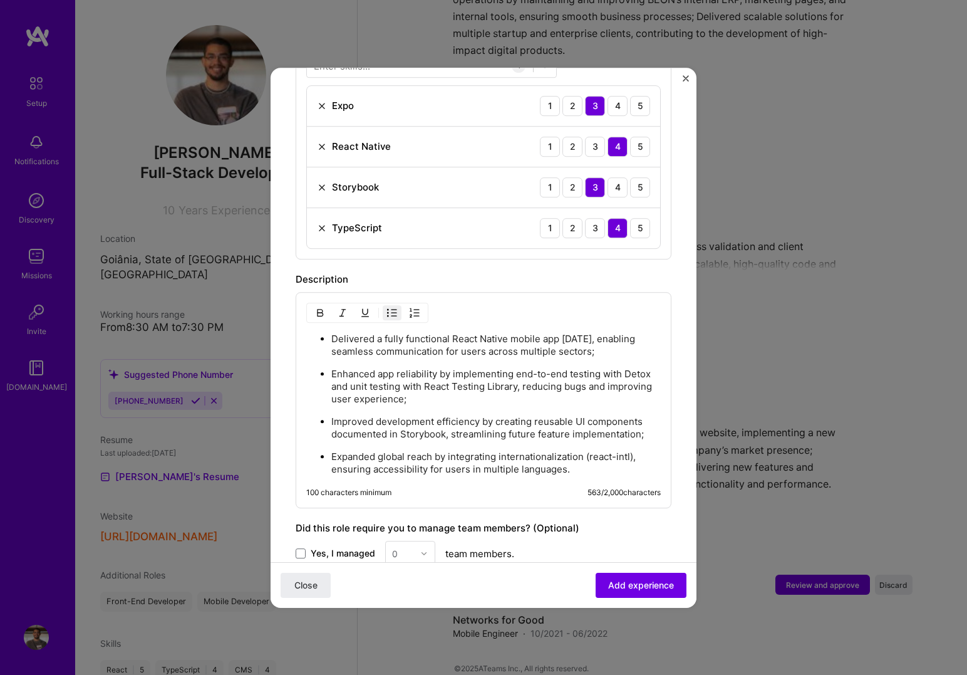
scroll to position [667, 0]
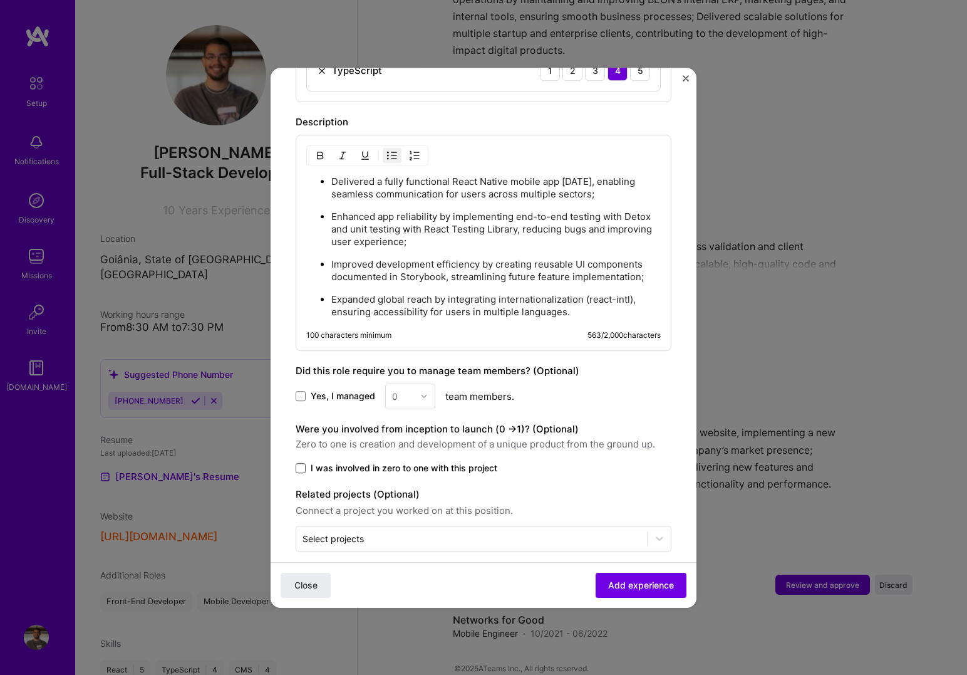
click at [302, 463] on span at bounding box center [301, 468] width 10 height 10
click at [0, 0] on input "I was involved in zero to one with this project" at bounding box center [0, 0] width 0 height 0
click at [639, 582] on span "Add experience" at bounding box center [641, 584] width 66 height 13
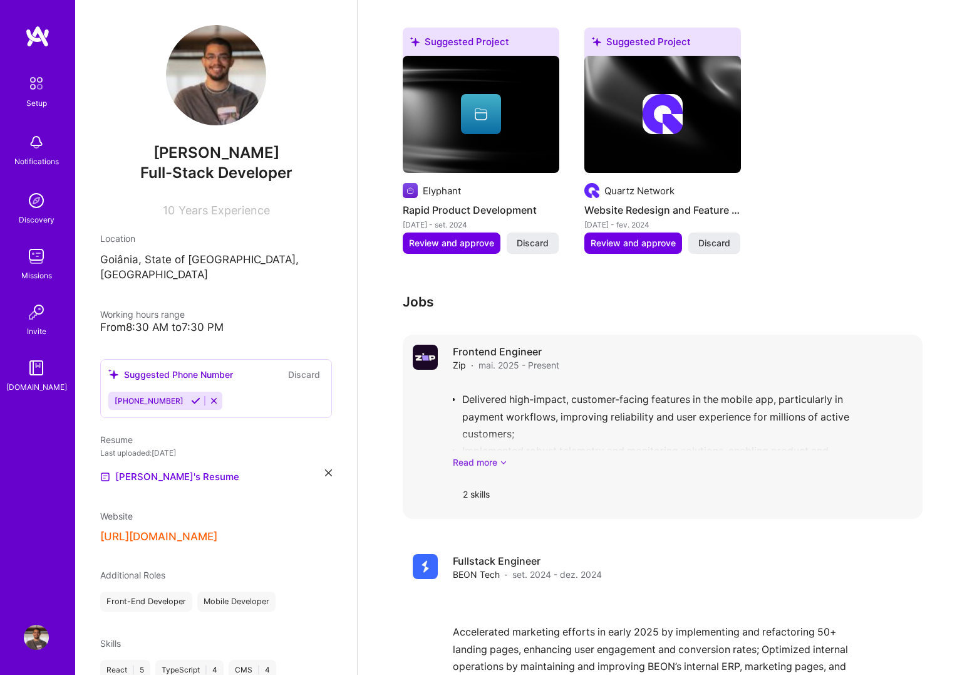
scroll to position [716, 0]
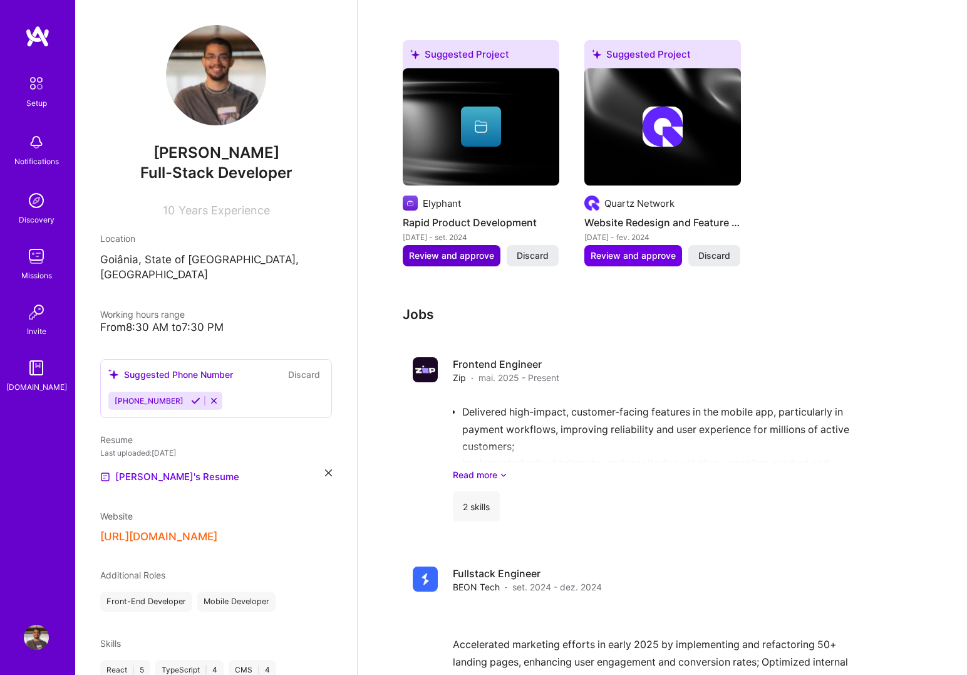
click at [469, 249] on span "Review and approve" at bounding box center [451, 255] width 85 height 13
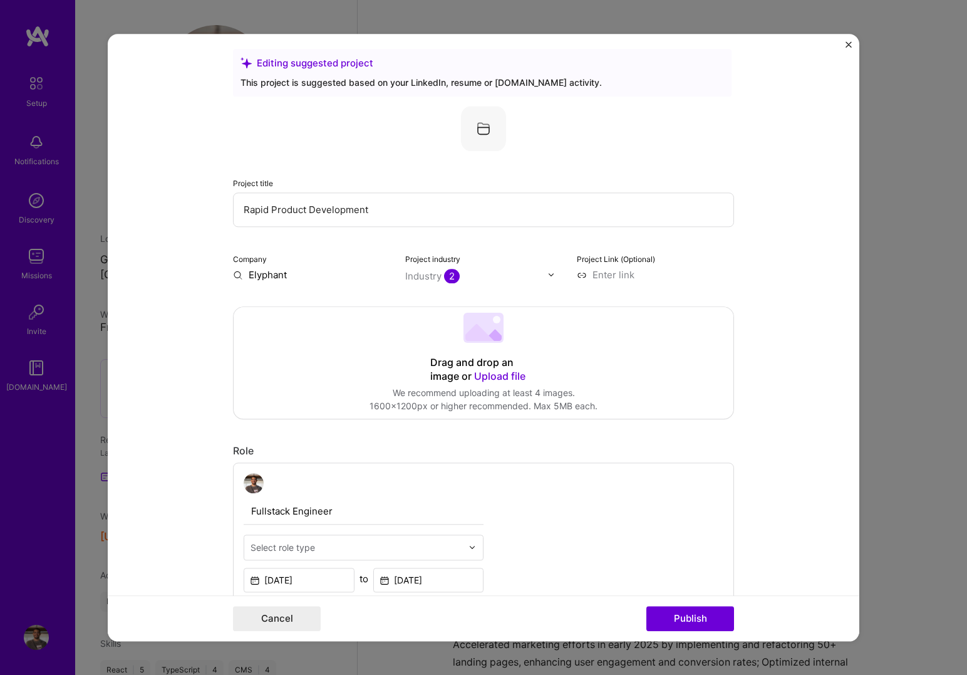
scroll to position [0, 0]
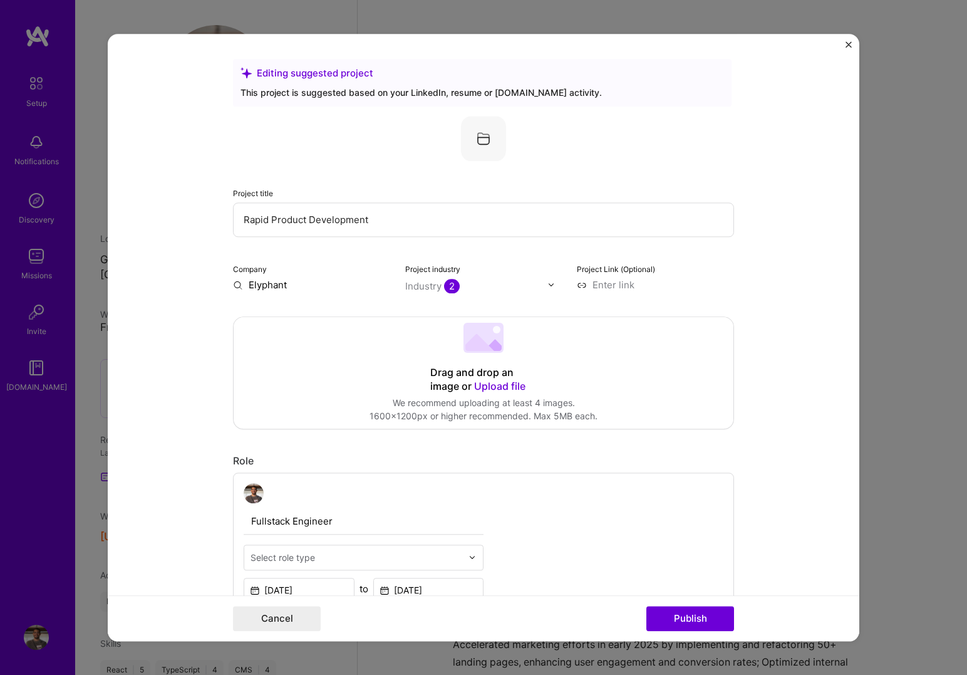
click at [849, 41] on img "Close" at bounding box center [849, 44] width 6 height 6
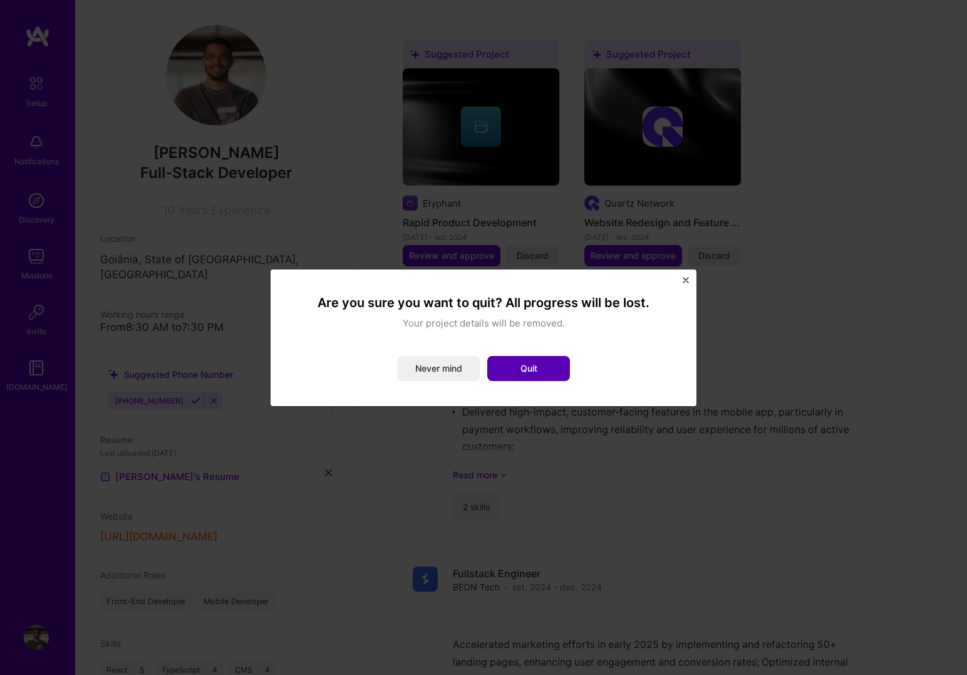
click at [524, 371] on button "Quit" at bounding box center [528, 368] width 83 height 25
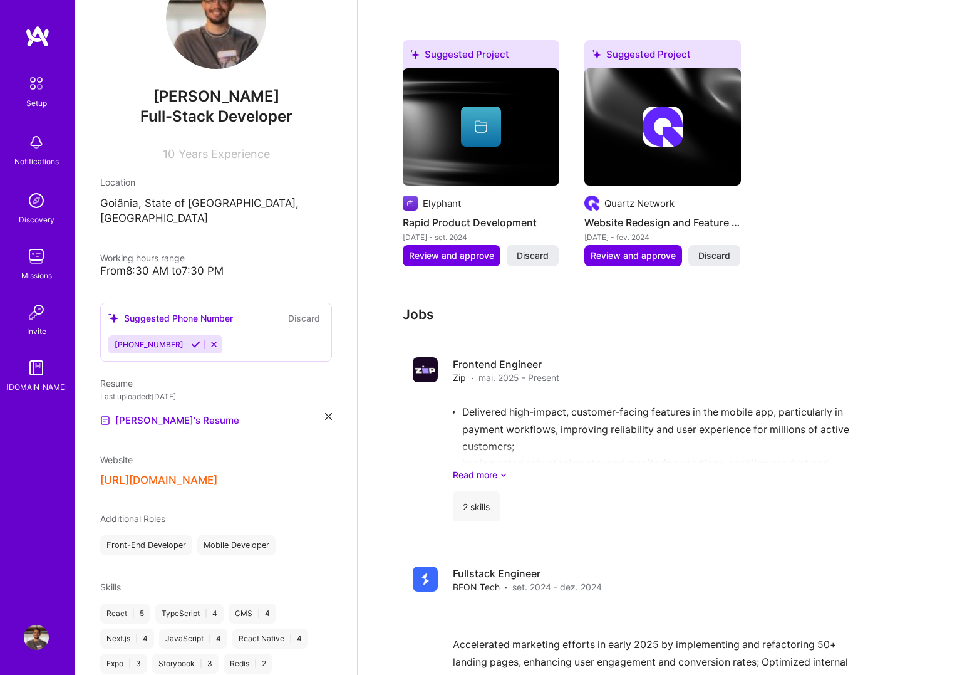
scroll to position [206, 0]
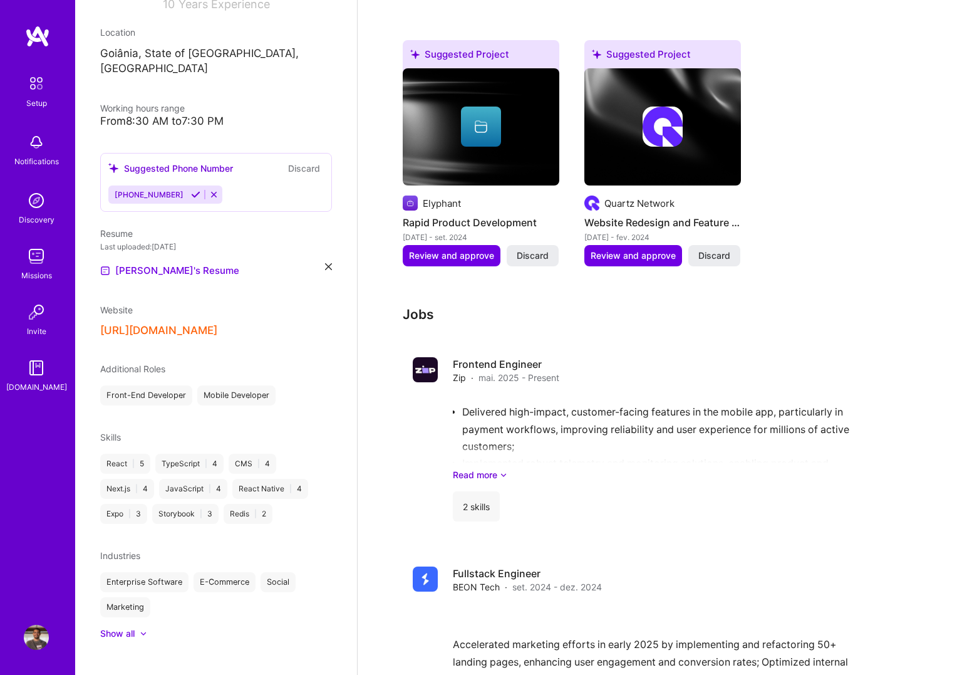
click at [37, 96] on div "Setup" at bounding box center [36, 102] width 21 height 13
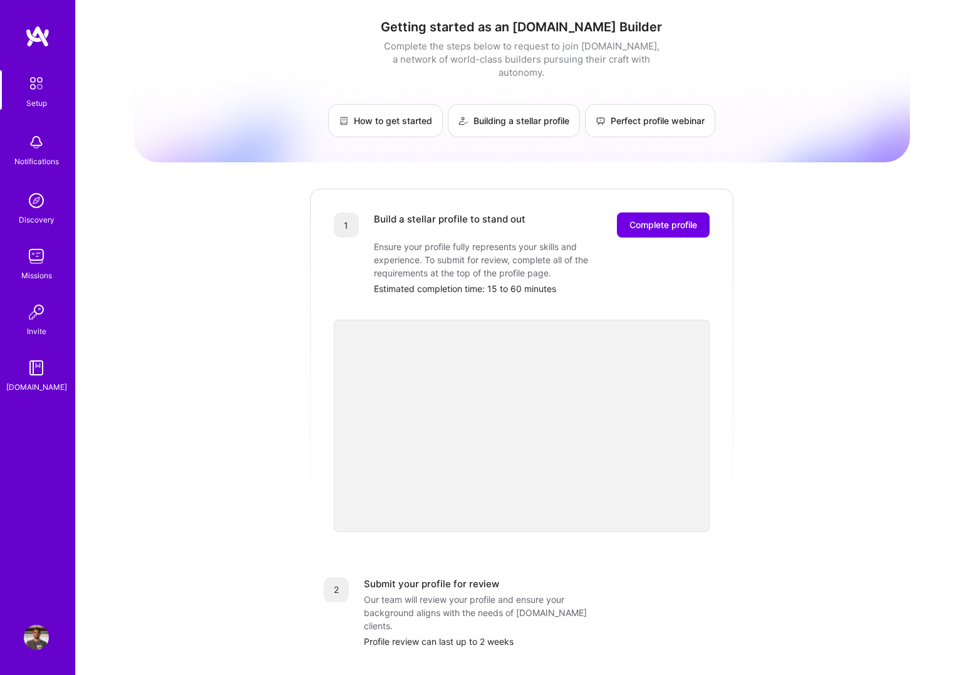
click at [36, 160] on div "Notifications" at bounding box center [36, 161] width 44 height 13
click at [37, 204] on img at bounding box center [36, 200] width 25 height 25
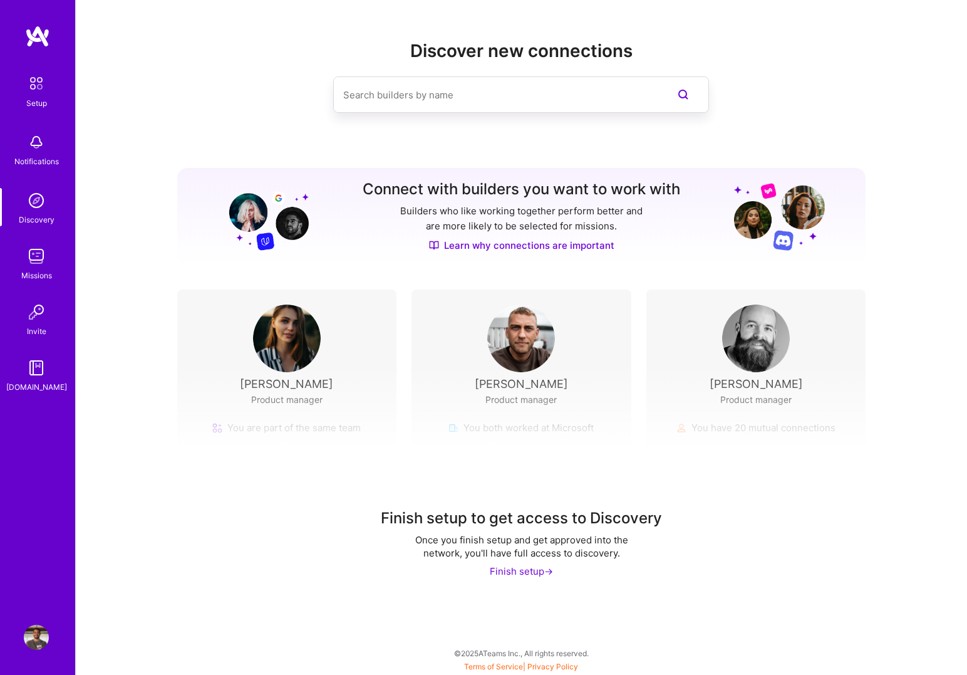
click at [37, 258] on img at bounding box center [36, 256] width 25 height 25
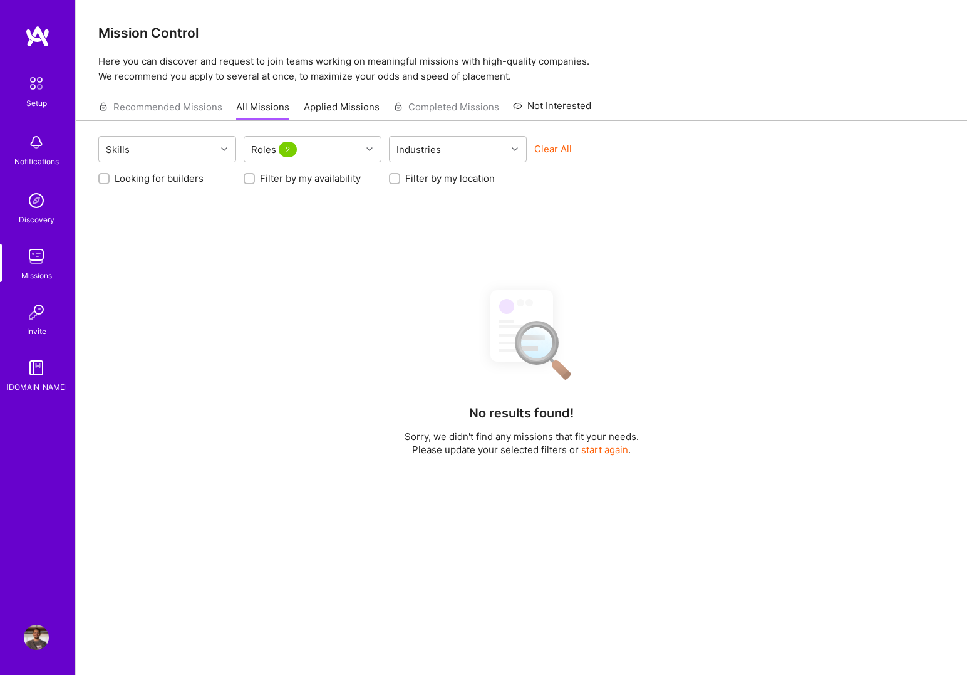
click at [34, 199] on img at bounding box center [36, 200] width 25 height 25
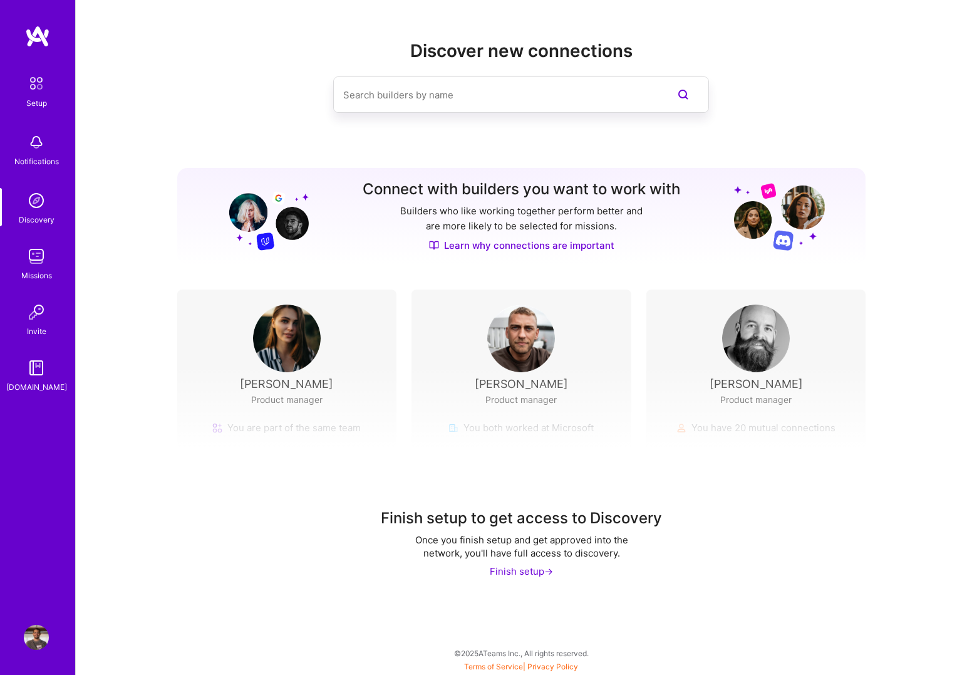
click at [513, 569] on div "Finish setup ->" at bounding box center [521, 570] width 63 height 13
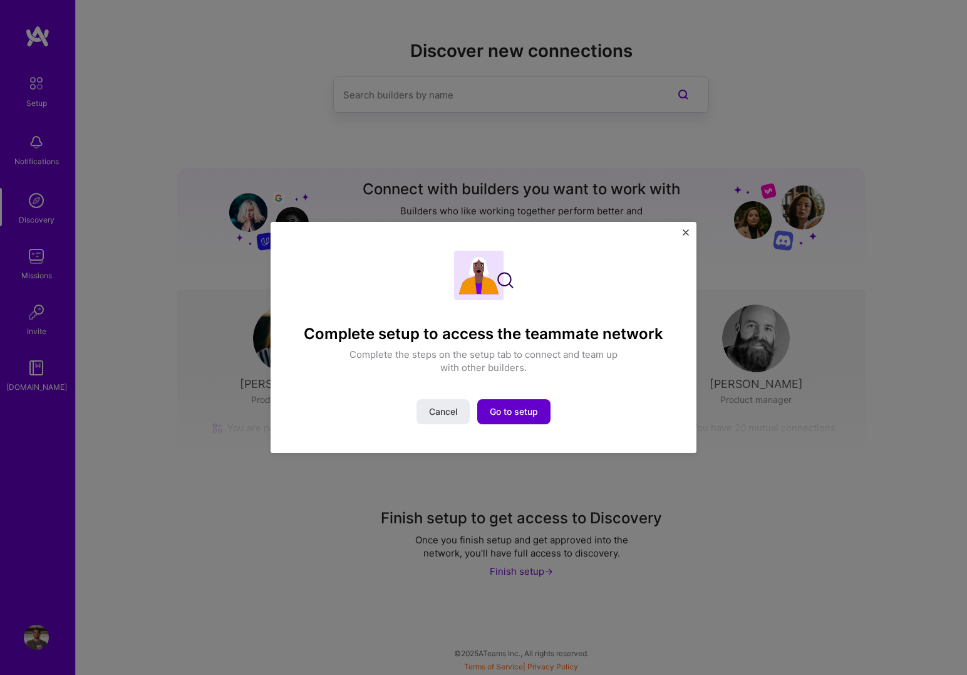
click at [509, 412] on span "Go to setup" at bounding box center [514, 411] width 48 height 13
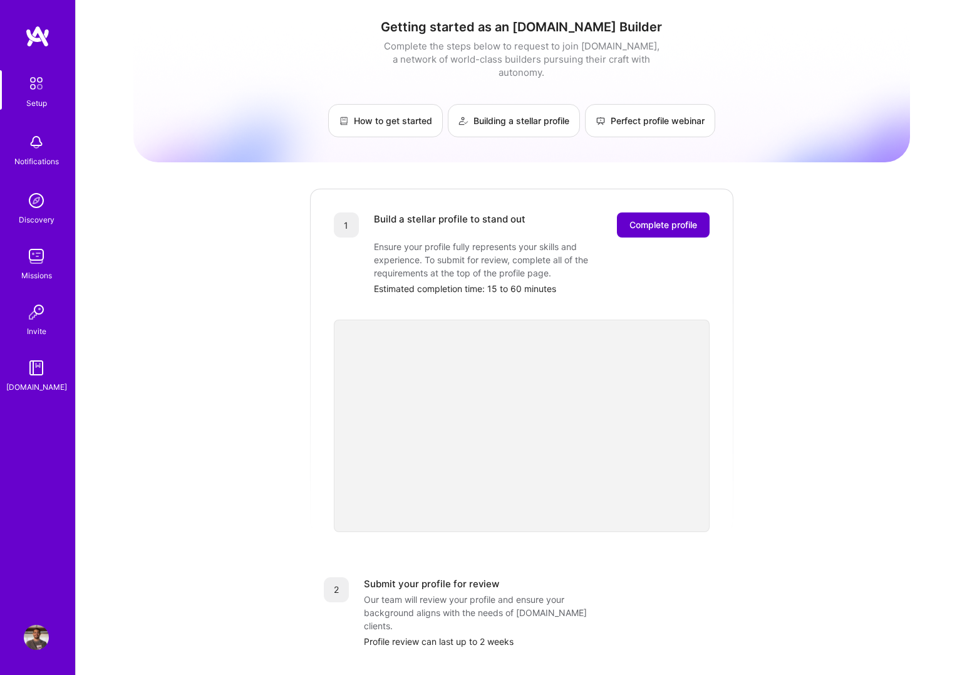
click at [661, 219] on span "Complete profile" at bounding box center [664, 225] width 68 height 13
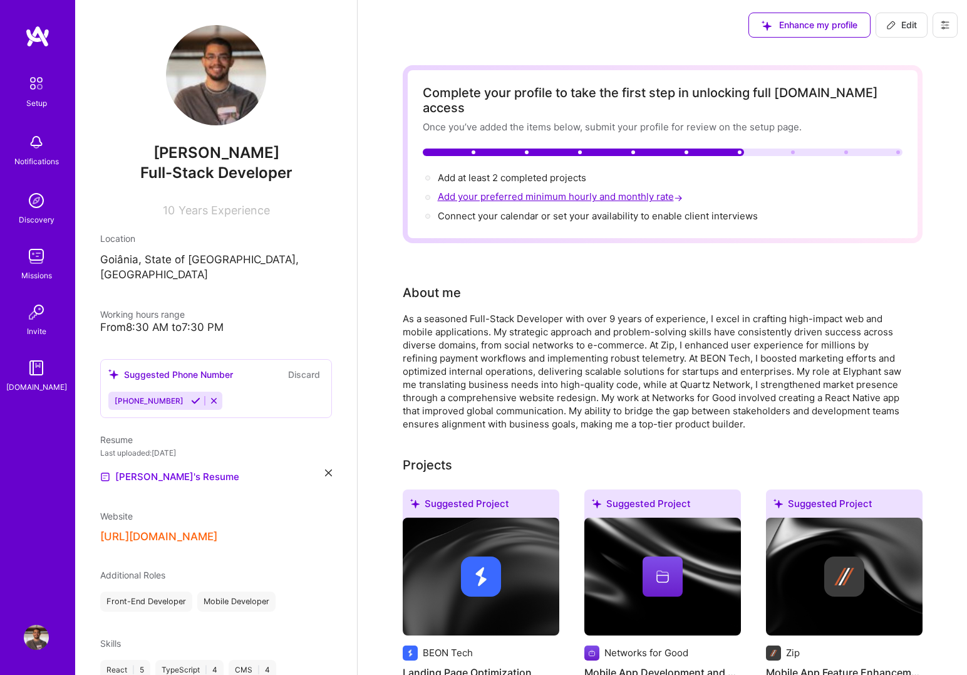
click at [538, 190] on span "Add your preferred minimum hourly and monthly rate →" at bounding box center [561, 196] width 247 height 12
select select "US"
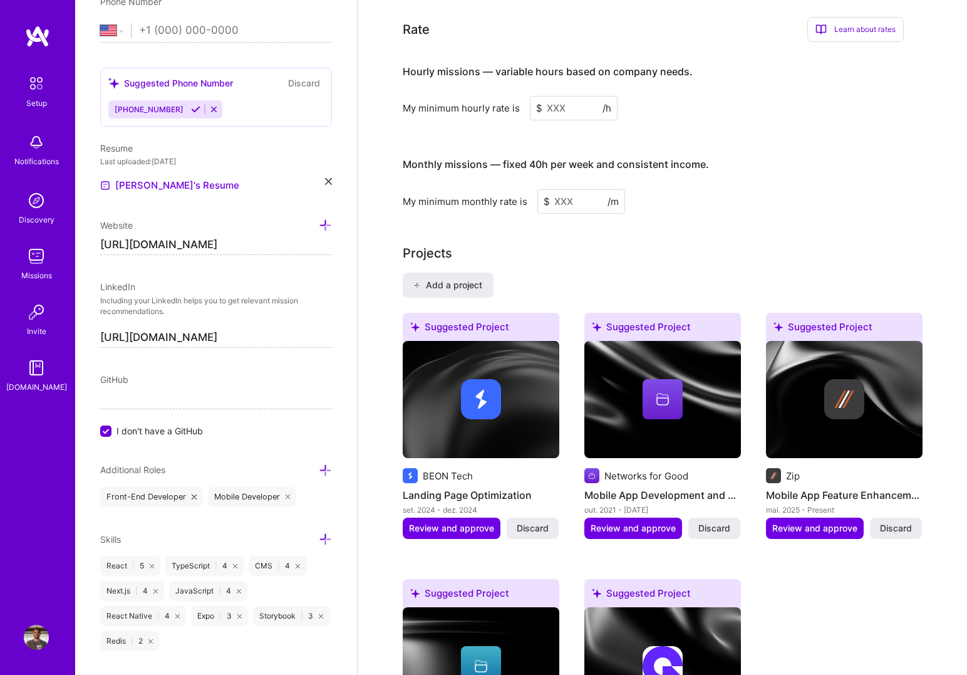
scroll to position [796, 0]
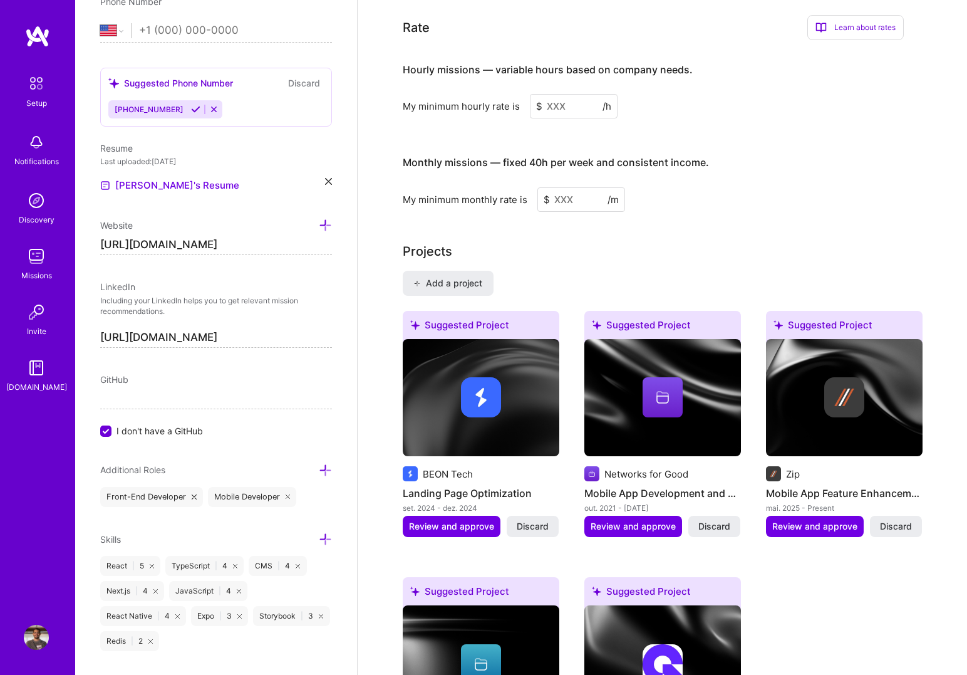
click at [566, 94] on input at bounding box center [574, 106] width 88 height 24
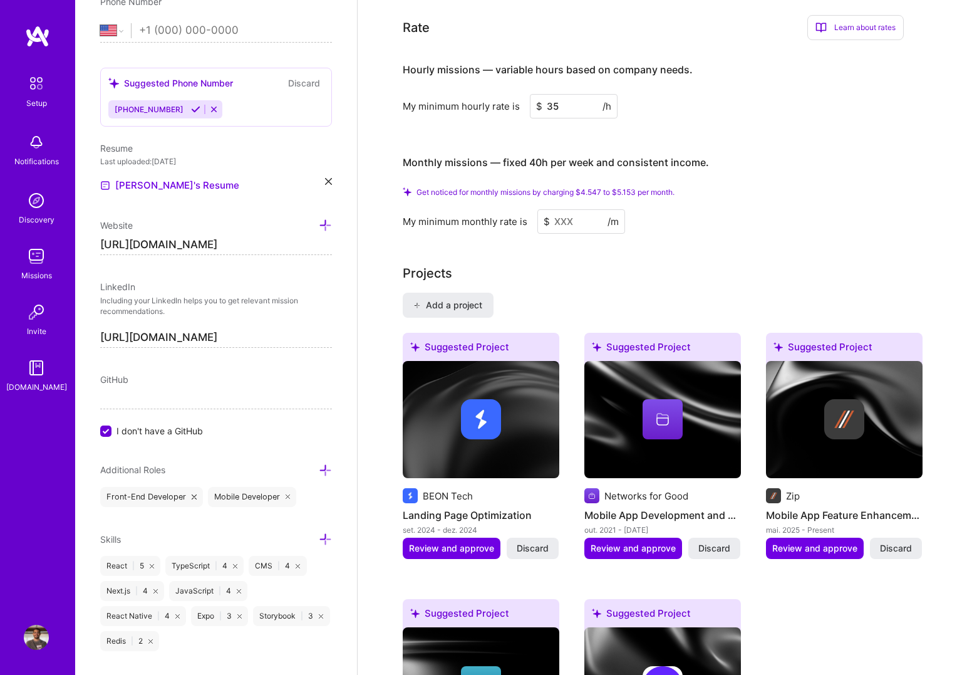
type input "35"
click at [590, 210] on input at bounding box center [581, 221] width 88 height 24
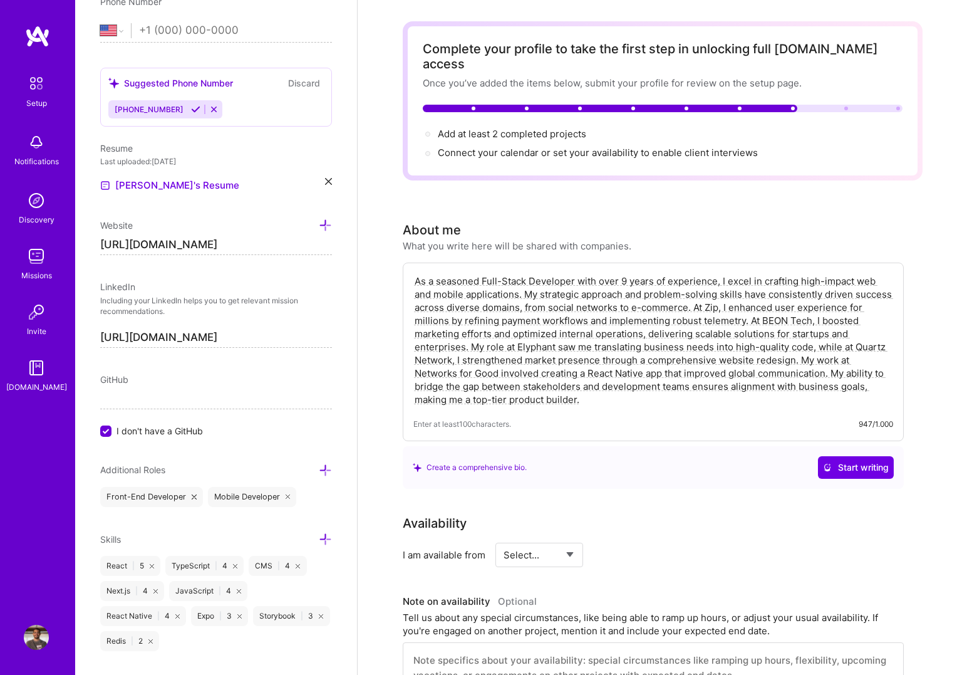
scroll to position [0, 0]
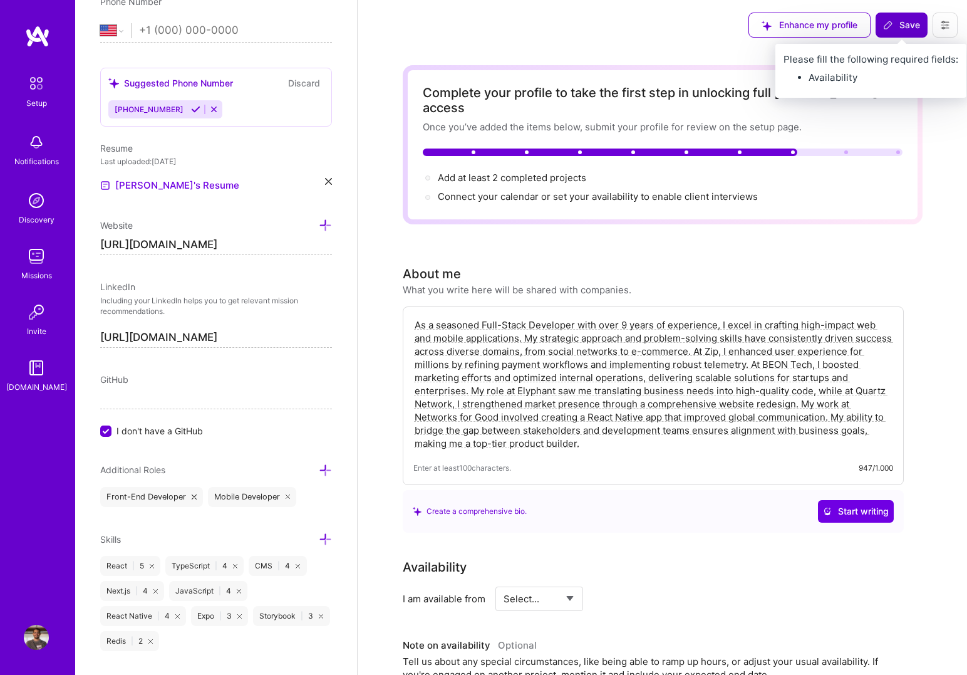
type input "5600"
click at [904, 24] on span "Save" at bounding box center [901, 25] width 37 height 13
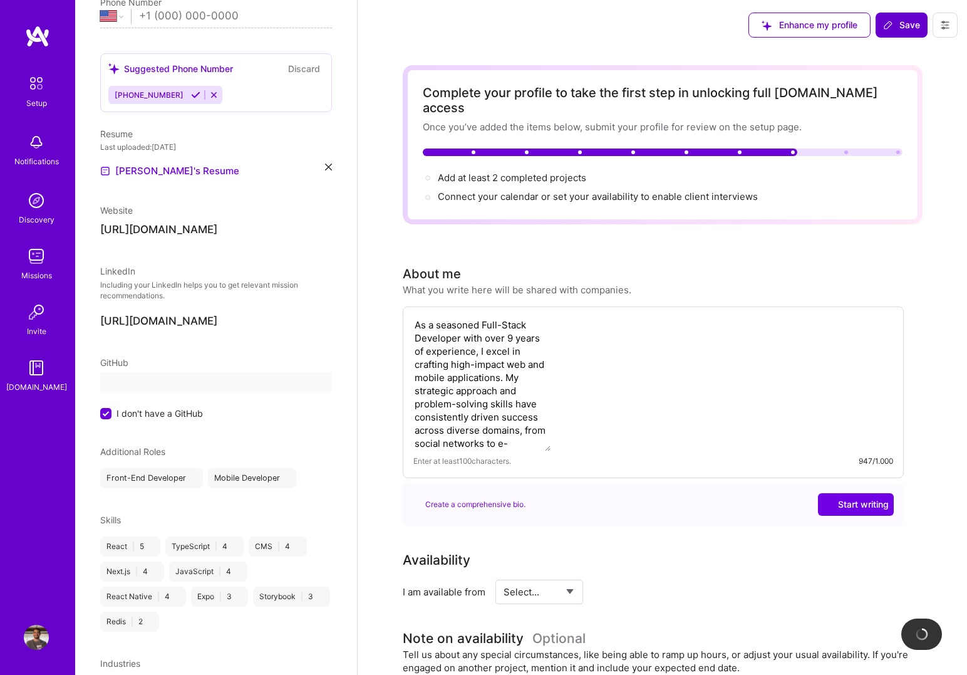
scroll to position [206, 0]
